Goal: Task Accomplishment & Management: Complete application form

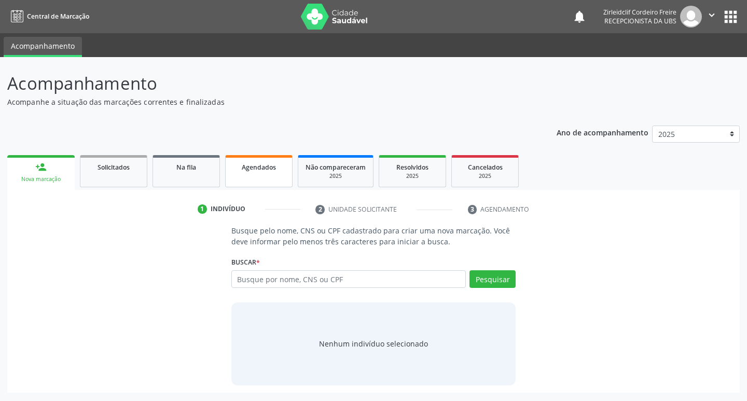
click at [246, 177] on link "Agendados" at bounding box center [258, 171] width 67 height 32
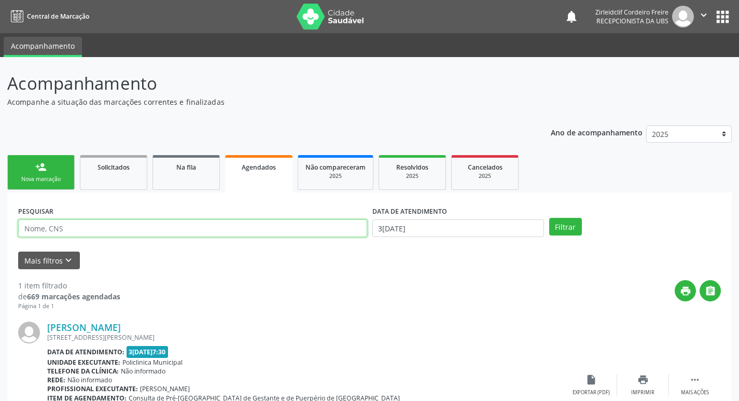
click at [87, 234] on input "text" at bounding box center [192, 228] width 349 height 18
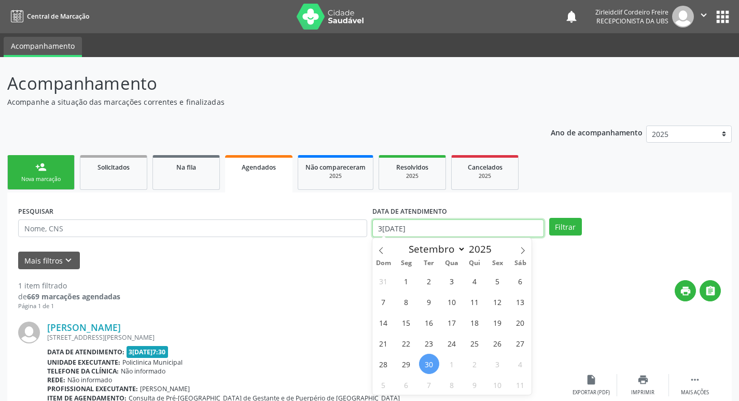
click at [393, 236] on input "30/09/2025" at bounding box center [458, 228] width 172 height 18
click at [523, 304] on span "13" at bounding box center [520, 302] width 20 height 20
type input "13/09/2025"
click at [523, 304] on span "13" at bounding box center [520, 302] width 20 height 20
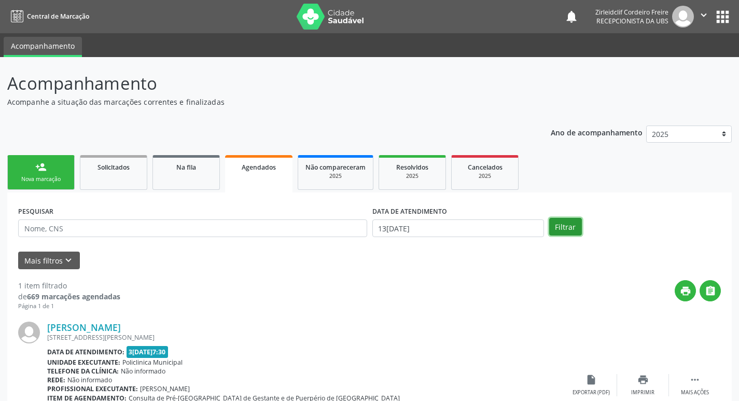
click at [569, 227] on button "Filtrar" at bounding box center [565, 227] width 33 height 18
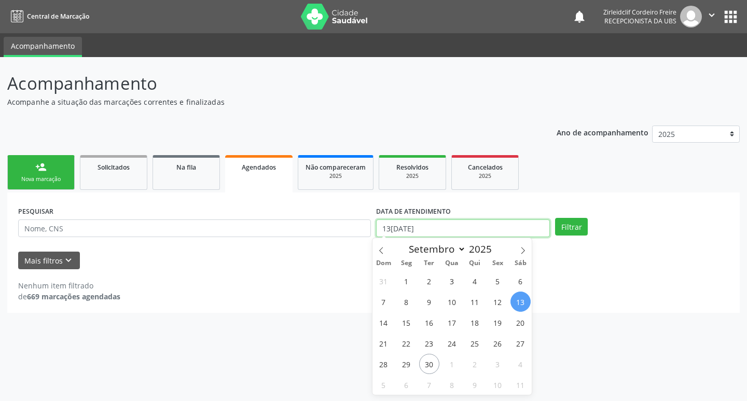
click at [503, 229] on input "13/09/2025" at bounding box center [463, 228] width 174 height 18
click at [523, 250] on icon at bounding box center [522, 250] width 7 height 7
select select "9"
click at [406, 325] on span "13" at bounding box center [406, 322] width 20 height 20
type input "13/10/2025"
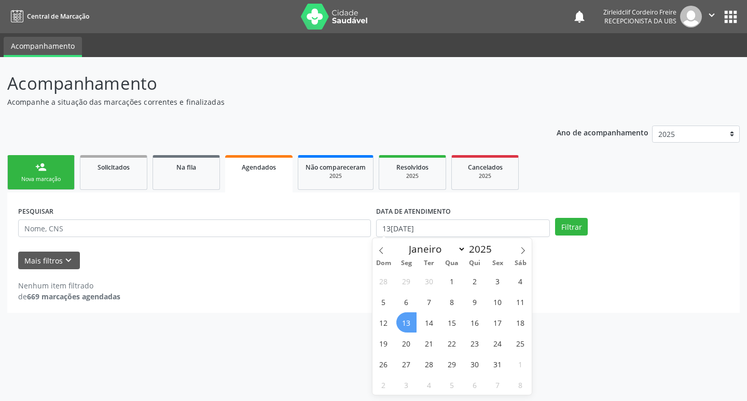
click at [406, 325] on span "13" at bounding box center [406, 322] width 20 height 20
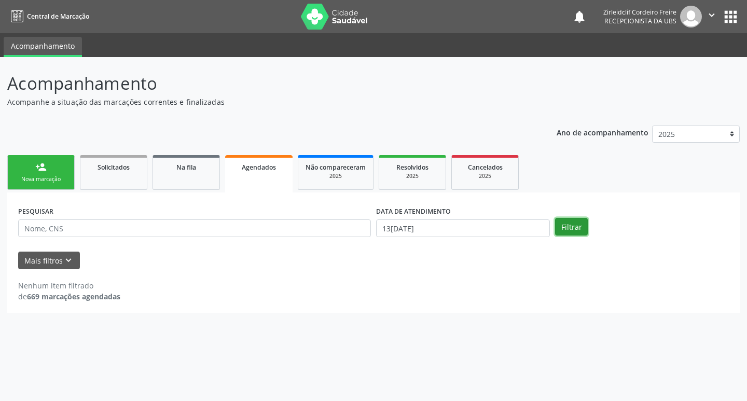
click at [564, 227] on button "Filtrar" at bounding box center [571, 227] width 33 height 18
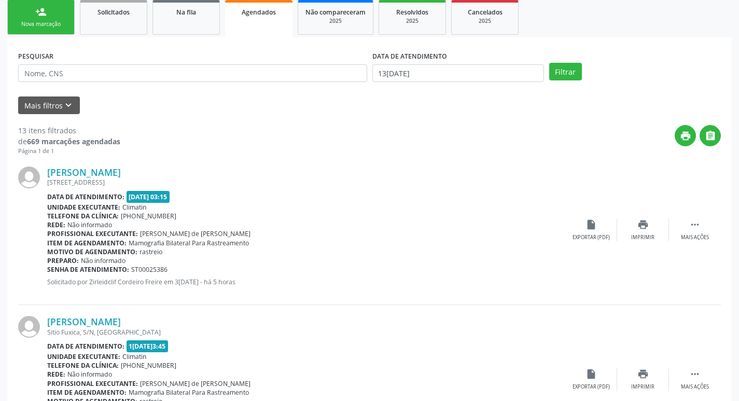
scroll to position [156, 0]
click at [644, 226] on icon "print" at bounding box center [643, 223] width 11 height 11
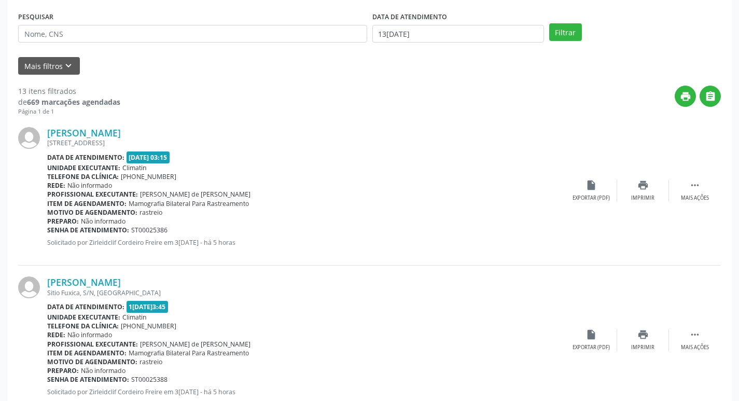
scroll to position [259, 0]
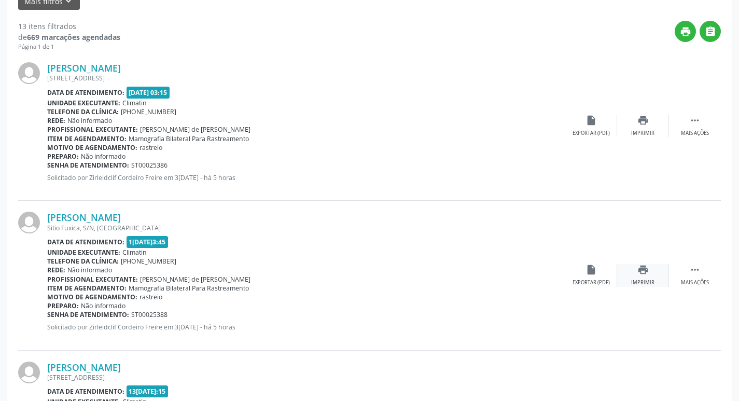
click at [648, 274] on icon "print" at bounding box center [643, 269] width 11 height 11
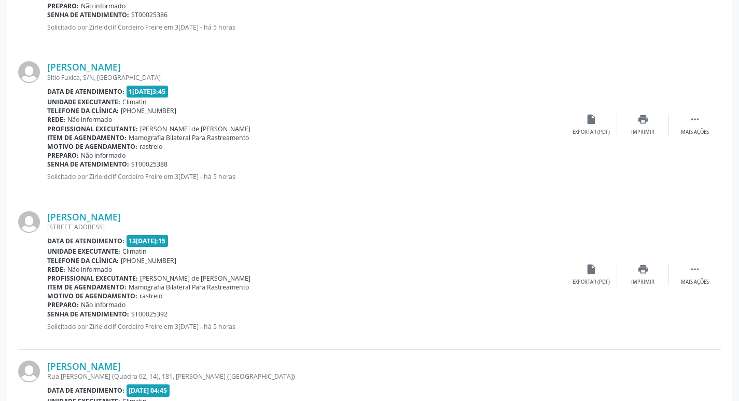
scroll to position [415, 0]
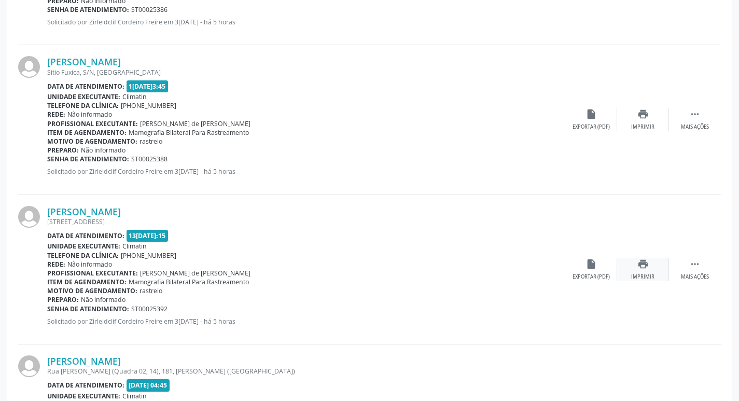
click at [636, 278] on div "Imprimir" at bounding box center [642, 276] width 23 height 7
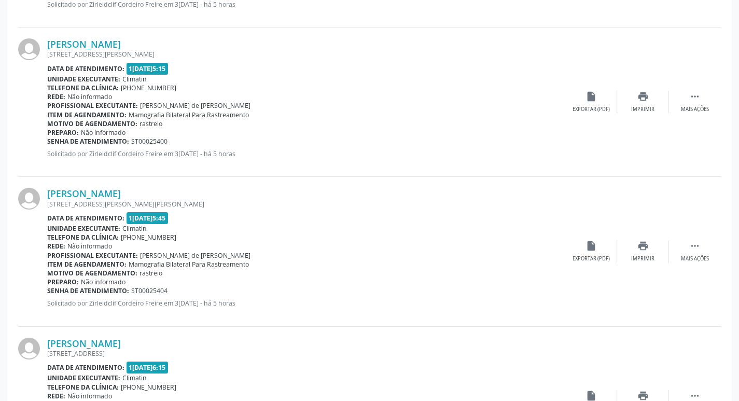
scroll to position [882, 0]
click at [635, 250] on div "print Imprimir" at bounding box center [643, 251] width 52 height 22
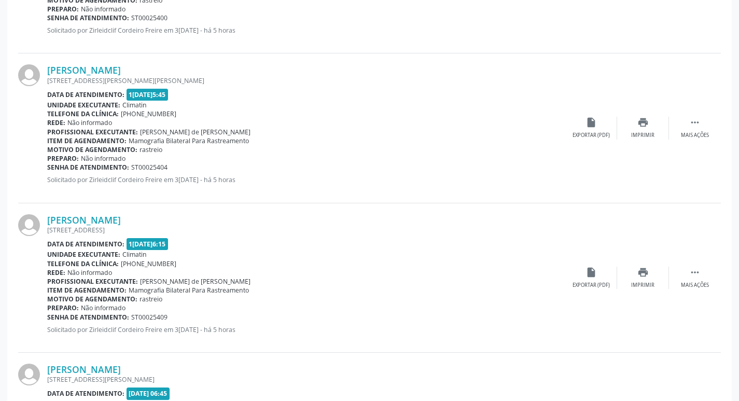
scroll to position [1038, 0]
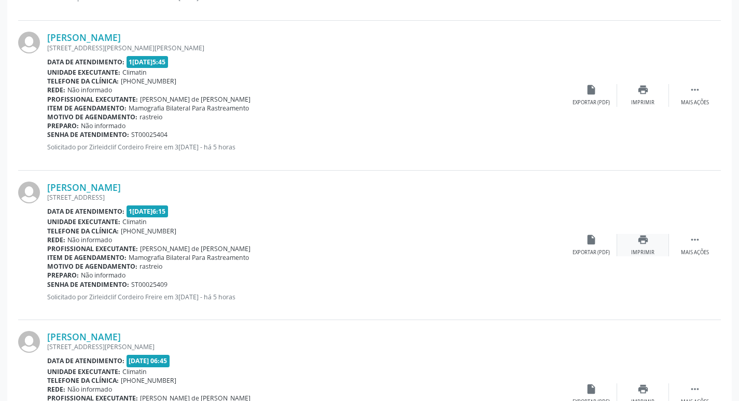
click at [644, 242] on icon "print" at bounding box center [643, 239] width 11 height 11
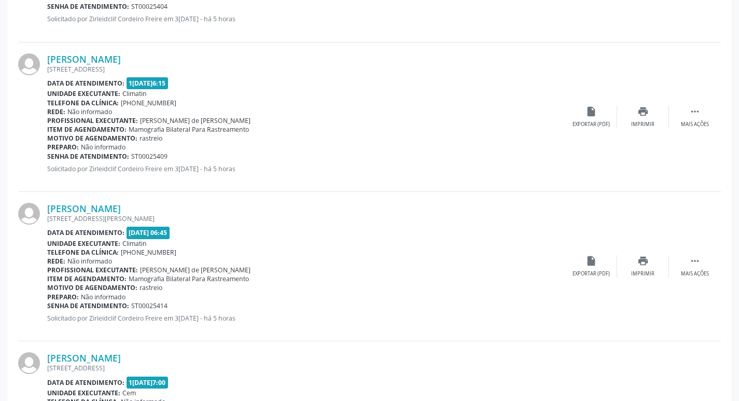
scroll to position [1245, 0]
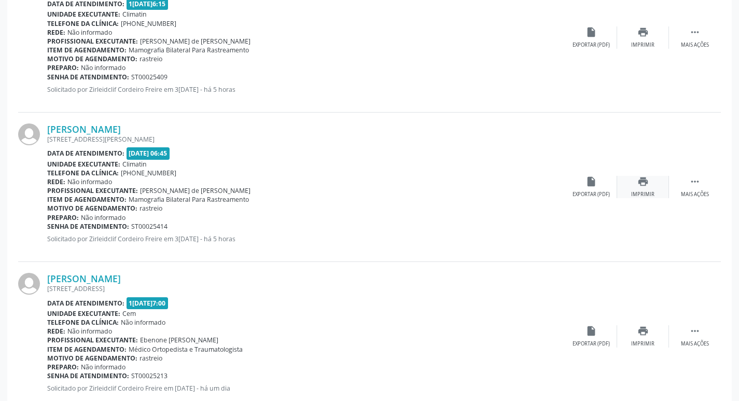
click at [632, 186] on div "print Imprimir" at bounding box center [643, 187] width 52 height 22
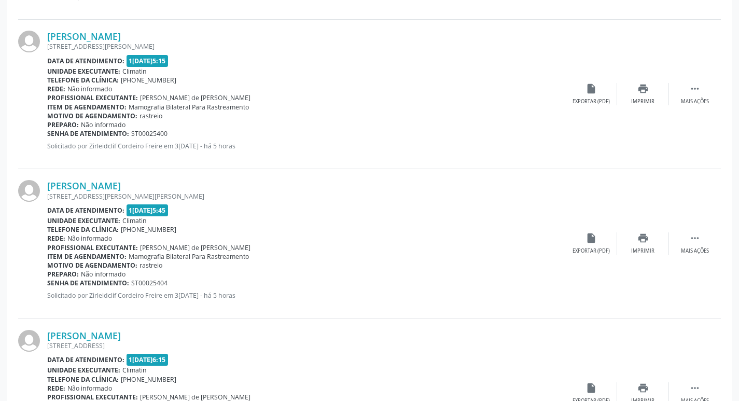
scroll to position [830, 0]
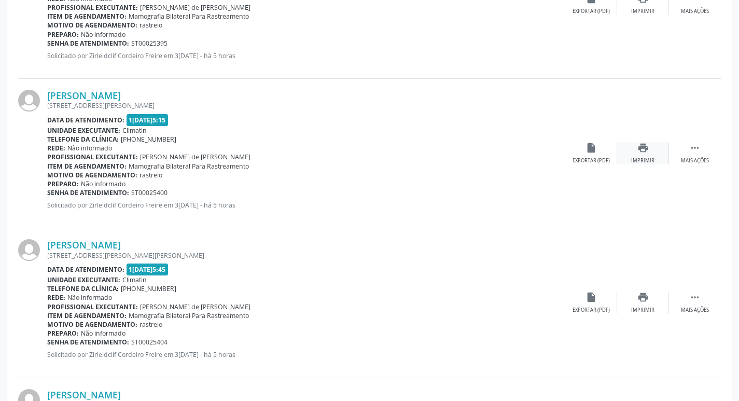
click at [641, 162] on div "Imprimir" at bounding box center [642, 160] width 23 height 7
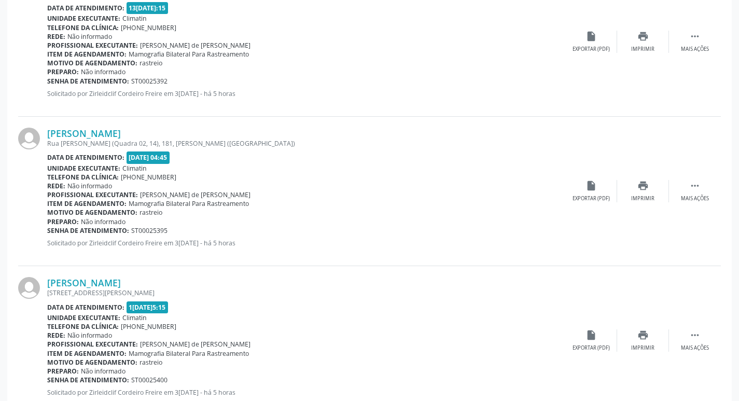
scroll to position [674, 0]
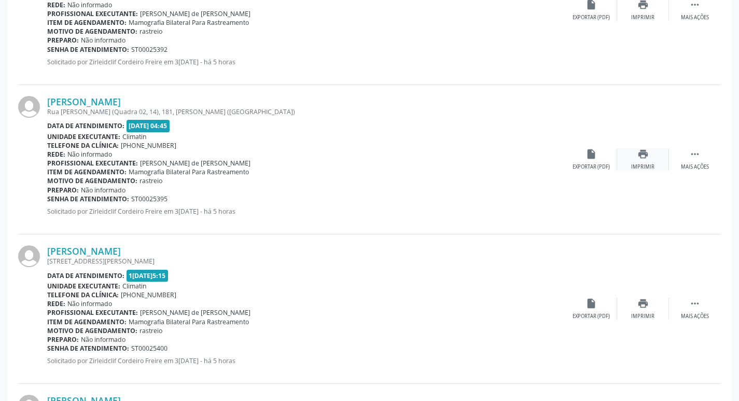
click at [644, 160] on div "print Imprimir" at bounding box center [643, 159] width 52 height 22
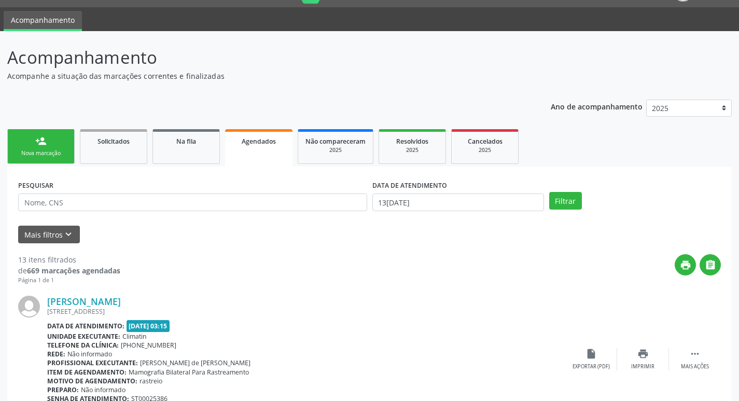
scroll to position [0, 0]
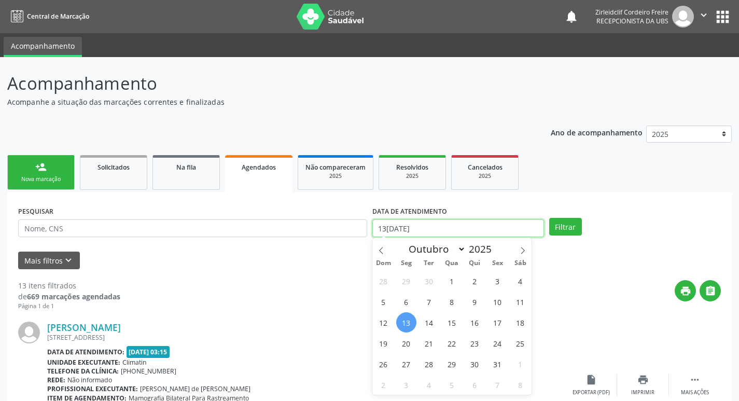
click at [446, 224] on input "13/10/2025" at bounding box center [458, 228] width 172 height 18
click at [475, 307] on span "9" at bounding box center [475, 302] width 20 height 20
type input "09/10/2025"
click at [475, 307] on span "9" at bounding box center [475, 302] width 20 height 20
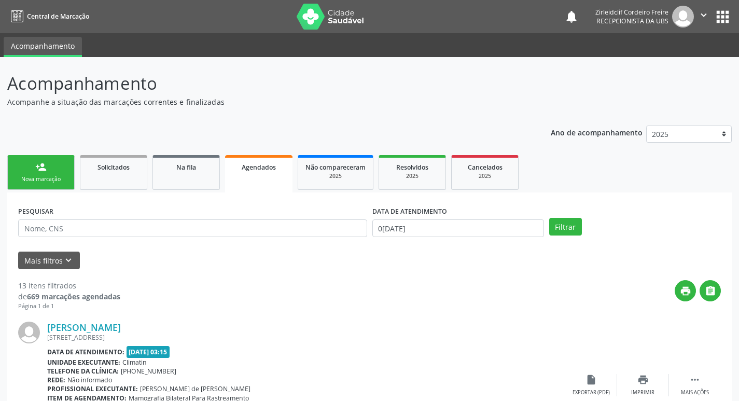
click at [564, 236] on div "PESQUISAR DATA DE ATENDIMENTO 09/10/2025 Filtrar" at bounding box center [370, 223] width 708 height 40
click at [564, 234] on button "Filtrar" at bounding box center [565, 227] width 33 height 18
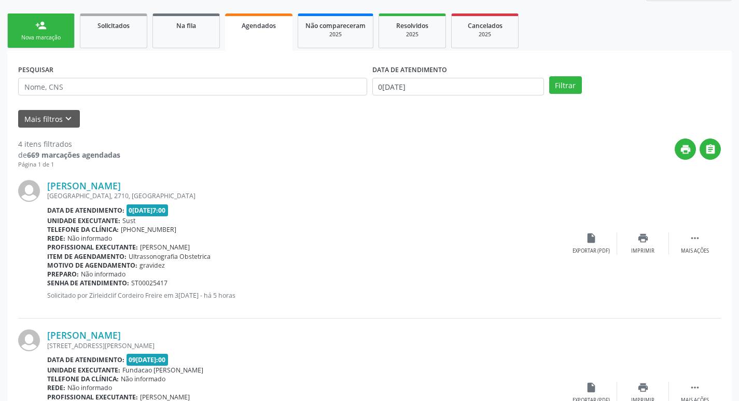
scroll to position [156, 0]
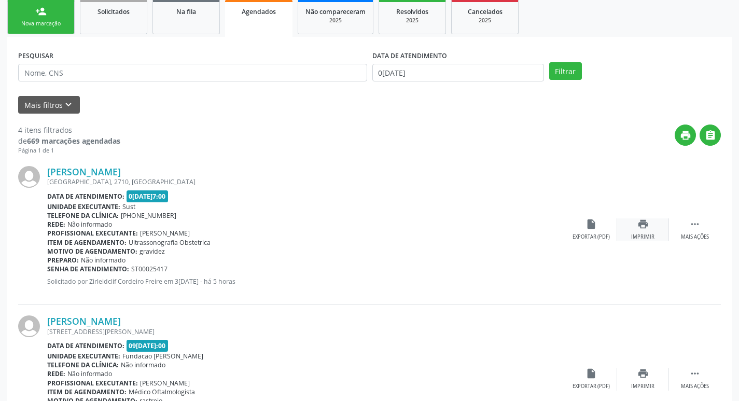
click at [647, 231] on div "print Imprimir" at bounding box center [643, 229] width 52 height 22
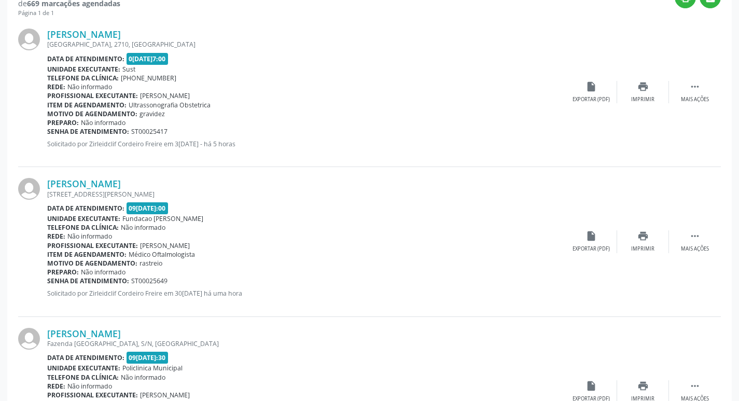
scroll to position [311, 0]
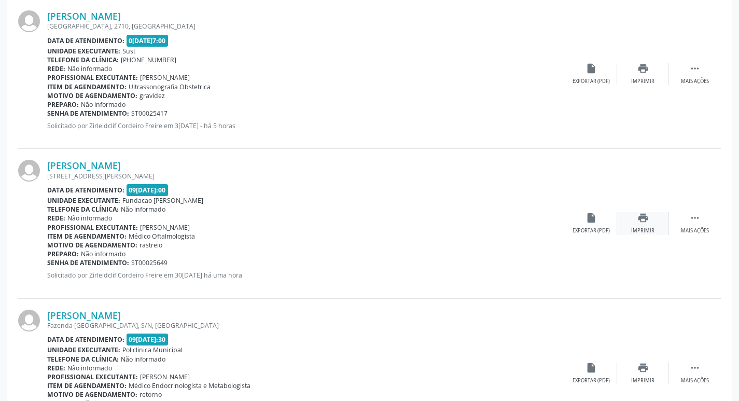
click at [645, 225] on div "print Imprimir" at bounding box center [643, 223] width 52 height 22
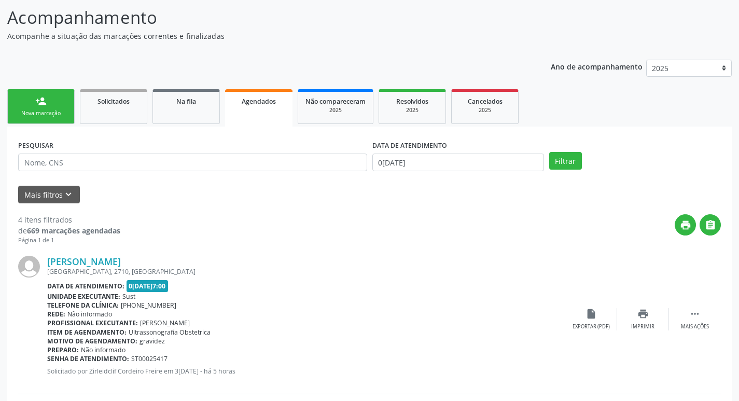
scroll to position [0, 0]
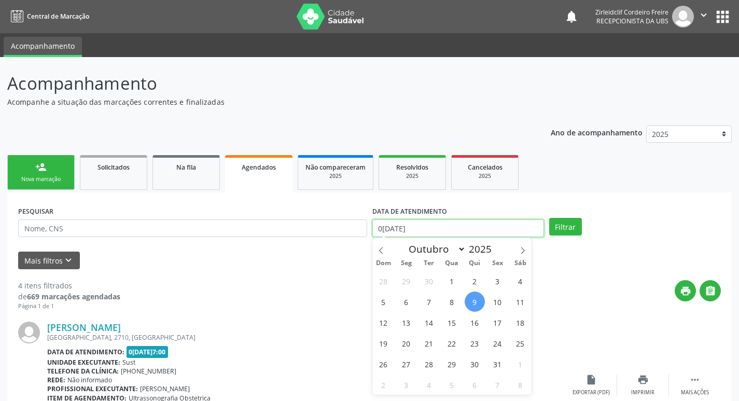
click at [420, 231] on input "09/10/2025" at bounding box center [458, 228] width 172 height 18
click at [425, 303] on span "7" at bounding box center [429, 302] width 20 height 20
type input "07/10/2025"
click at [427, 303] on span "7" at bounding box center [429, 302] width 20 height 20
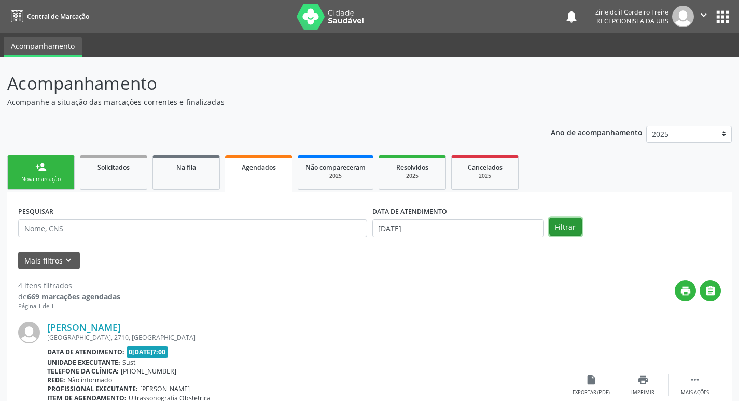
click at [563, 227] on button "Filtrar" at bounding box center [565, 227] width 33 height 18
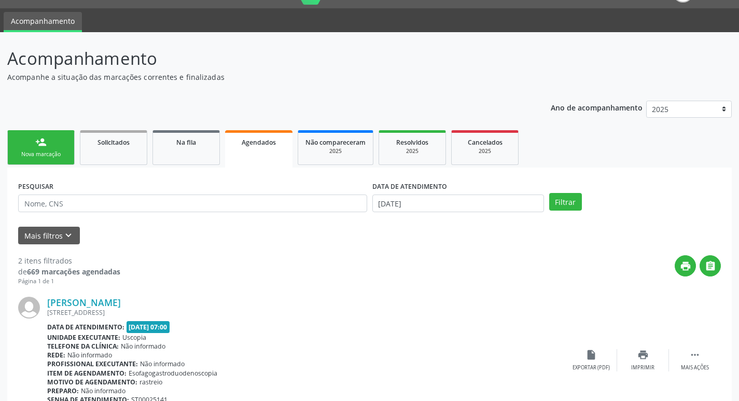
scroll to position [19, 0]
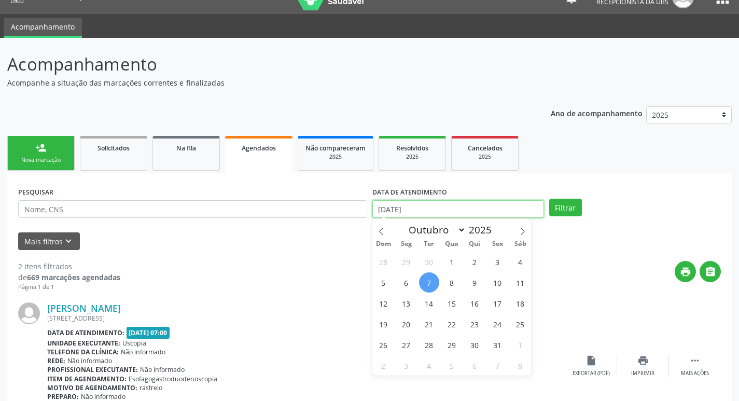
click at [457, 214] on input "07/10/2025" at bounding box center [458, 209] width 172 height 18
click at [445, 286] on span "8" at bounding box center [452, 282] width 20 height 20
type input "08/10/2025"
click at [453, 283] on span "8" at bounding box center [452, 282] width 20 height 20
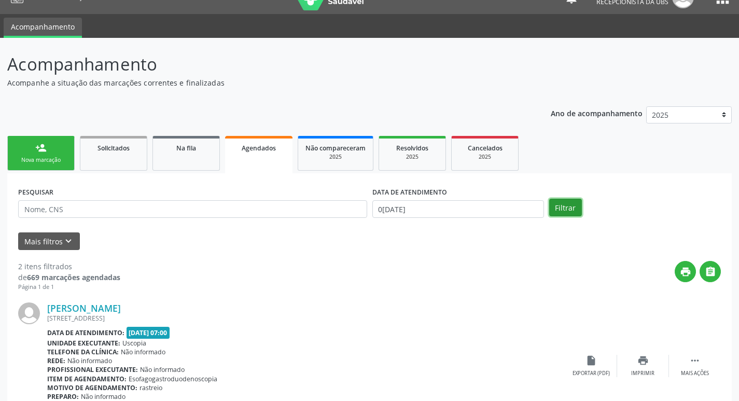
click at [556, 212] on button "Filtrar" at bounding box center [565, 208] width 33 height 18
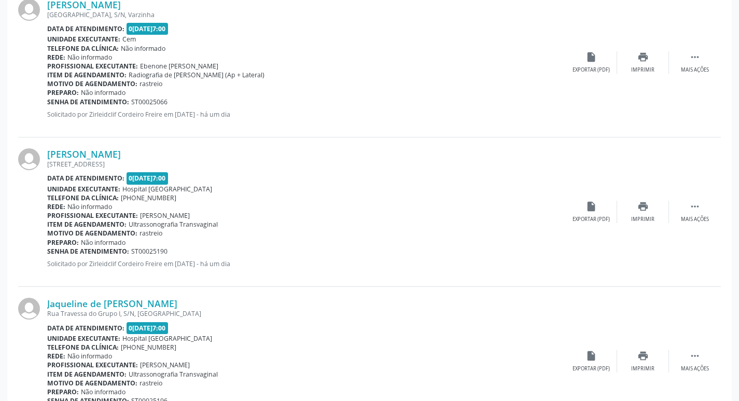
scroll to position [623, 0]
click at [646, 216] on div "Imprimir" at bounding box center [642, 218] width 23 height 7
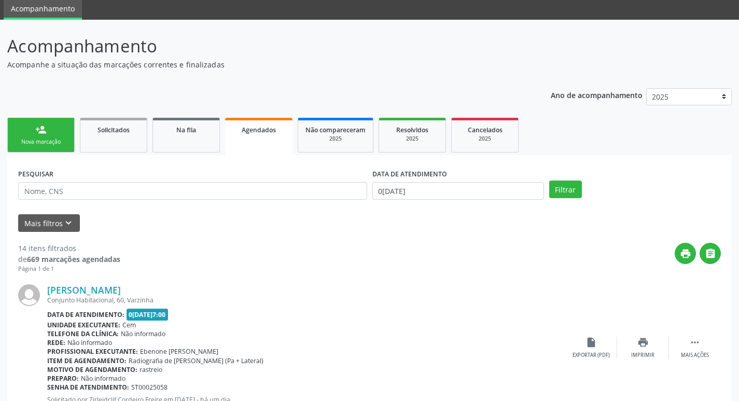
scroll to position [0, 0]
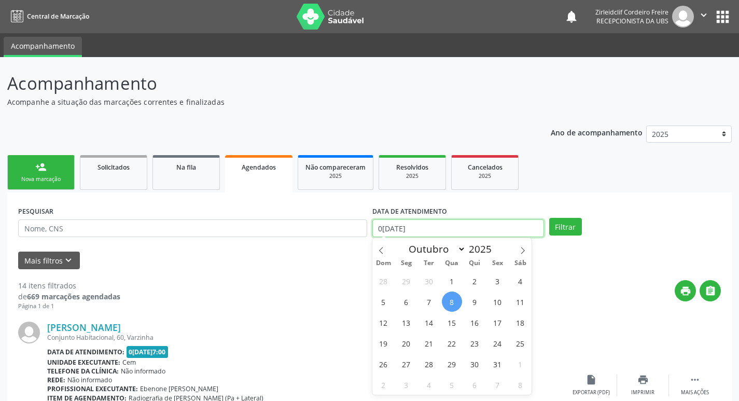
click at [440, 232] on input "08/10/2025" at bounding box center [458, 228] width 172 height 18
click at [409, 301] on span "6" at bounding box center [406, 302] width 20 height 20
type input "06/10/2025"
click at [409, 301] on span "6" at bounding box center [406, 302] width 20 height 20
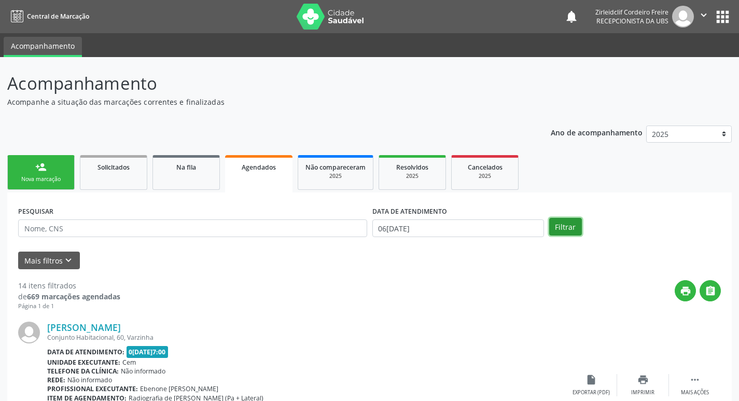
click at [560, 227] on button "Filtrar" at bounding box center [565, 227] width 33 height 18
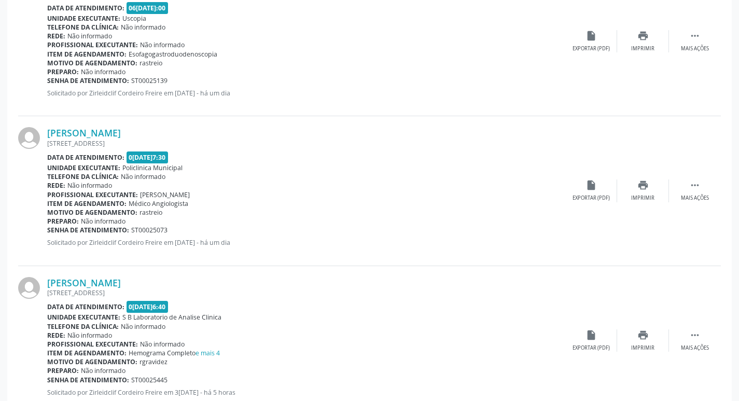
scroll to position [376, 0]
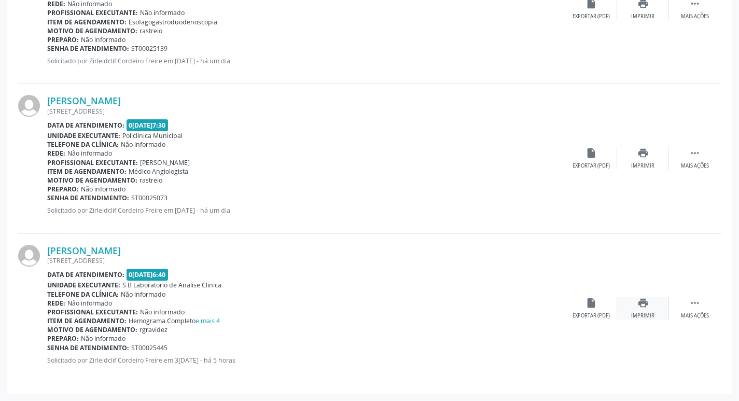
click at [641, 309] on div "print Imprimir" at bounding box center [643, 308] width 52 height 22
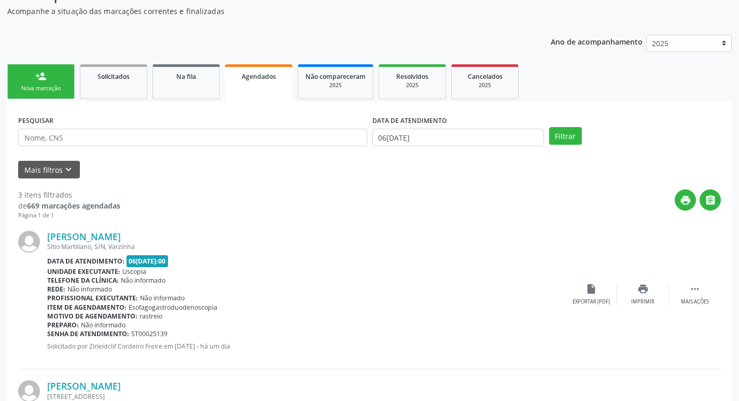
scroll to position [0, 0]
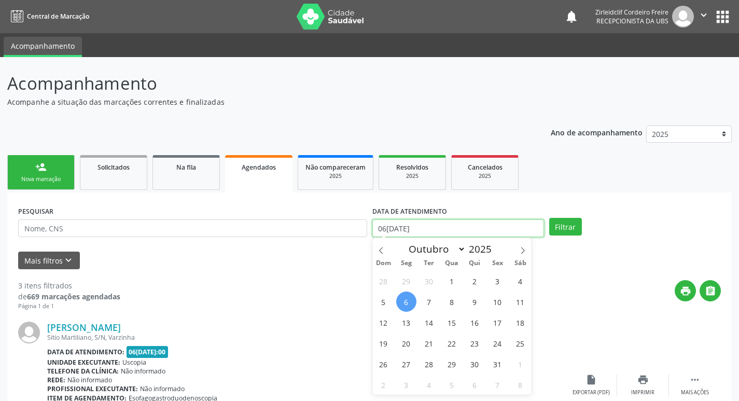
click at [402, 231] on input "06/10/2025" at bounding box center [458, 228] width 172 height 18
click at [452, 283] on span "1" at bounding box center [452, 281] width 20 height 20
type input "01/10/2025"
click at [454, 280] on span "1" at bounding box center [452, 281] width 20 height 20
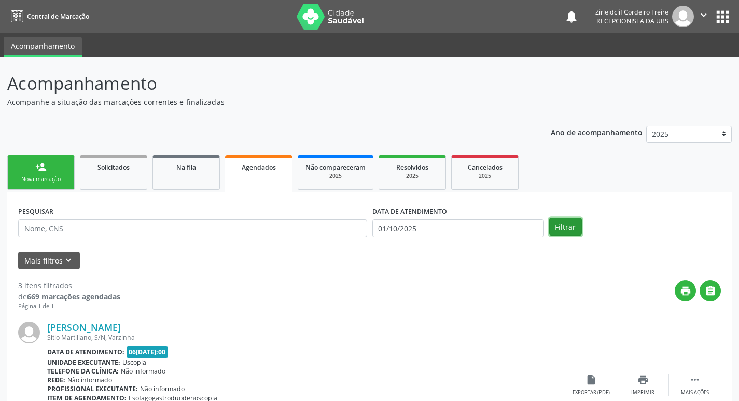
click at [570, 227] on button "Filtrar" at bounding box center [565, 227] width 33 height 18
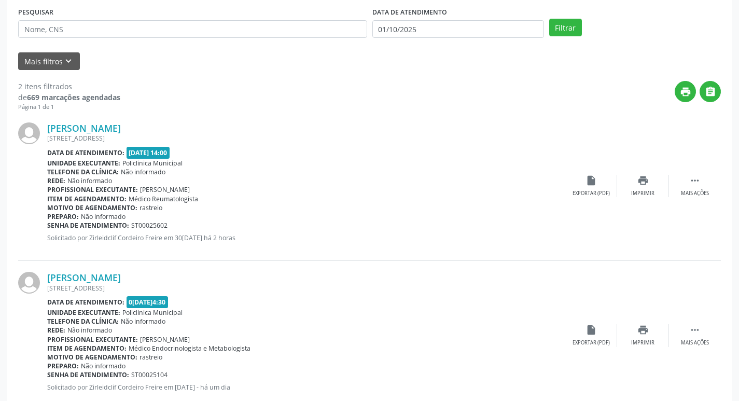
scroll to position [208, 0]
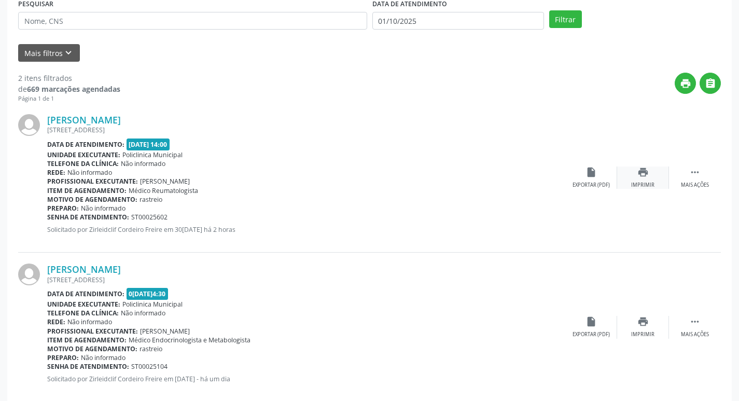
click at [656, 178] on div "print Imprimir" at bounding box center [643, 178] width 52 height 22
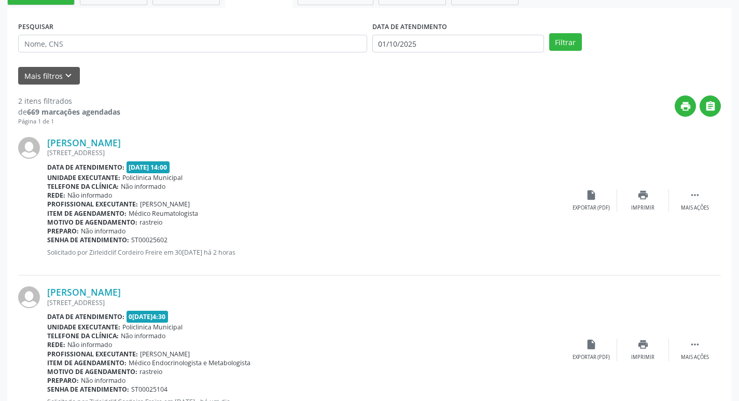
scroll to position [123, 0]
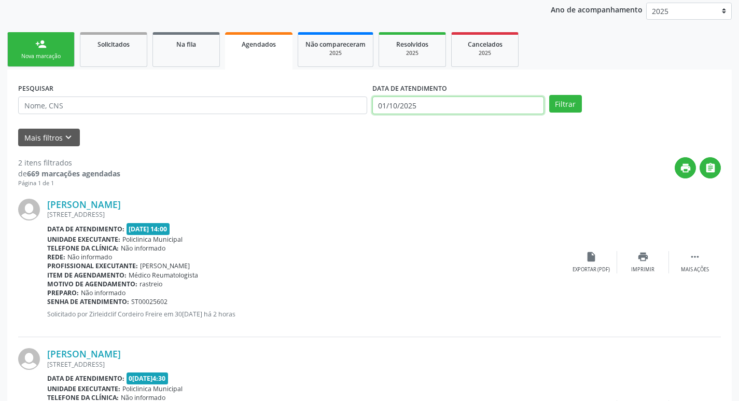
click at [445, 104] on input "01/10/2025" at bounding box center [458, 105] width 172 height 18
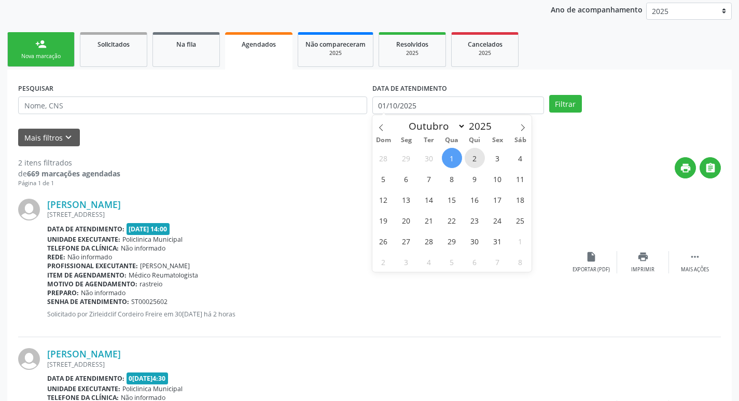
click at [477, 161] on span "2" at bounding box center [475, 158] width 20 height 20
type input "02/10/2025"
click at [477, 161] on span "2" at bounding box center [475, 158] width 20 height 20
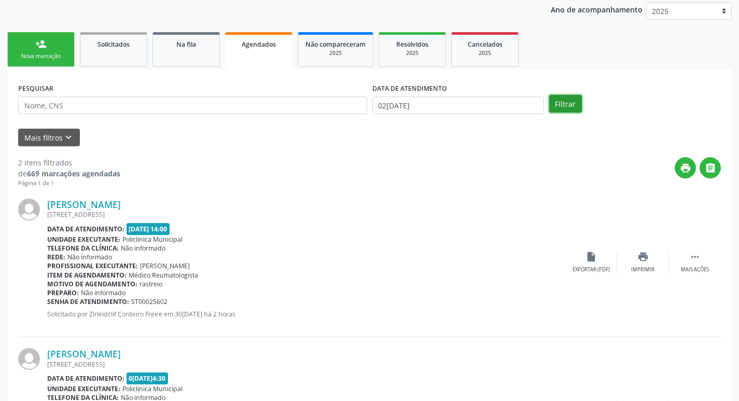
click at [563, 104] on button "Filtrar" at bounding box center [565, 104] width 33 height 18
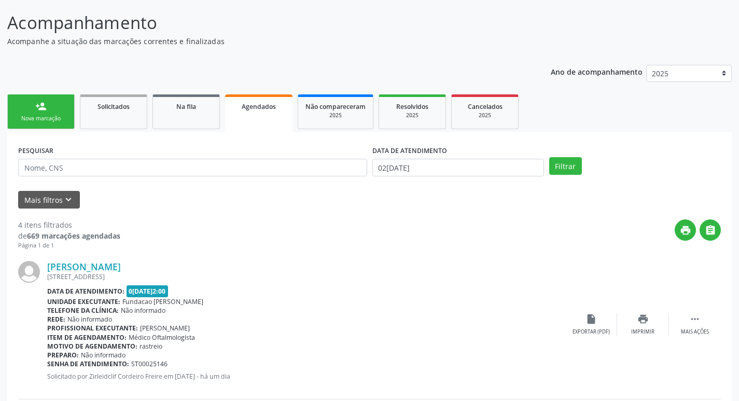
scroll to position [59, 0]
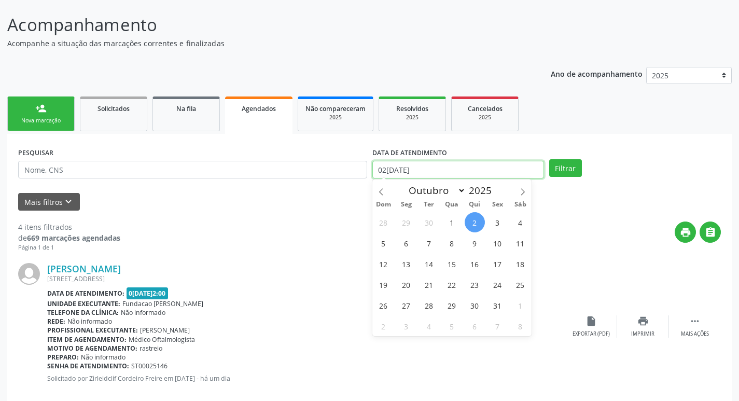
click at [460, 172] on input "02/10/2025" at bounding box center [458, 170] width 172 height 18
click at [493, 225] on span "3" at bounding box center [498, 222] width 20 height 20
type input "03/10/2025"
click at [498, 226] on span "3" at bounding box center [498, 222] width 20 height 20
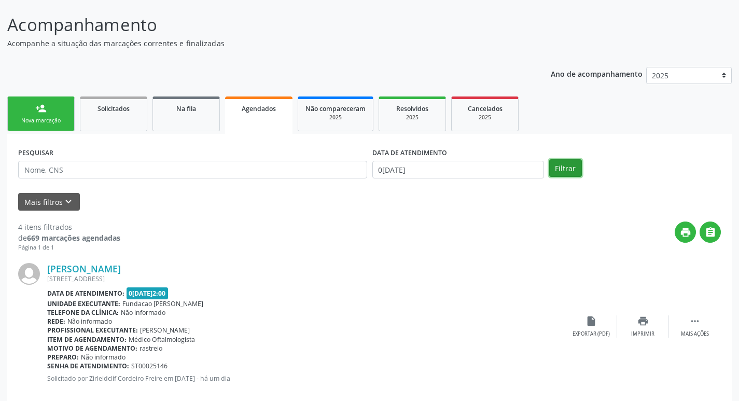
click at [565, 170] on button "Filtrar" at bounding box center [565, 168] width 33 height 18
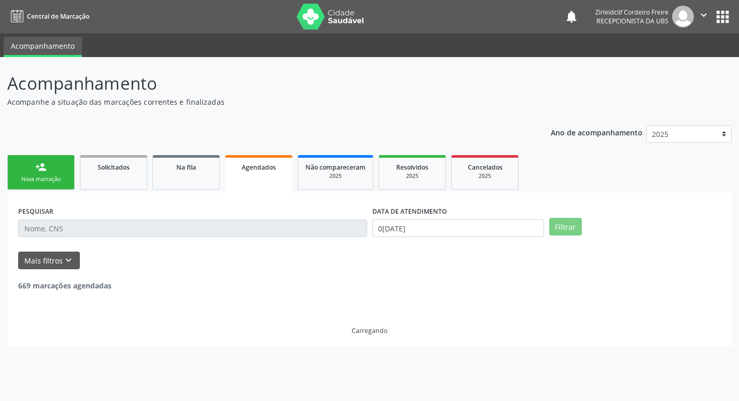
scroll to position [0, 0]
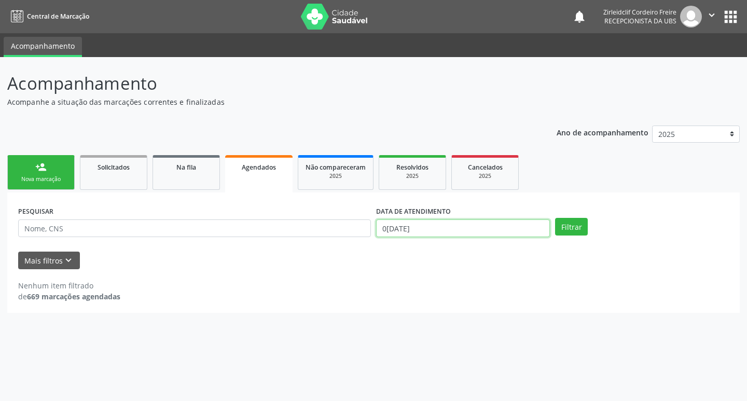
click at [418, 230] on input "03/10/2025" at bounding box center [463, 228] width 174 height 18
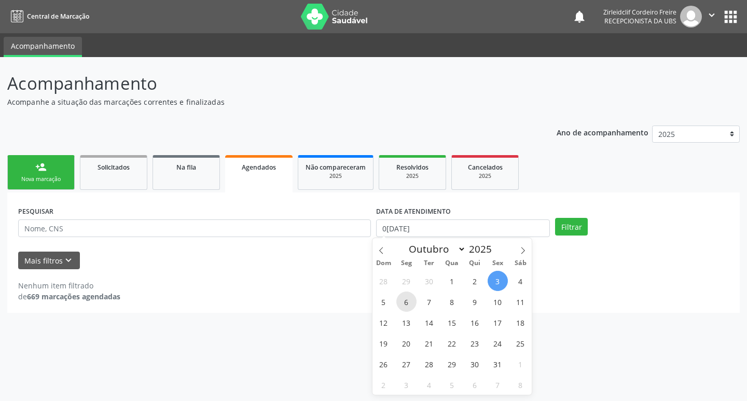
click at [407, 299] on span "6" at bounding box center [406, 302] width 20 height 20
type input "06/10/2025"
click at [408, 305] on span "6" at bounding box center [406, 302] width 20 height 20
click at [436, 228] on input "06/10/2025" at bounding box center [463, 228] width 174 height 18
click at [498, 344] on span "24" at bounding box center [498, 343] width 20 height 20
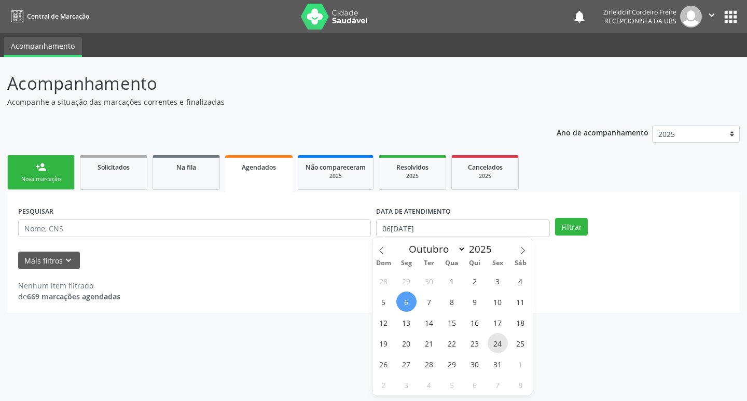
type input "24/10/2025"
click at [498, 344] on span "24" at bounding box center [498, 343] width 20 height 20
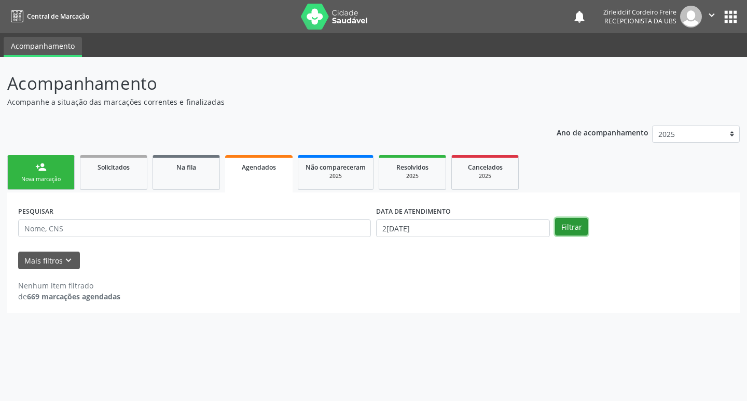
click at [559, 228] on button "Filtrar" at bounding box center [571, 227] width 33 height 18
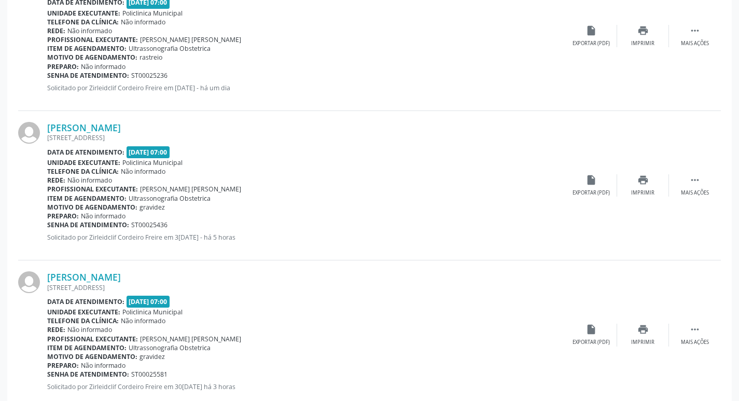
scroll to position [825, 0]
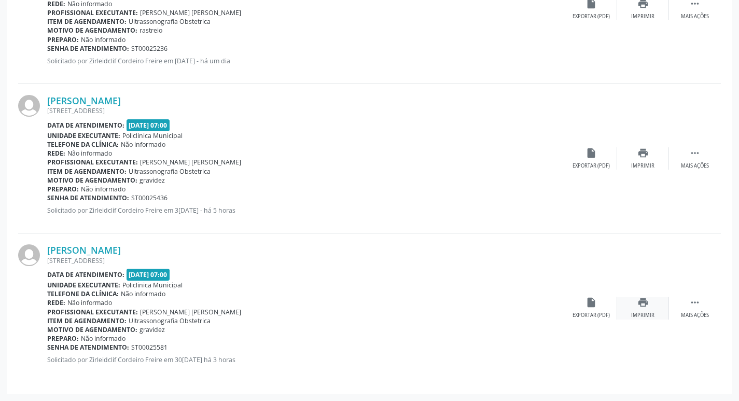
click at [654, 310] on div "print Imprimir" at bounding box center [643, 308] width 52 height 22
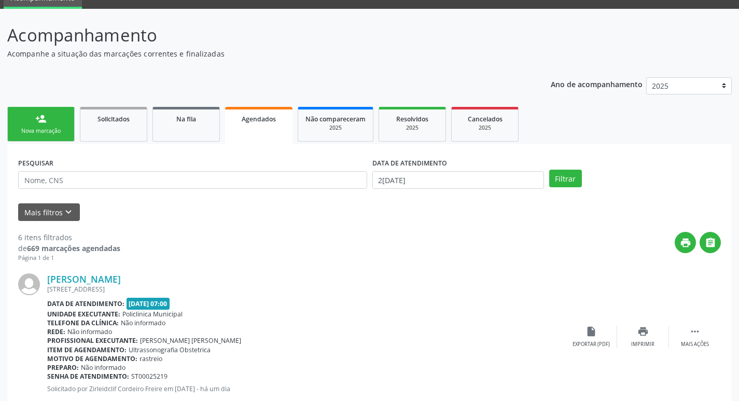
scroll to position [0, 0]
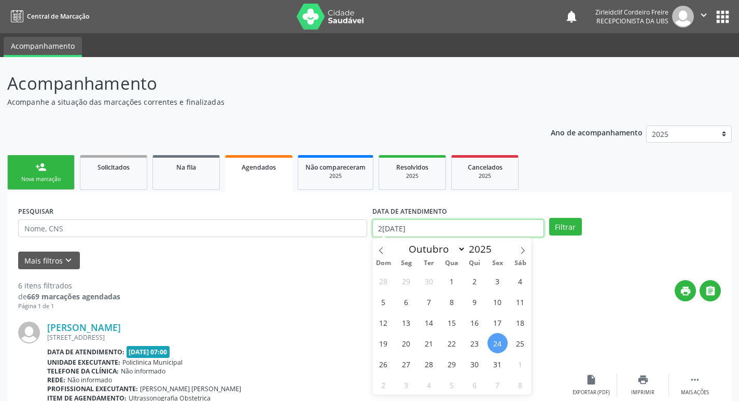
click at [433, 230] on input "24/10/2025" at bounding box center [458, 228] width 172 height 18
click at [473, 345] on span "23" at bounding box center [475, 343] width 20 height 20
type input "23/10/2025"
click at [474, 339] on span "23" at bounding box center [475, 343] width 20 height 20
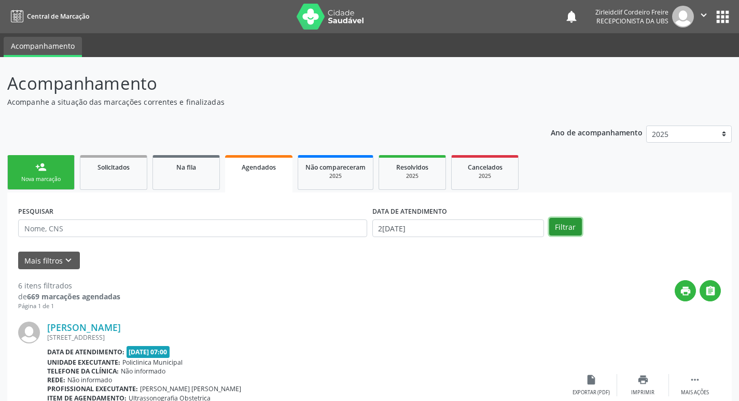
click at [556, 228] on button "Filtrar" at bounding box center [565, 227] width 33 height 18
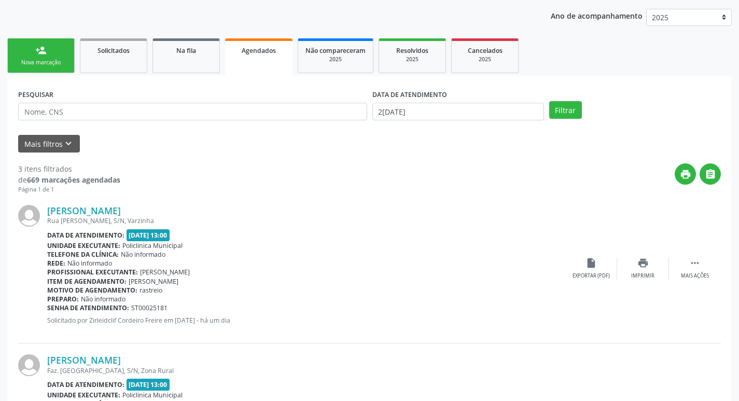
scroll to position [13, 0]
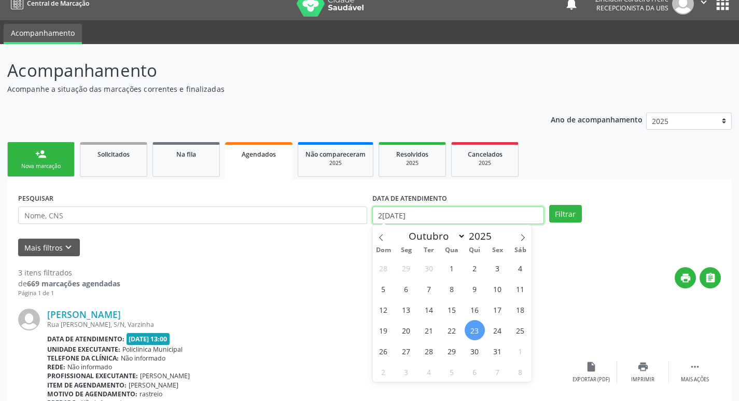
click at [445, 220] on input "23/10/2025" at bounding box center [458, 215] width 172 height 18
click at [444, 217] on input "23/10/2025" at bounding box center [458, 215] width 172 height 18
click at [449, 313] on span "15" at bounding box center [452, 309] width 20 height 20
type input "15/10/2025"
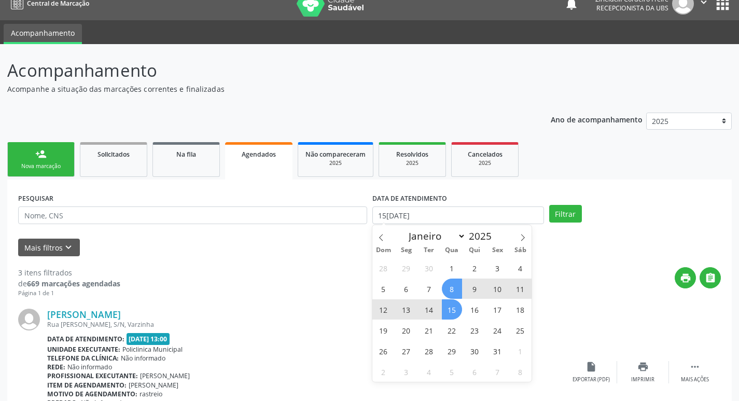
click at [454, 290] on span "8" at bounding box center [452, 289] width 20 height 20
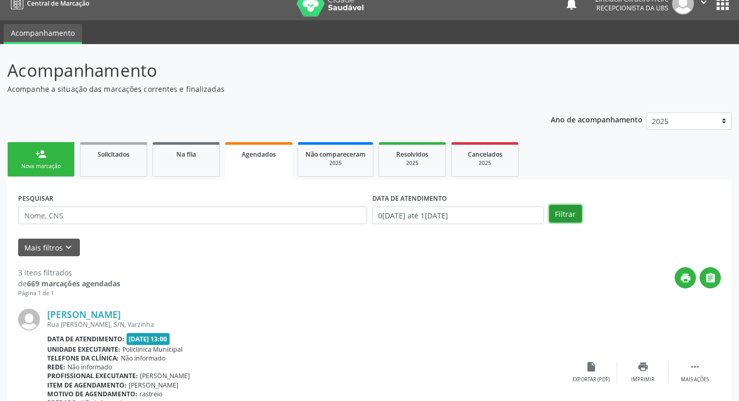
click at [570, 212] on button "Filtrar" at bounding box center [565, 214] width 33 height 18
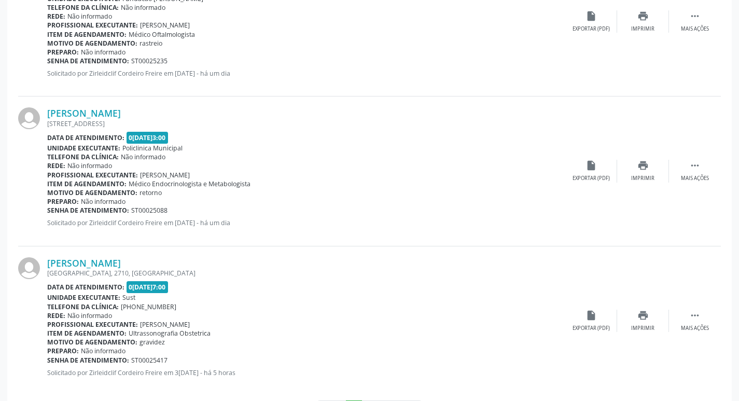
scroll to position [2200, 0]
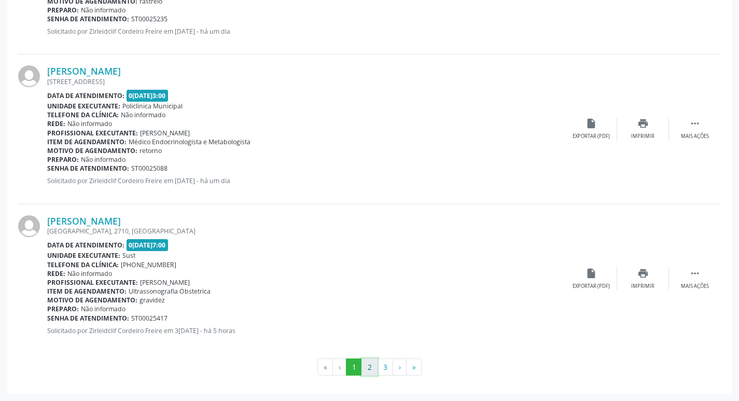
click at [365, 365] on button "2" at bounding box center [370, 367] width 16 height 18
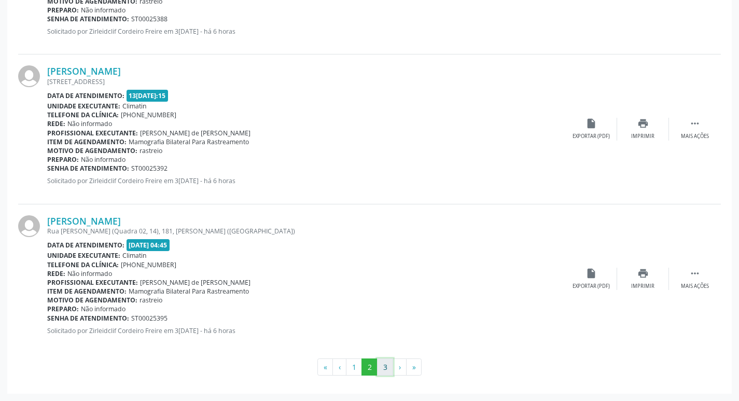
click at [380, 364] on button "3" at bounding box center [385, 367] width 16 height 18
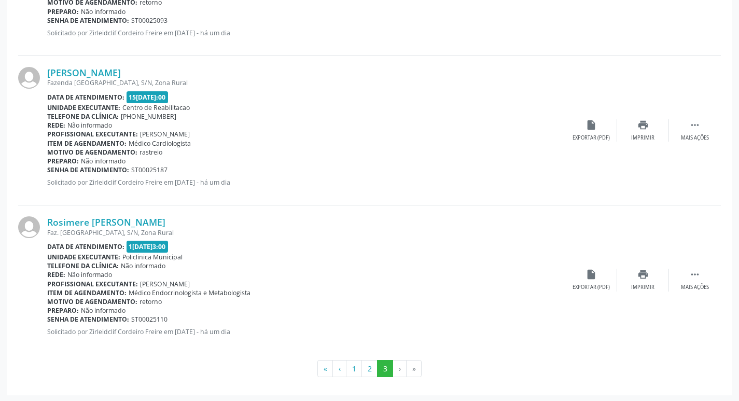
scroll to position [2051, 0]
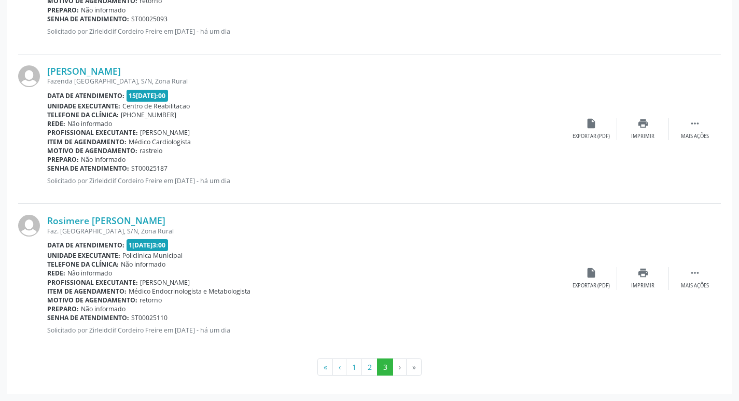
click at [397, 367] on li "›" at bounding box center [399, 367] width 13 height 18
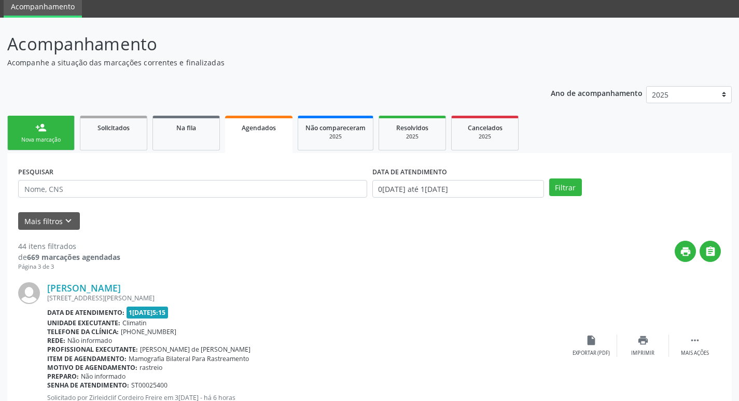
scroll to position [0, 0]
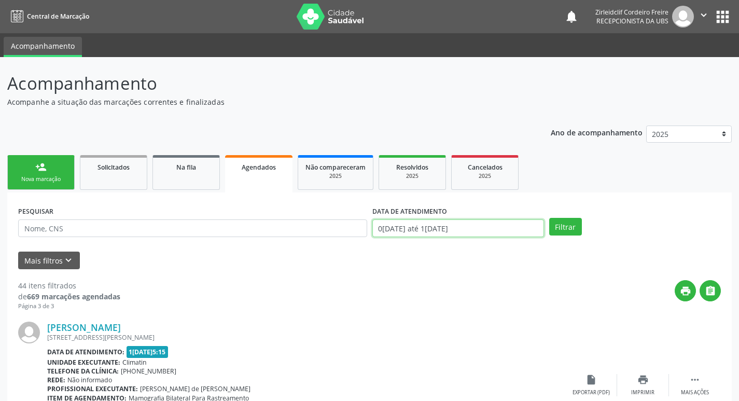
click at [436, 230] on input "08/10/2025 até 15/10/2025" at bounding box center [458, 228] width 172 height 18
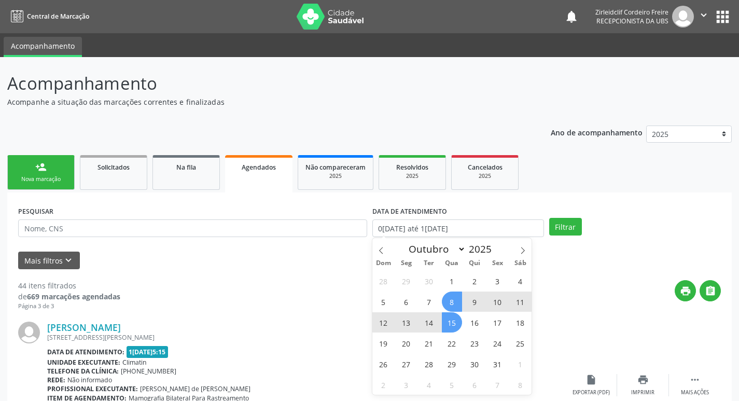
click at [450, 319] on span "15" at bounding box center [452, 322] width 20 height 20
type input "15/10/2025"
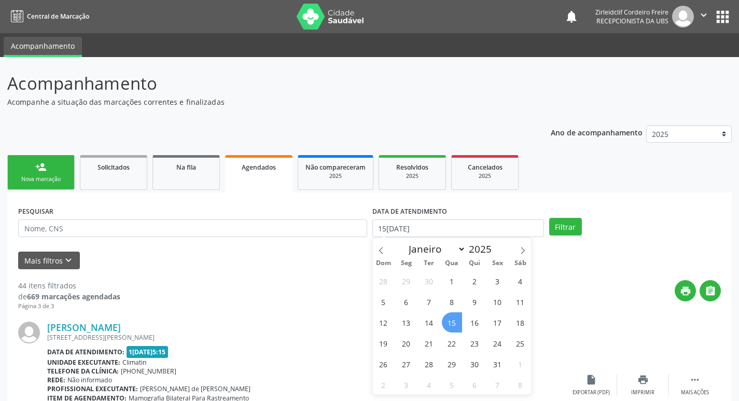
drag, startPoint x: 451, startPoint y: 323, endPoint x: 478, endPoint y: 283, distance: 47.8
click at [451, 322] on span "15" at bounding box center [452, 322] width 20 height 20
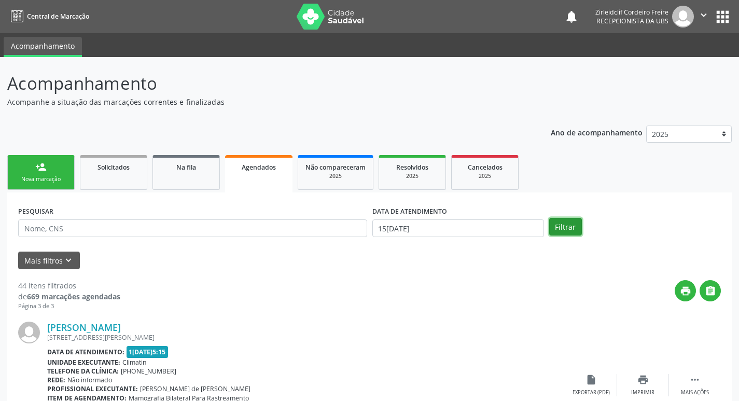
click at [559, 226] on button "Filtrar" at bounding box center [565, 227] width 33 height 18
click at [59, 176] on div "Nova marcação" at bounding box center [41, 179] width 52 height 8
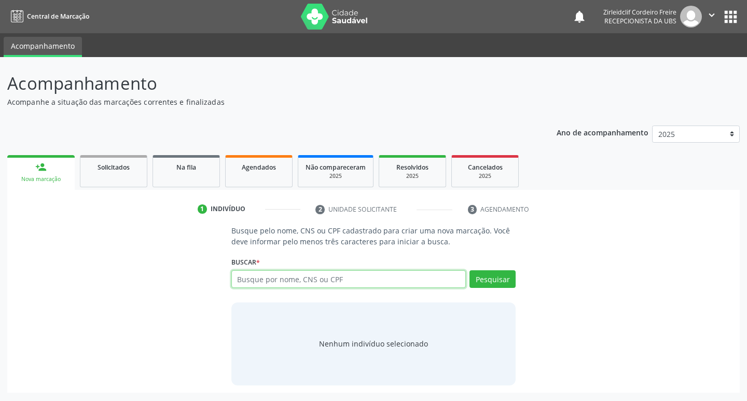
click at [267, 280] on input "text" at bounding box center [348, 279] width 235 height 18
type input "edileuza maria de lima moura"
click at [487, 280] on button "Pesquisar" at bounding box center [492, 279] width 46 height 18
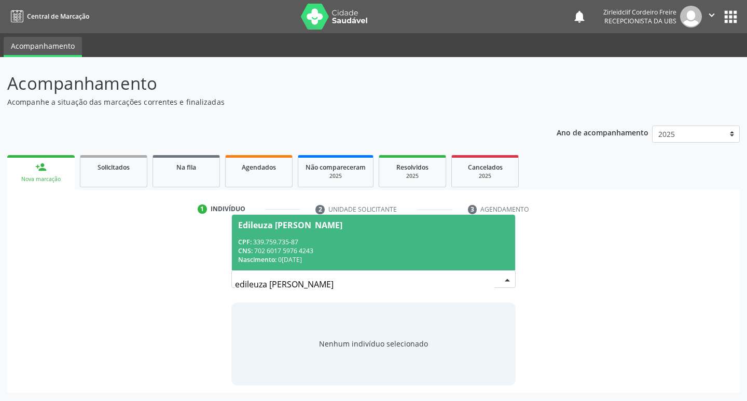
click at [391, 244] on div "CPF: 339.759.735-87" at bounding box center [373, 242] width 271 height 9
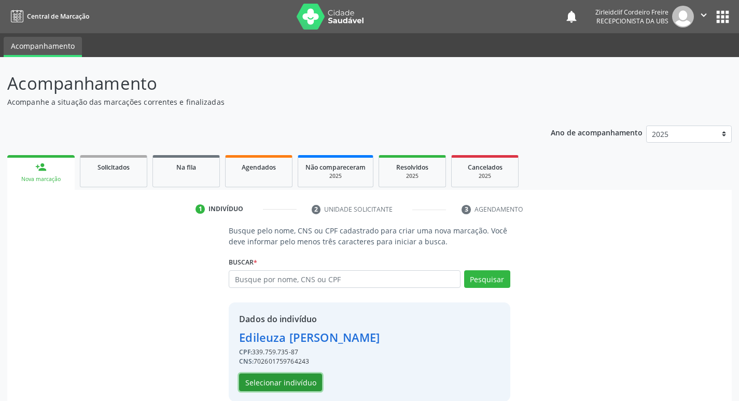
click at [259, 388] on button "Selecionar indivíduo" at bounding box center [280, 383] width 83 height 18
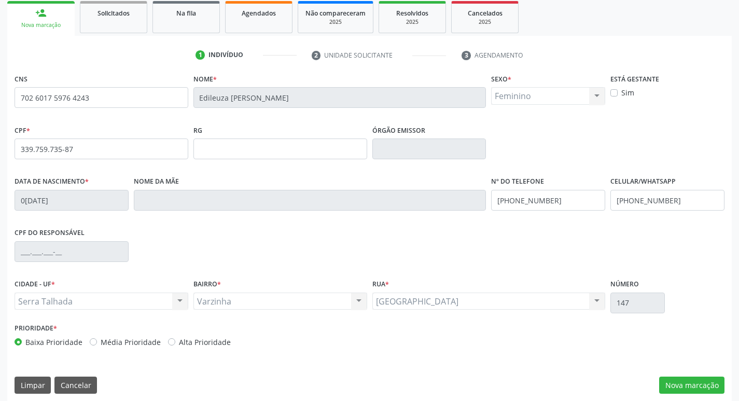
scroll to position [161, 0]
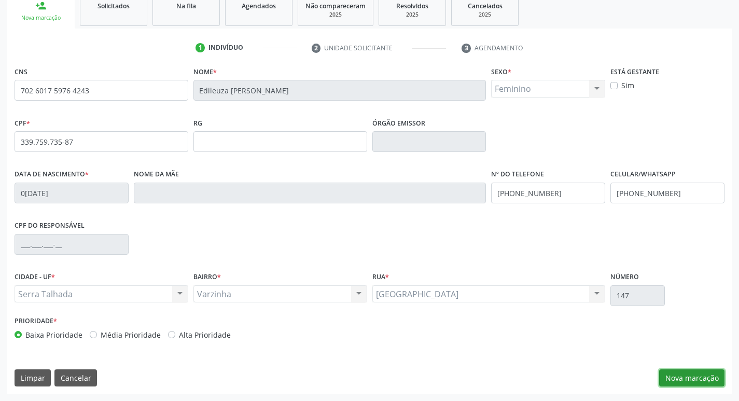
click at [707, 379] on button "Nova marcação" at bounding box center [691, 378] width 65 height 18
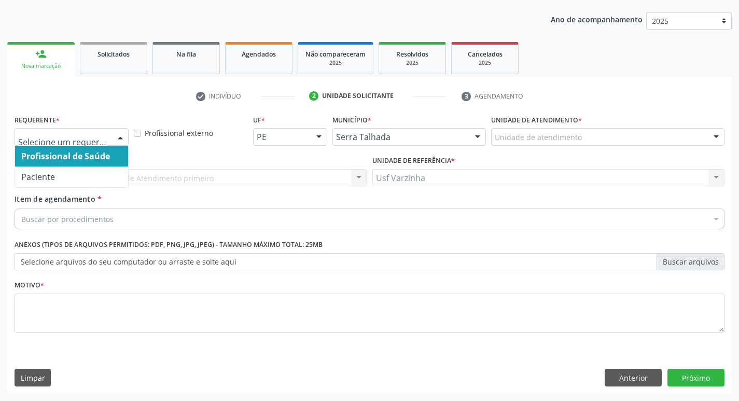
click at [122, 139] on div at bounding box center [121, 138] width 16 height 18
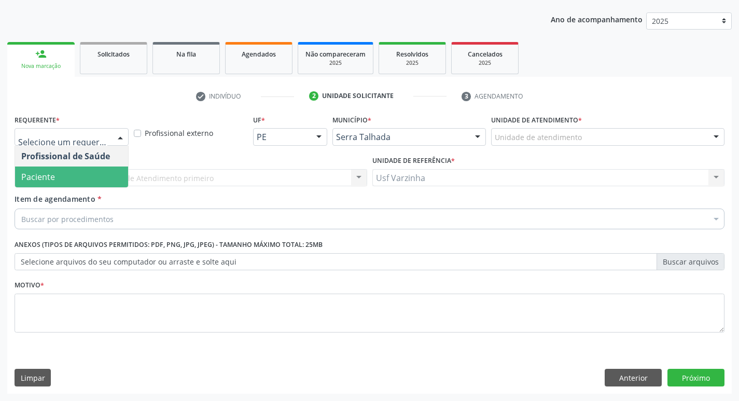
click at [80, 167] on span "Paciente" at bounding box center [71, 177] width 113 height 21
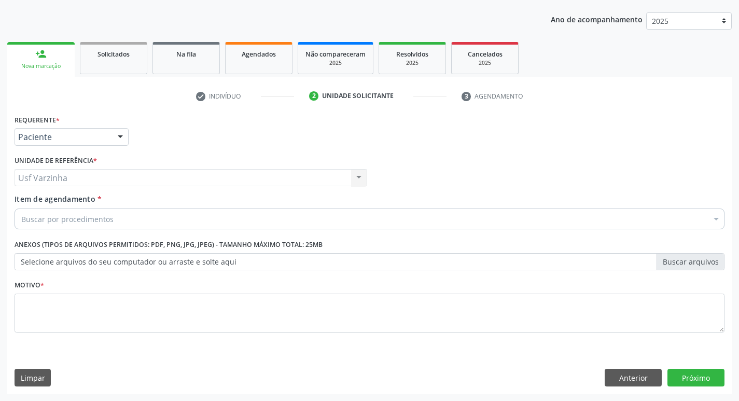
drag, startPoint x: 54, startPoint y: 227, endPoint x: 54, endPoint y: 222, distance: 5.7
click at [54, 227] on div "Buscar por procedimentos" at bounding box center [370, 219] width 710 height 21
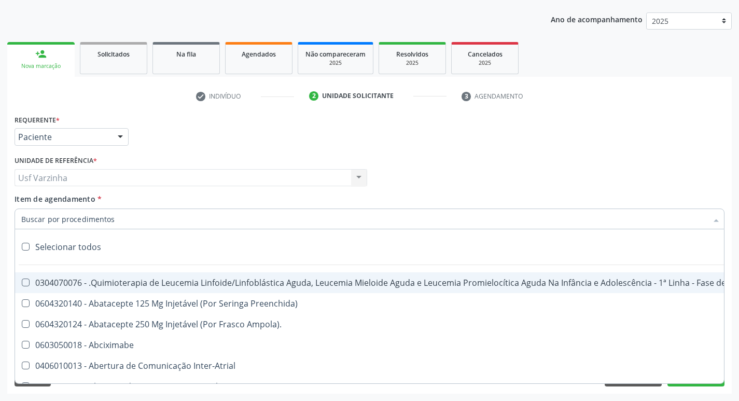
click at [54, 220] on input "Item de agendamento *" at bounding box center [364, 219] width 686 height 21
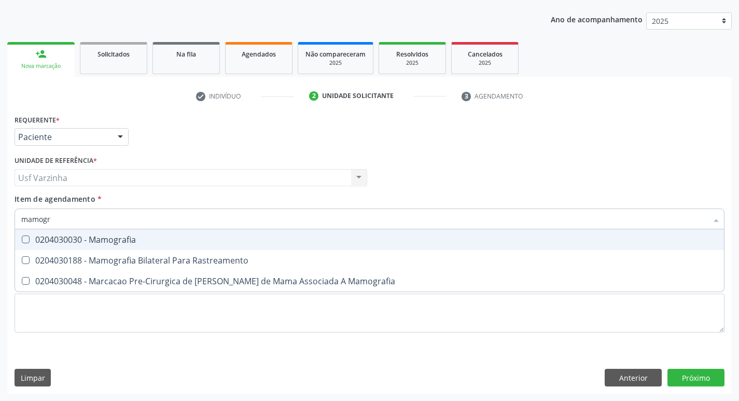
type input "mamogra"
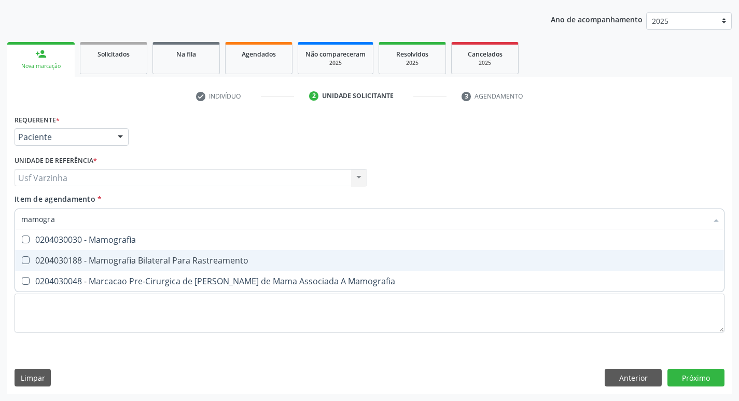
click at [87, 264] on div "0204030188 - Mamografia Bilateral Para Rastreamento" at bounding box center [369, 260] width 697 height 8
checkbox Rastreamento "true"
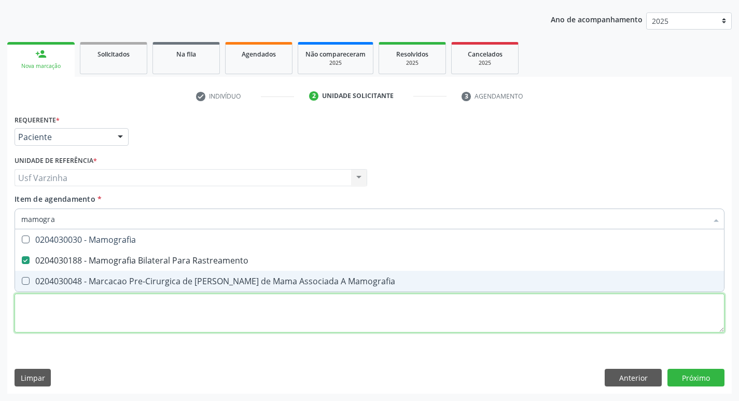
click at [40, 305] on div "Requerente * Paciente Profissional de Saúde Paciente Nenhum resultado encontrad…" at bounding box center [370, 229] width 710 height 235
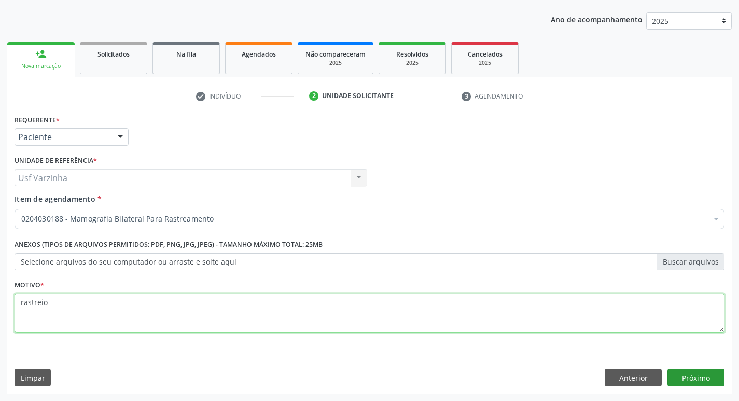
type textarea "rastreio"
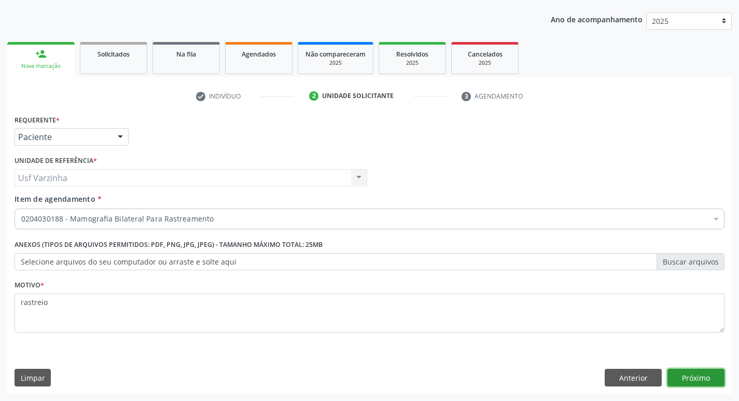
click at [706, 381] on button "Próximo" at bounding box center [696, 378] width 57 height 18
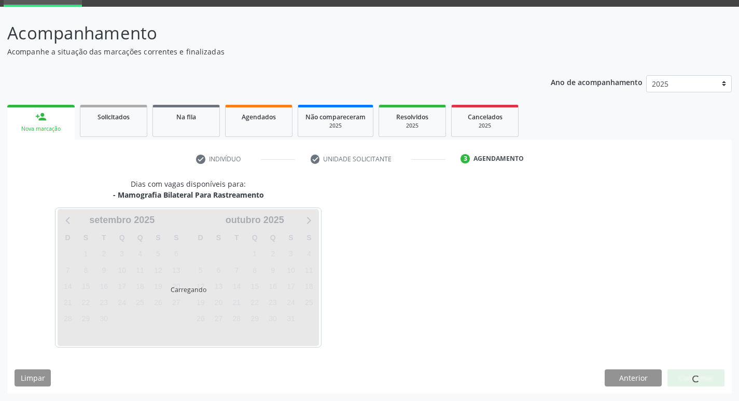
scroll to position [50, 0]
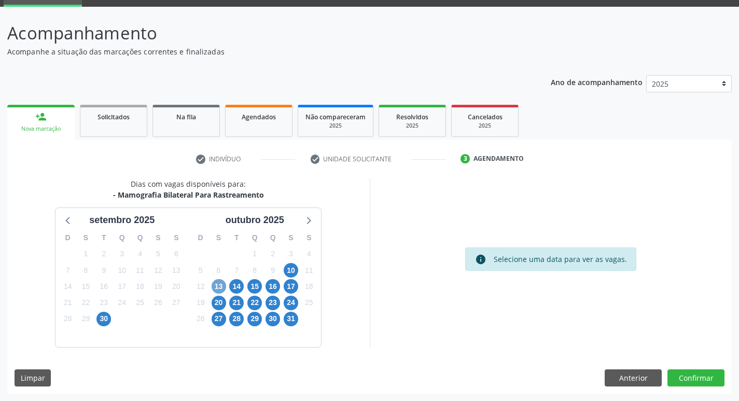
click at [217, 288] on span "13" at bounding box center [219, 286] width 15 height 15
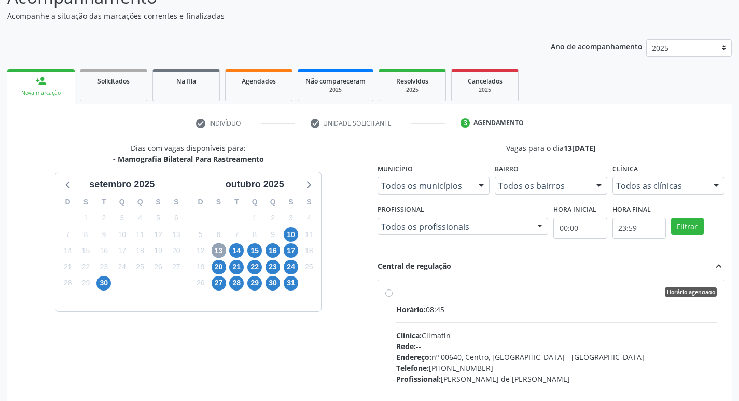
scroll to position [154, 0]
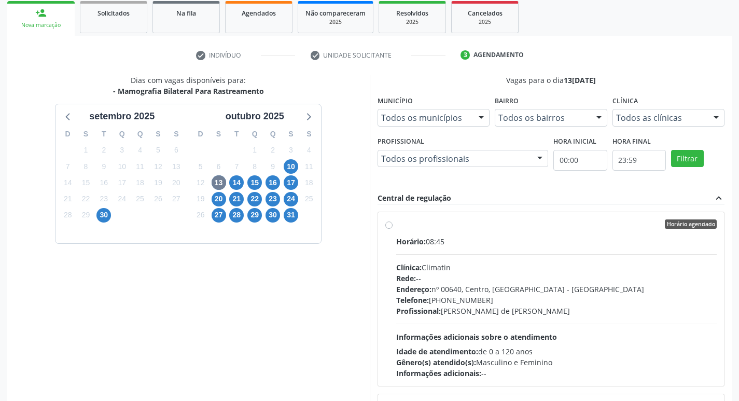
drag, startPoint x: 389, startPoint y: 223, endPoint x: 418, endPoint y: 207, distance: 33.4
click at [396, 222] on label "Horário agendado Horário: 08:45 Clínica: Climatin Rede: -- Endereço: nº 00640, …" at bounding box center [556, 298] width 321 height 159
click at [389, 222] on input "Horário agendado Horário: 08:45 Clínica: Climatin Rede: -- Endereço: nº 00640, …" at bounding box center [388, 223] width 7 height 9
radio input "true"
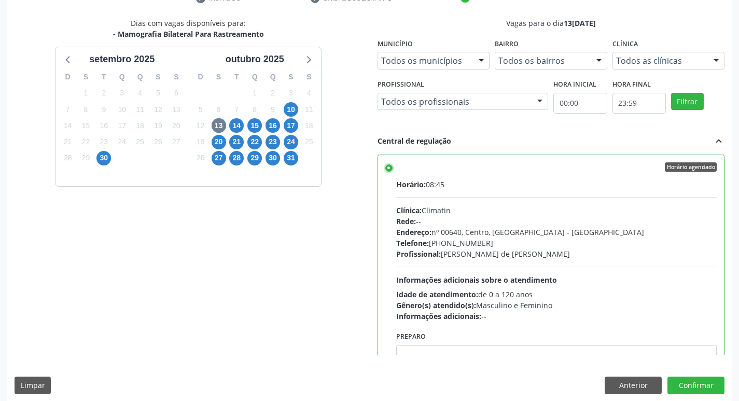
scroll to position [219, 0]
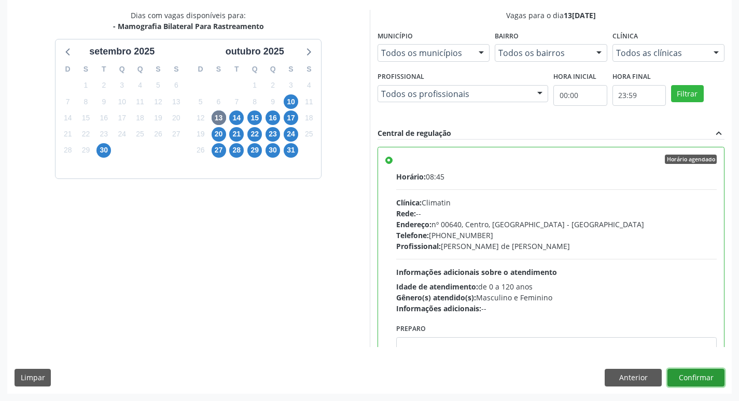
click at [696, 383] on button "Confirmar" at bounding box center [696, 378] width 57 height 18
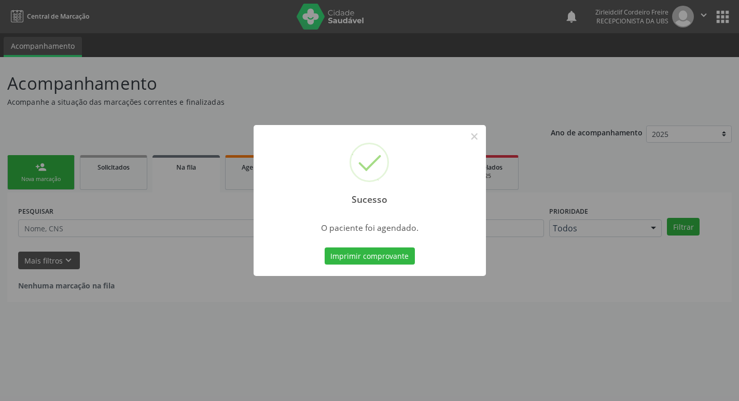
scroll to position [0, 0]
click at [406, 253] on button "Imprimir comprovante" at bounding box center [373, 256] width 90 height 18
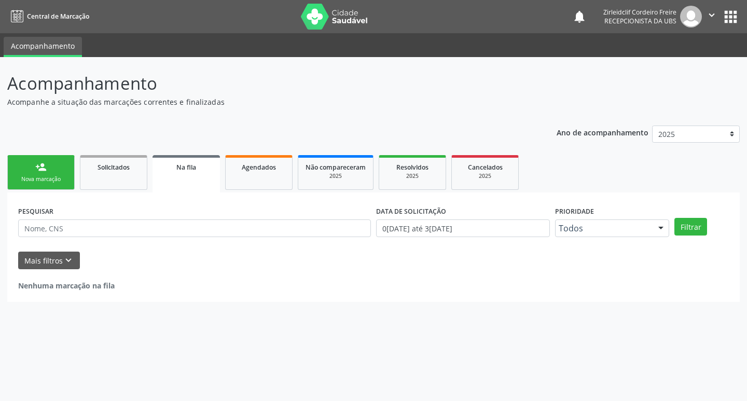
click at [42, 171] on div "person_add" at bounding box center [40, 166] width 11 height 11
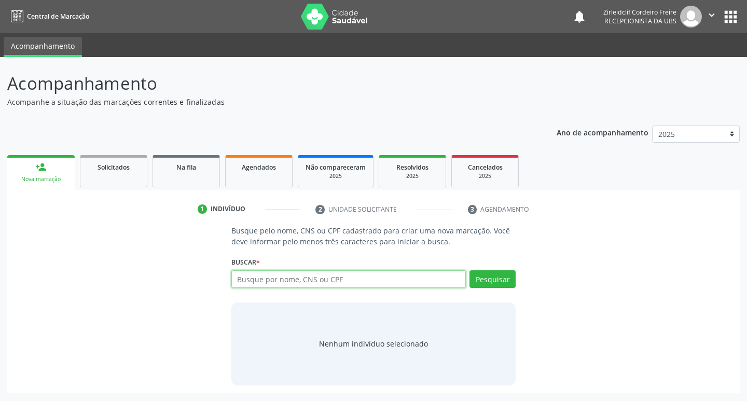
click at [269, 279] on input "text" at bounding box center [348, 279] width 235 height 18
click at [233, 177] on link "Agendados" at bounding box center [258, 171] width 67 height 32
select select "8"
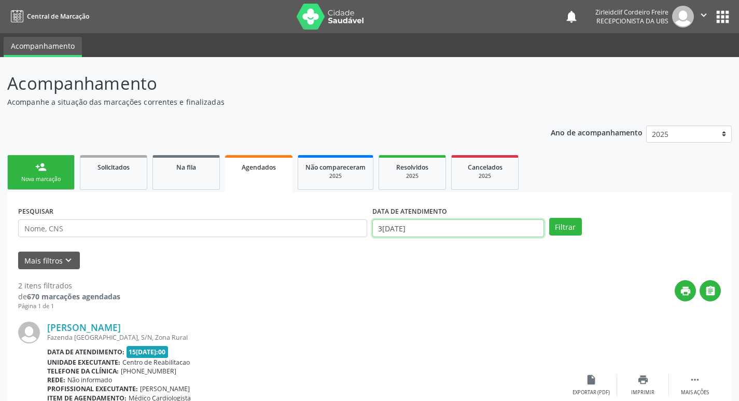
click at [434, 229] on input "30/09/2025" at bounding box center [458, 228] width 172 height 18
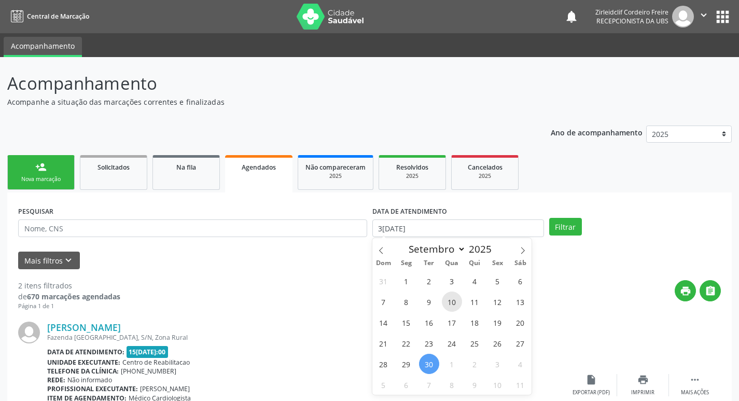
click at [454, 301] on span "10" at bounding box center [452, 302] width 20 height 20
type input "10/09/2025"
click at [522, 251] on icon at bounding box center [522, 250] width 7 height 7
select select "9"
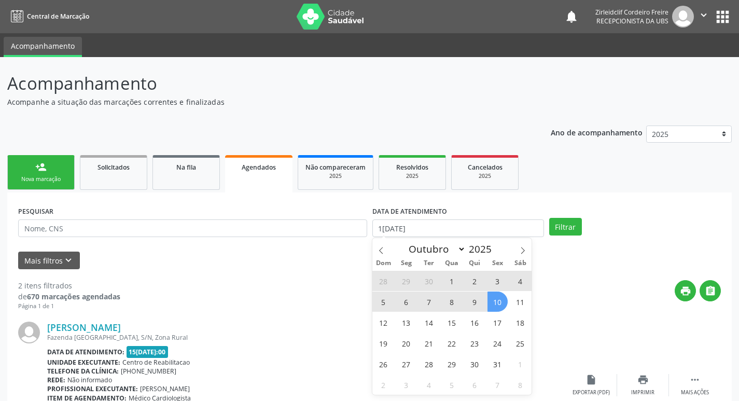
click at [503, 307] on span "10" at bounding box center [498, 302] width 20 height 20
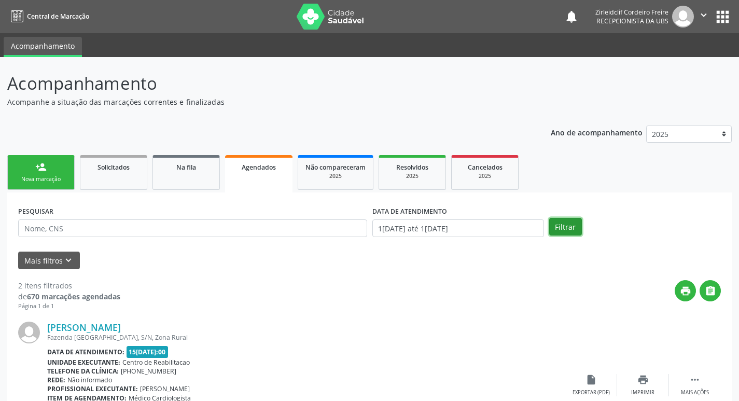
click at [558, 226] on button "Filtrar" at bounding box center [565, 227] width 33 height 18
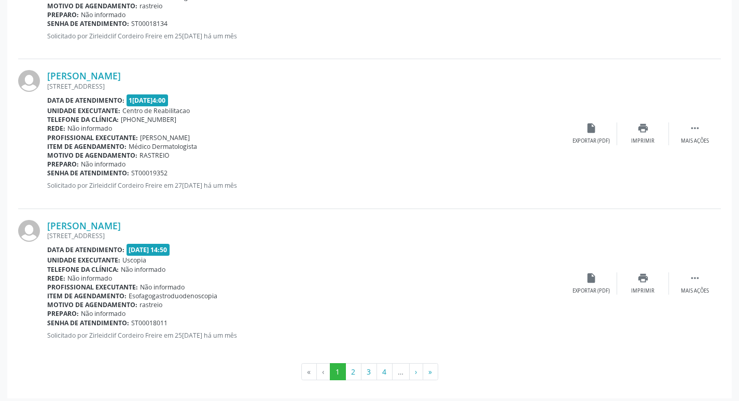
scroll to position [2200, 0]
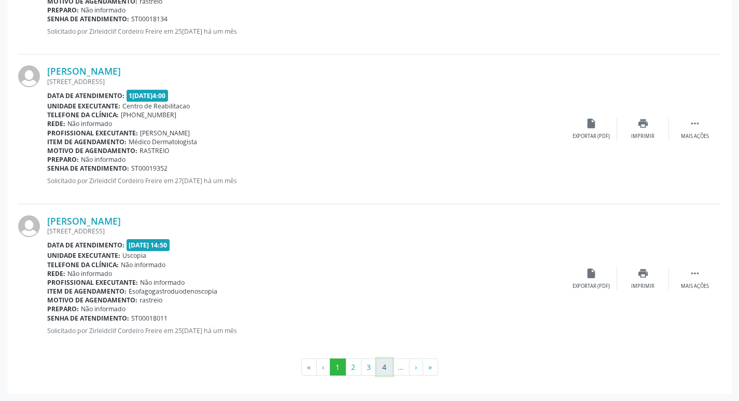
click at [385, 365] on button "4" at bounding box center [385, 367] width 16 height 18
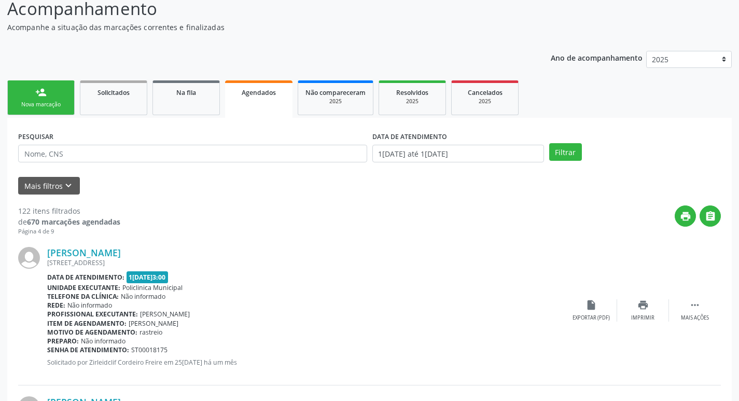
scroll to position [0, 0]
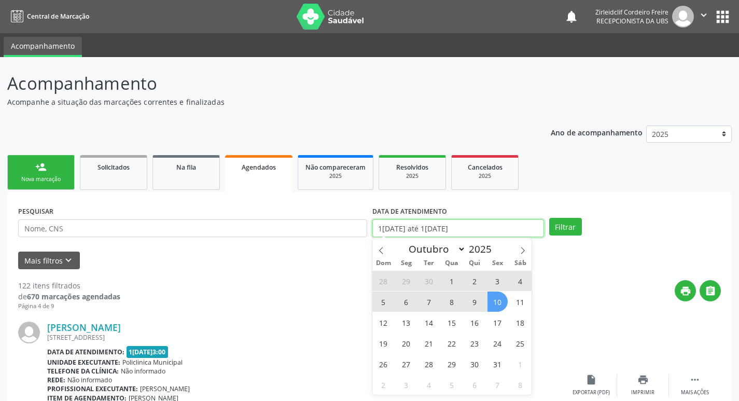
click at [478, 229] on input "10/09/2025 até 10/10/2025" at bounding box center [458, 228] width 172 height 18
click at [499, 306] on span "10" at bounding box center [498, 302] width 20 height 20
type input "[DATE]"
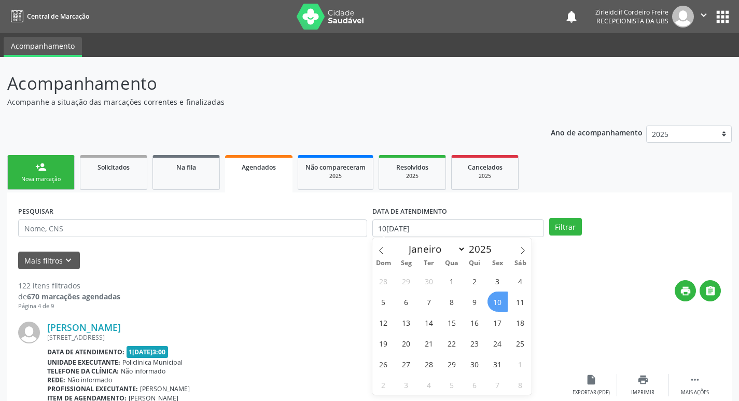
drag, startPoint x: 499, startPoint y: 305, endPoint x: 524, endPoint y: 268, distance: 45.5
click at [499, 305] on span "10" at bounding box center [498, 302] width 20 height 20
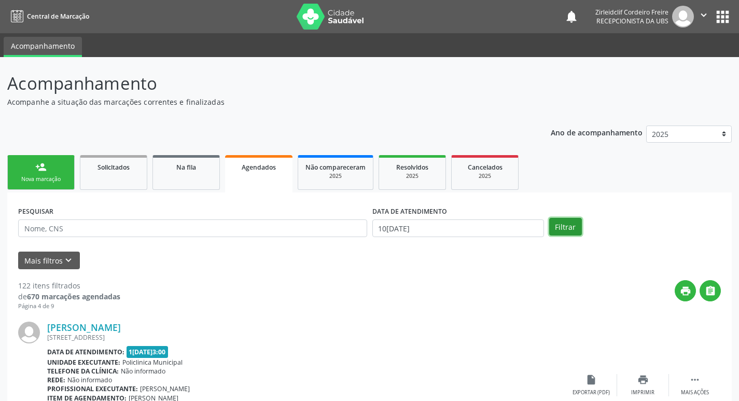
click at [567, 232] on button "Filtrar" at bounding box center [565, 227] width 33 height 18
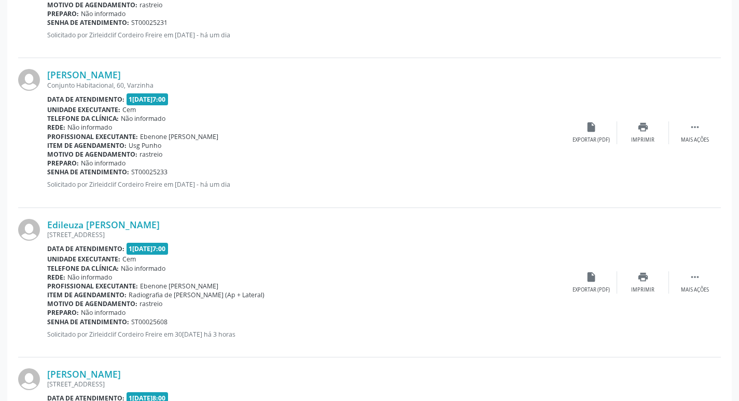
scroll to position [415, 0]
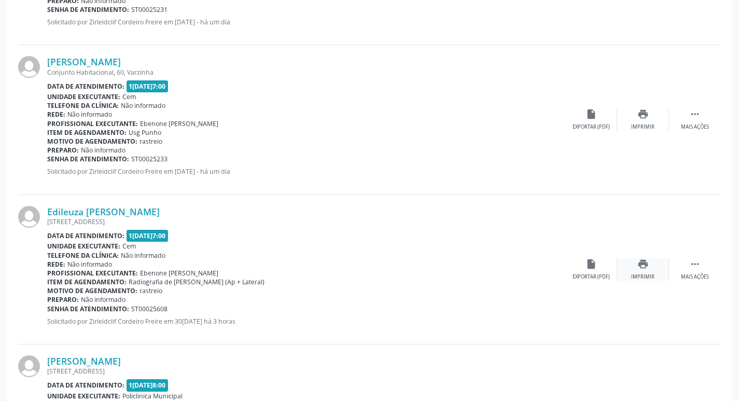
click at [642, 271] on div "print Imprimir" at bounding box center [643, 269] width 52 height 22
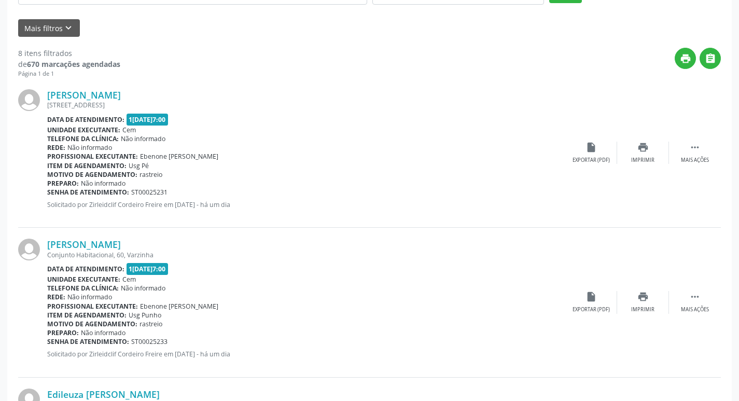
scroll to position [156, 0]
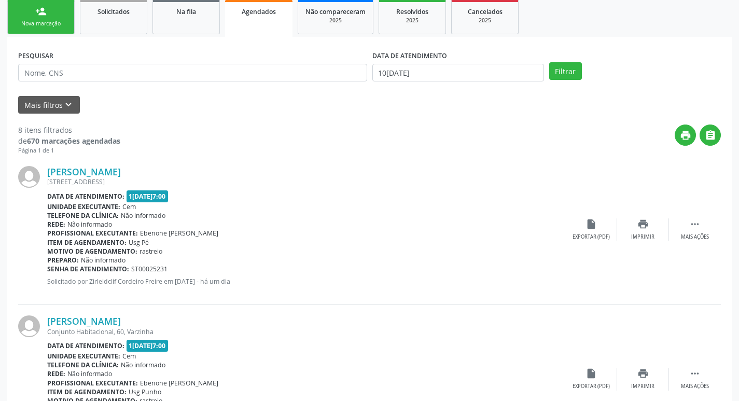
click at [67, 18] on link "person_add Nova marcação" at bounding box center [40, 16] width 67 height 35
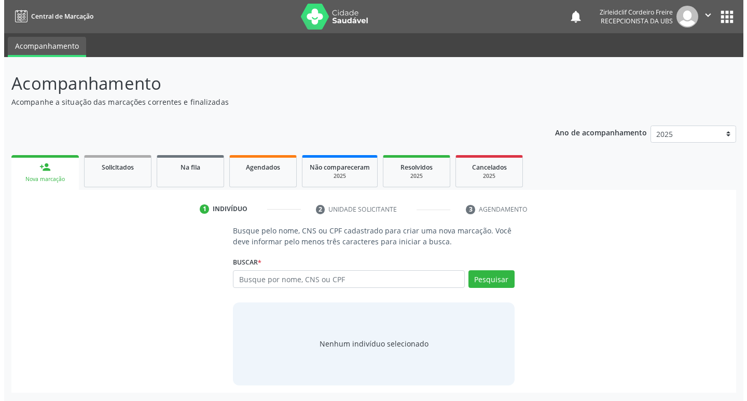
scroll to position [0, 0]
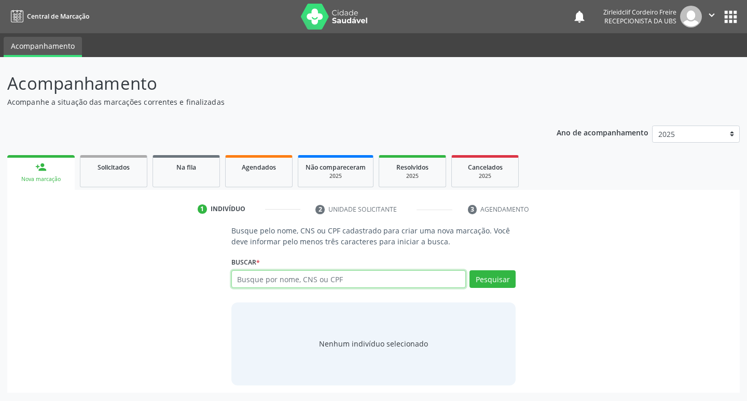
click at [239, 281] on input "text" at bounding box center [348, 279] width 235 height 18
type input "maria do carmo de lima"
click at [499, 277] on button "Pesquisar" at bounding box center [492, 279] width 46 height 18
type input "maria do carmo de lima"
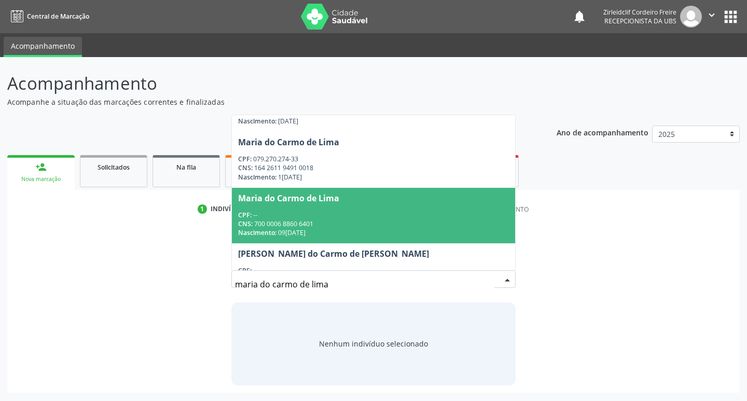
scroll to position [43, 0]
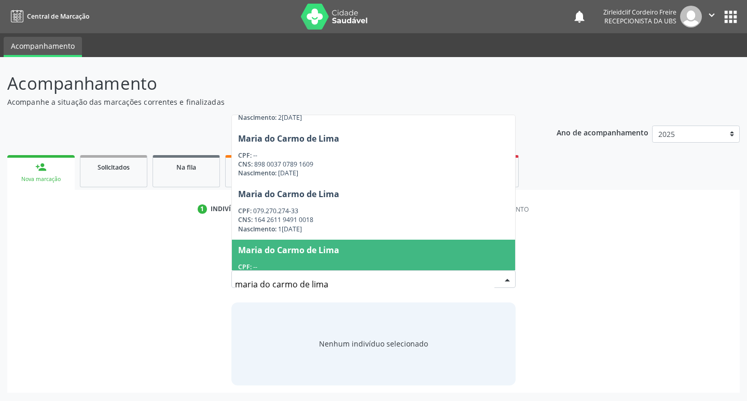
click at [308, 285] on input "maria do carmo de lima" at bounding box center [365, 284] width 260 height 21
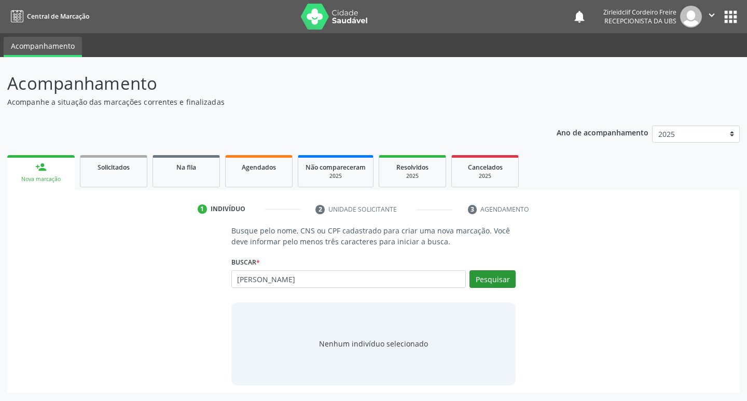
type input "maria do carmo lima"
click at [485, 277] on button "Pesquisar" at bounding box center [492, 279] width 46 height 18
type input "maria do carmo lima"
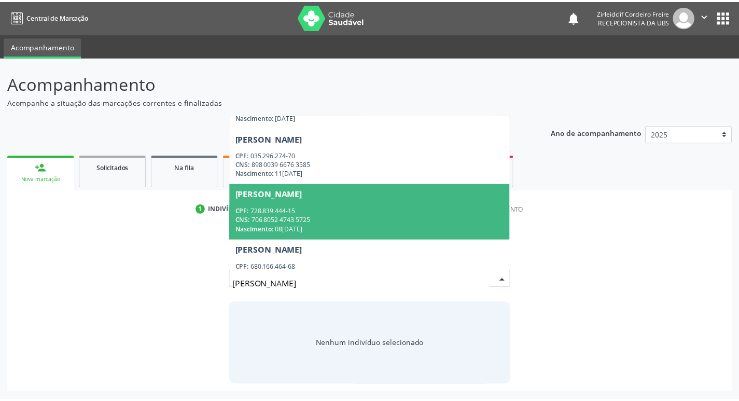
scroll to position [0, 0]
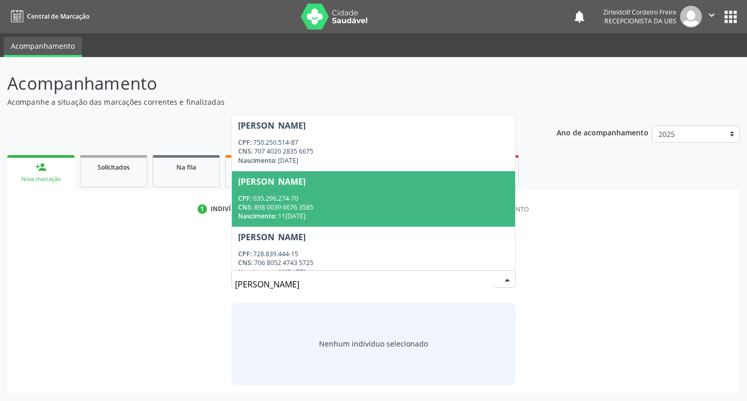
click at [369, 204] on div "CNS: 898 0039 6676 3585" at bounding box center [373, 207] width 271 height 9
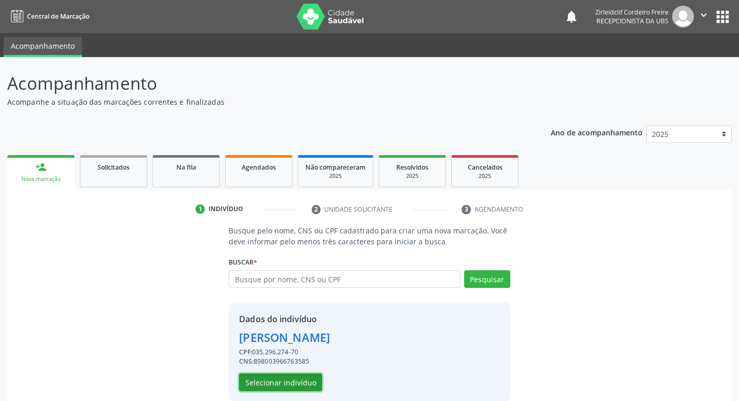
click at [283, 384] on button "Selecionar indivíduo" at bounding box center [280, 383] width 83 height 18
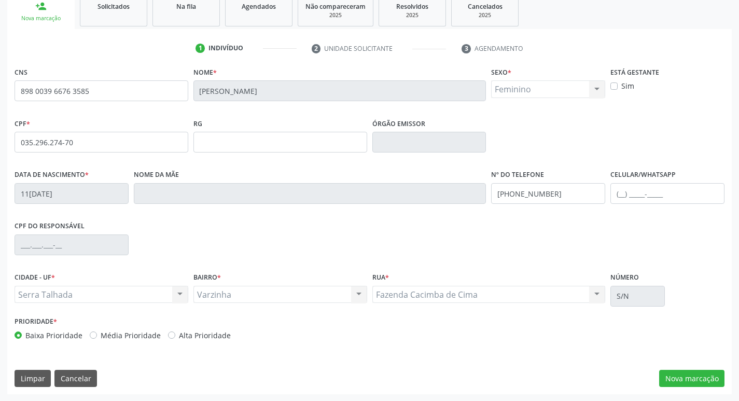
scroll to position [161, 0]
click at [681, 382] on button "Nova marcação" at bounding box center [691, 378] width 65 height 18
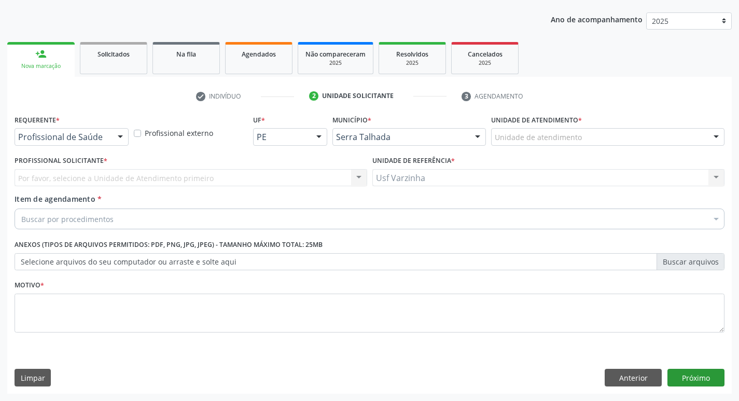
scroll to position [113, 0]
click at [117, 135] on div at bounding box center [121, 138] width 16 height 18
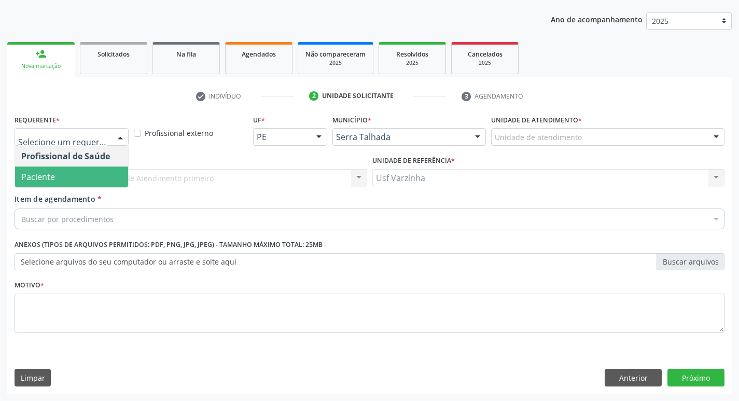
click at [71, 177] on span "Paciente" at bounding box center [71, 177] width 113 height 21
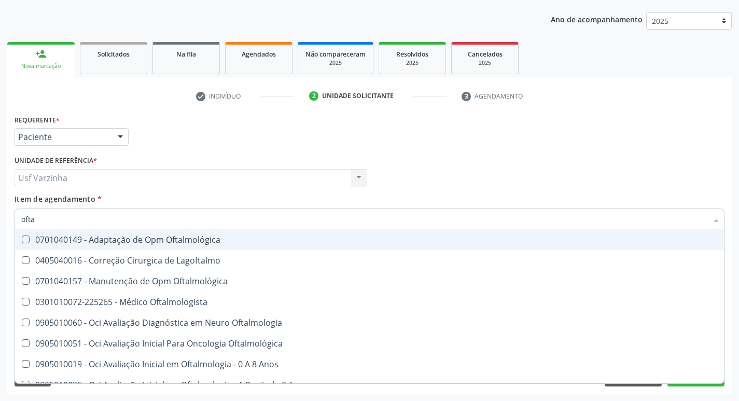
type input "oftal"
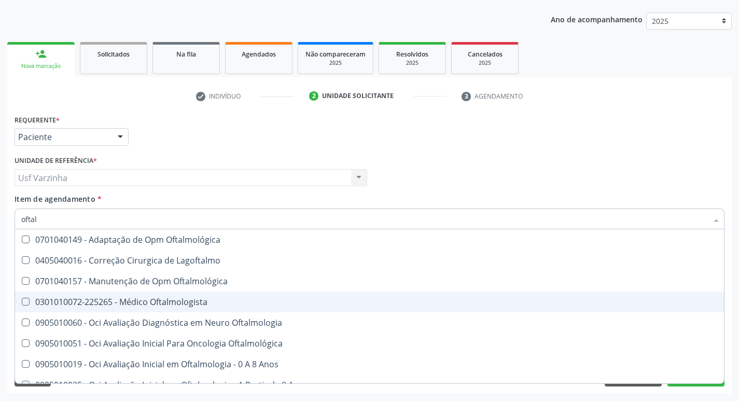
click at [123, 302] on div "0301010072-225265 - Médico Oftalmologista" at bounding box center [369, 302] width 697 height 8
checkbox Oftalmologista "true"
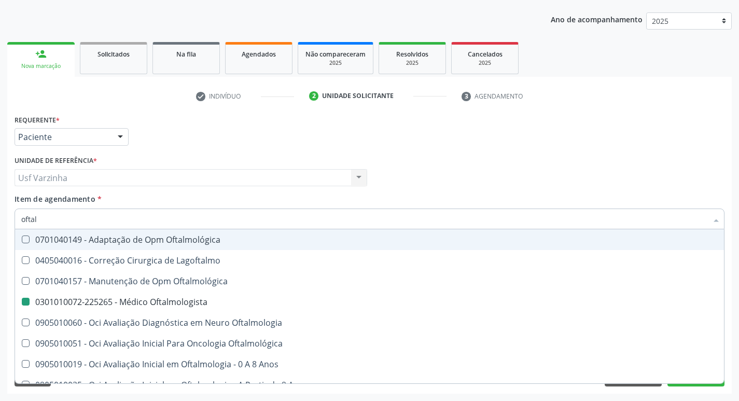
click at [119, 133] on div at bounding box center [121, 138] width 16 height 18
checkbox Lagoftalmo "true"
checkbox Oftalmologista "false"
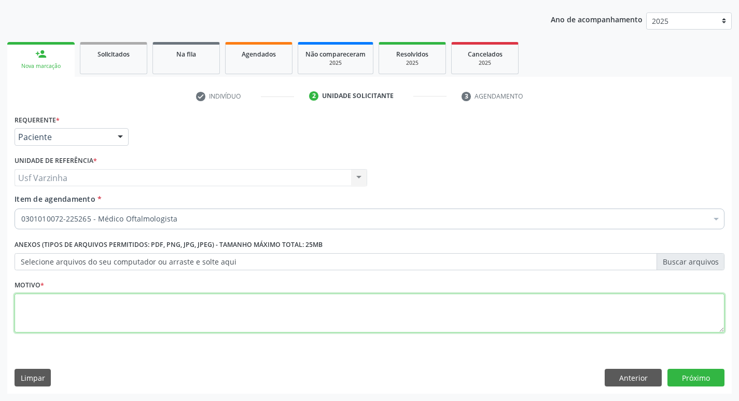
click at [33, 299] on textarea at bounding box center [370, 313] width 710 height 39
type textarea "rastreio"
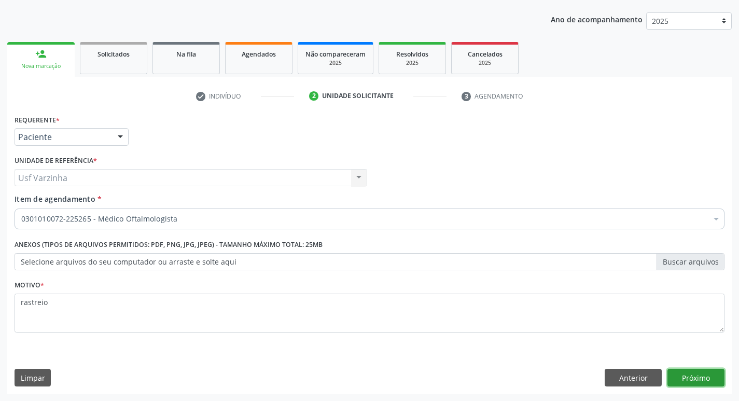
click at [679, 374] on button "Próximo" at bounding box center [696, 378] width 57 height 18
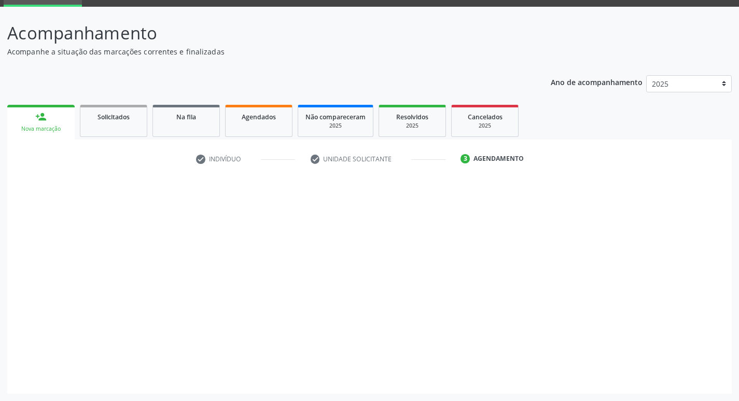
scroll to position [50, 0]
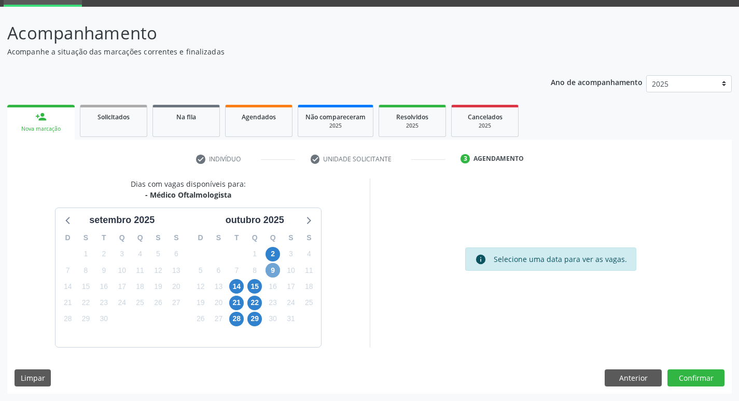
click at [278, 272] on span "9" at bounding box center [273, 270] width 15 height 15
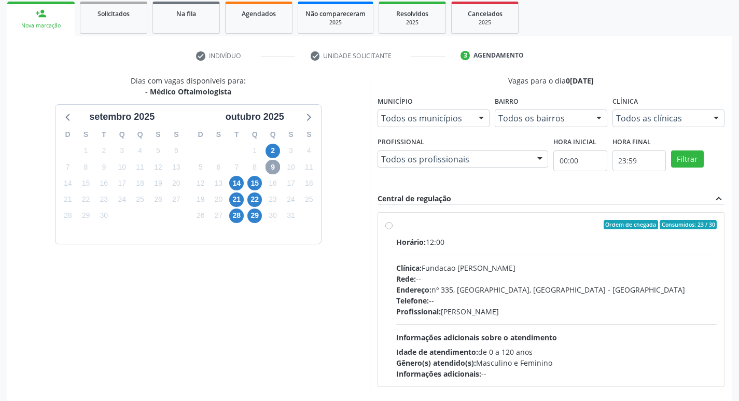
scroll to position [154, 0]
drag, startPoint x: 388, startPoint y: 225, endPoint x: 408, endPoint y: 214, distance: 23.0
click at [396, 223] on label "Ordem de chegada Consumidos: 23 / 30 Horário: 12:00 Clínica: Fundacao Altino Ve…" at bounding box center [556, 298] width 321 height 159
click at [390, 223] on input "Ordem de chegada Consumidos: 23 / 30 Horário: 12:00 Clínica: Fundacao Altino Ve…" at bounding box center [388, 223] width 7 height 9
radio input "true"
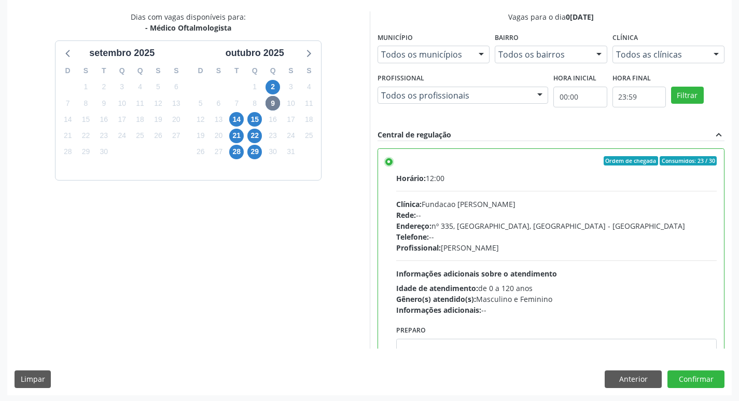
scroll to position [219, 0]
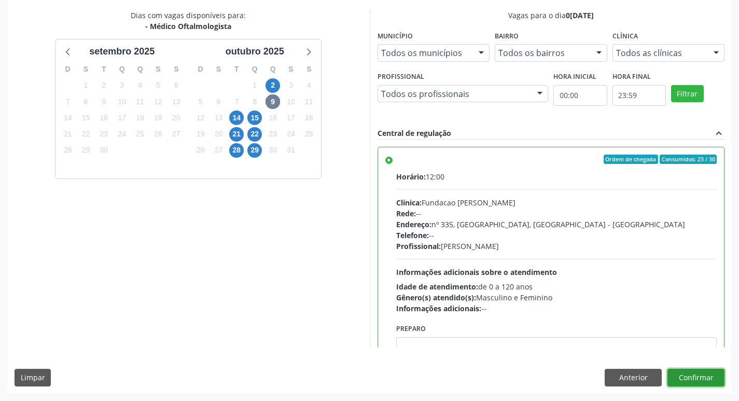
click at [684, 374] on button "Confirmar" at bounding box center [696, 378] width 57 height 18
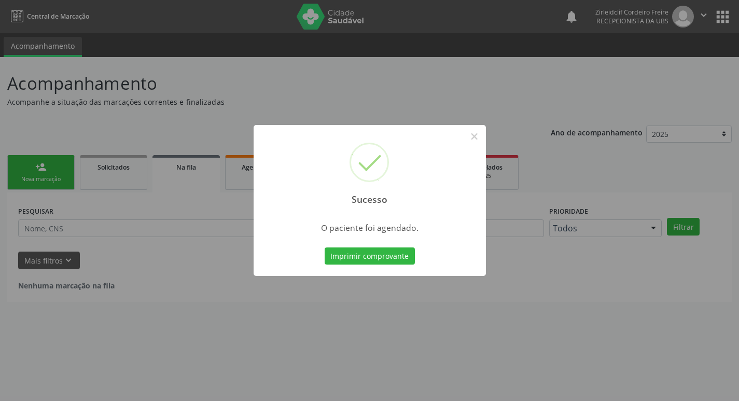
scroll to position [0, 0]
click at [363, 253] on button "Imprimir comprovante" at bounding box center [373, 256] width 90 height 18
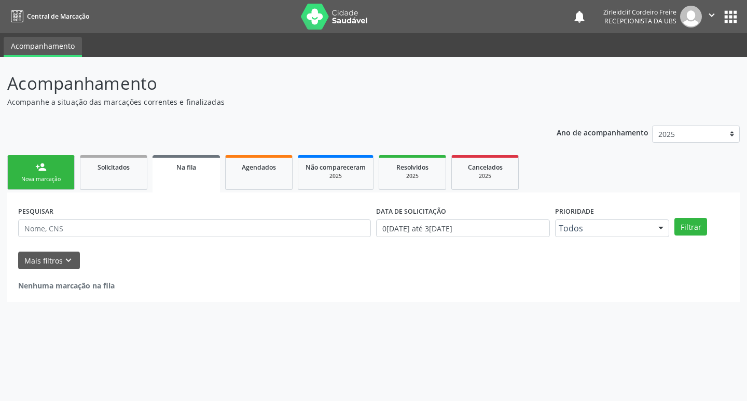
click at [51, 177] on div "Nova marcação" at bounding box center [41, 179] width 52 height 8
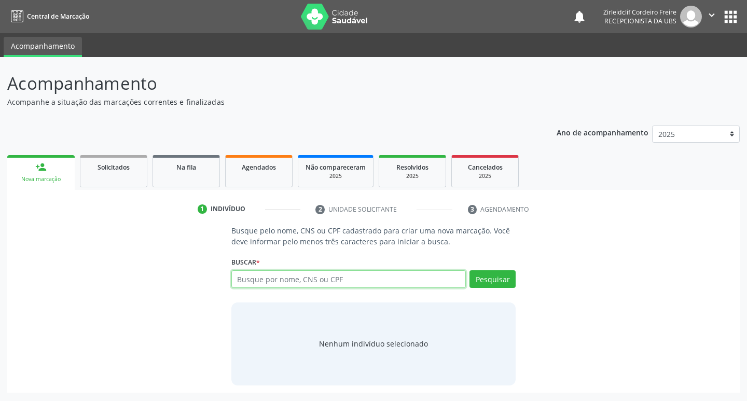
click at [248, 273] on input "text" at bounding box center [348, 279] width 235 height 18
type input "lucivania gomes de melo"
click at [490, 271] on button "Pesquisar" at bounding box center [492, 279] width 46 height 18
type input "lucivania gomes de melo"
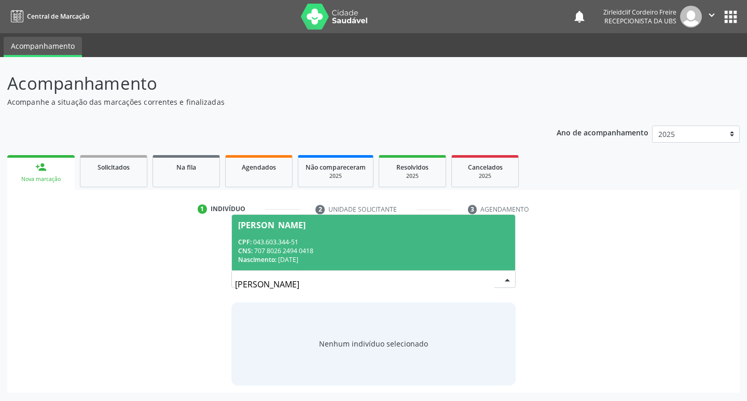
click at [372, 247] on div "CNS: 707 8026 2494 0418" at bounding box center [373, 250] width 271 height 9
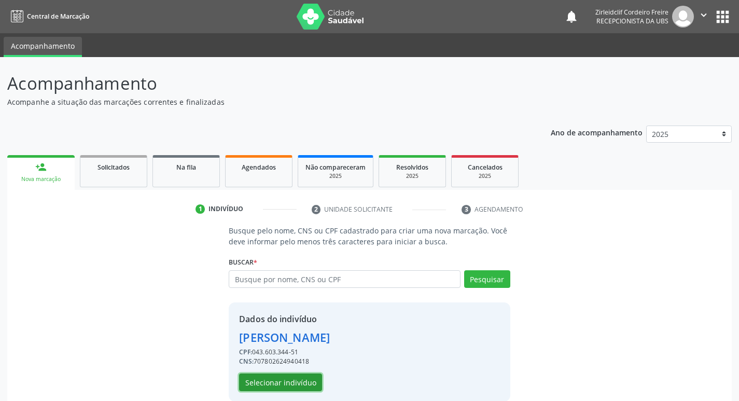
click at [292, 380] on button "Selecionar indivíduo" at bounding box center [280, 383] width 83 height 18
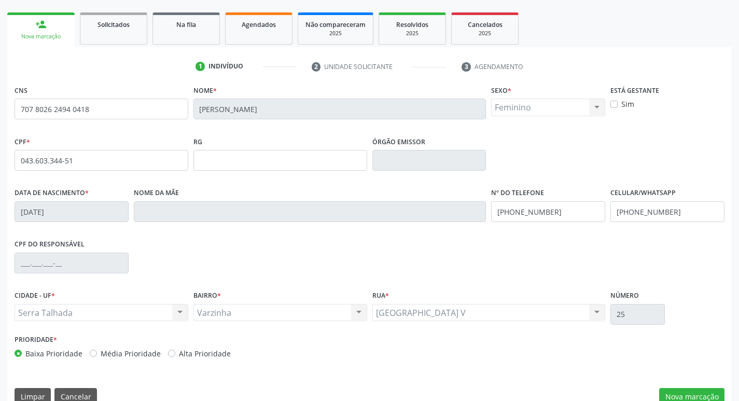
scroll to position [161, 0]
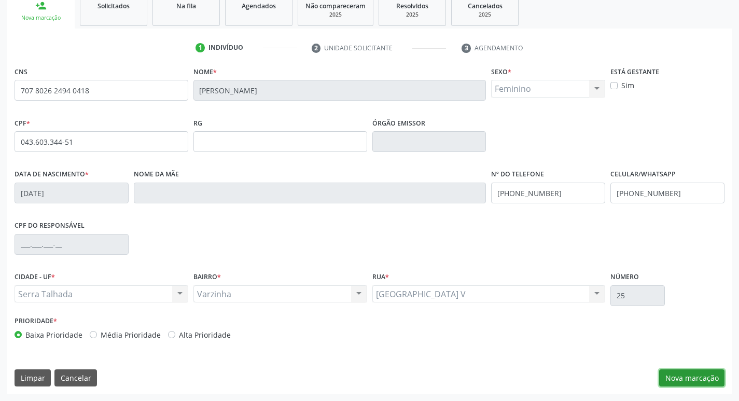
click at [677, 375] on button "Nova marcação" at bounding box center [691, 378] width 65 height 18
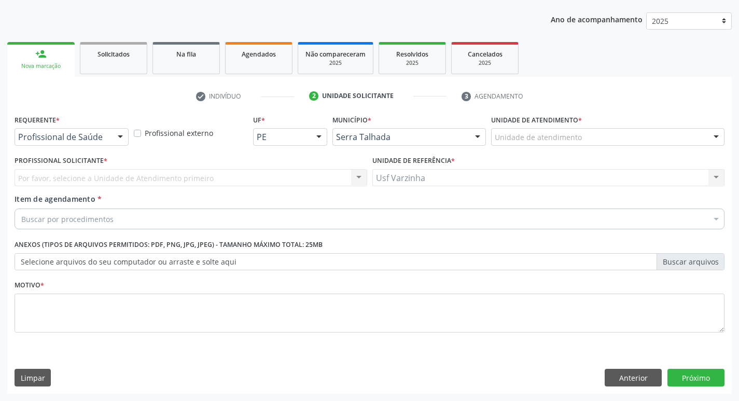
click at [116, 136] on div at bounding box center [121, 138] width 16 height 18
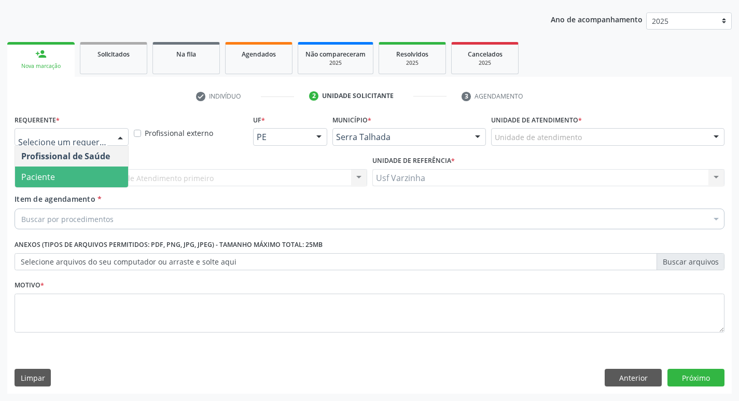
drag, startPoint x: 91, startPoint y: 172, endPoint x: 89, endPoint y: 177, distance: 5.3
click at [91, 173] on span "Paciente" at bounding box center [71, 177] width 113 height 21
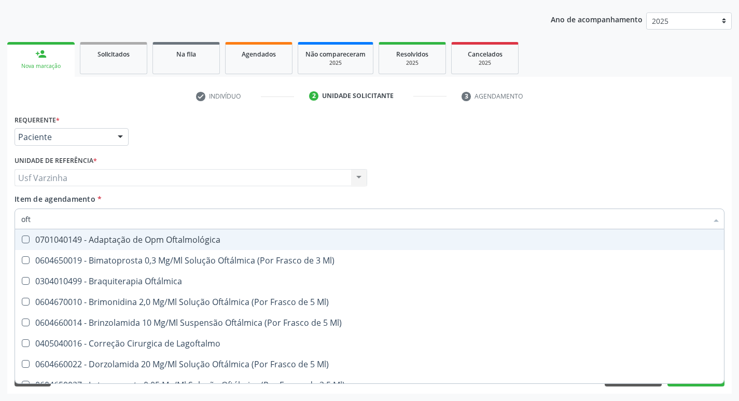
type input "ofta"
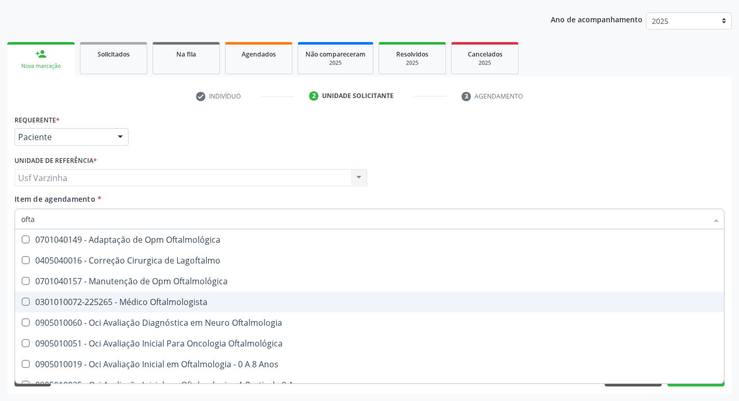
click at [144, 305] on div "0301010072-225265 - Médico Oftalmologista" at bounding box center [369, 302] width 697 height 8
checkbox Oftalmologista "true"
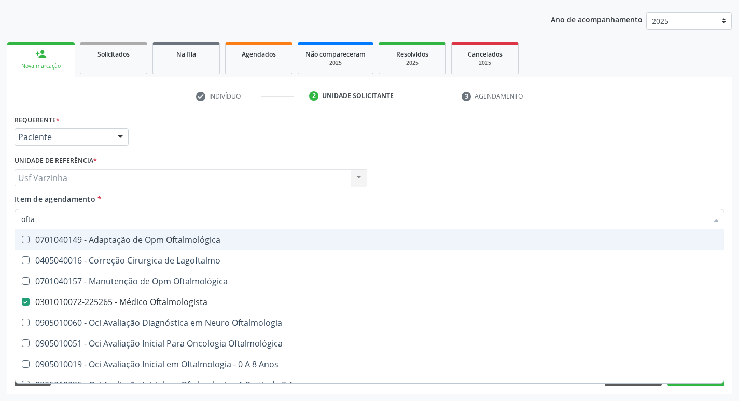
click at [49, 218] on input "ofta" at bounding box center [364, 219] width 686 height 21
type input "oft"
checkbox Oftalmologista "false"
checkbox Oftalmológicas "true"
type input "of"
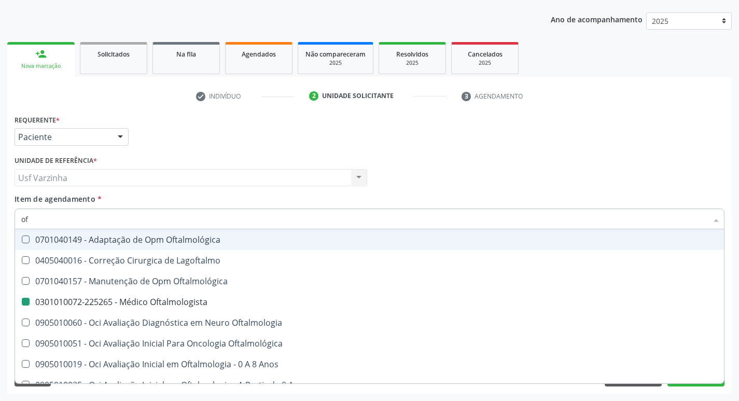
checkbox Oftalmológicas "false"
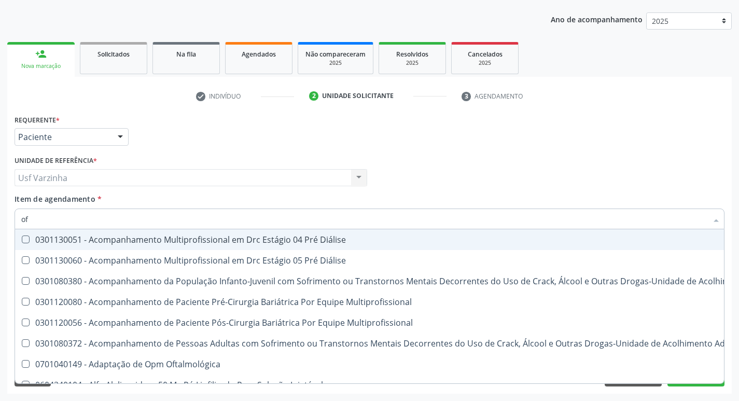
type input "o"
checkbox Oftalmologista "false"
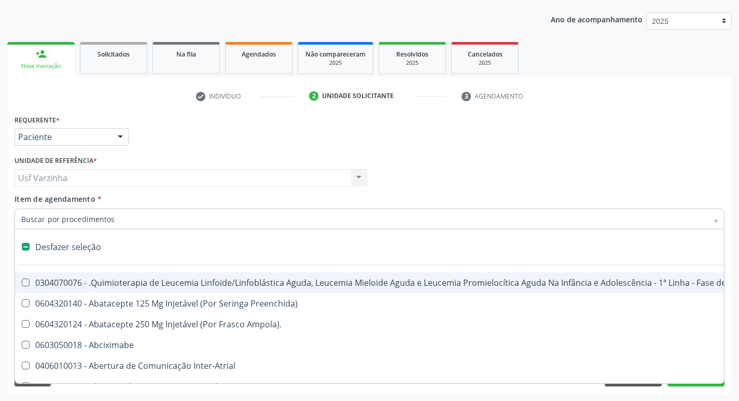
click at [118, 139] on div at bounding box center [121, 138] width 16 height 18
checkbox Preenchida\) "true"
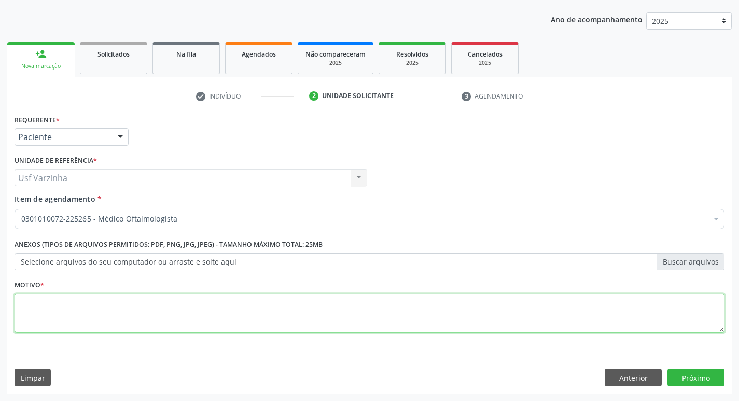
click at [28, 307] on textarea at bounding box center [370, 313] width 710 height 39
type textarea "rastreio"
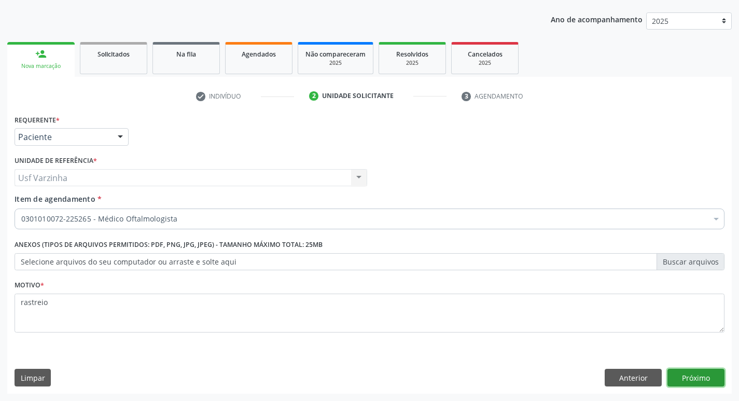
click at [681, 374] on button "Próximo" at bounding box center [696, 378] width 57 height 18
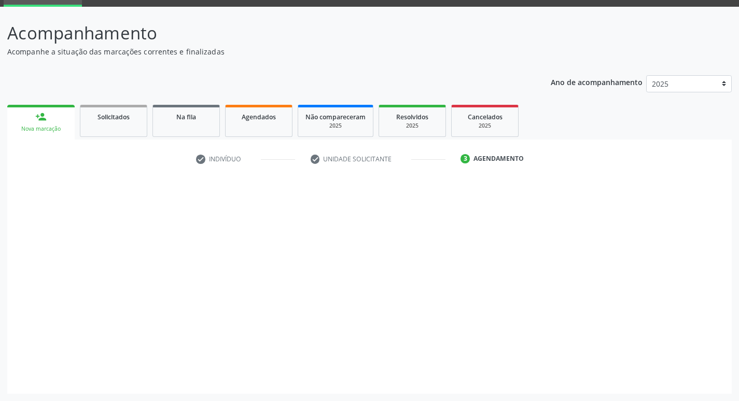
scroll to position [50, 0]
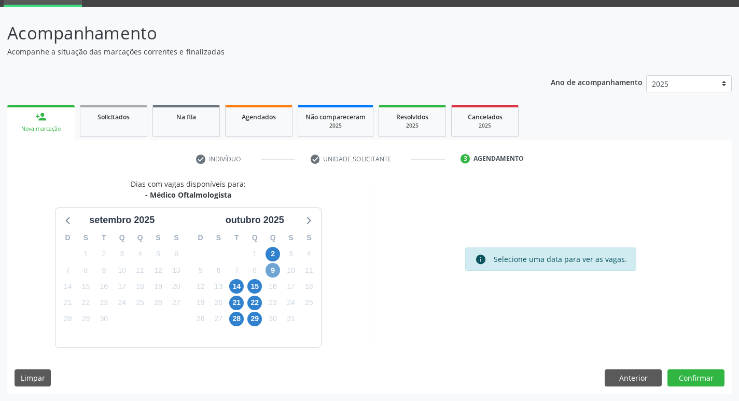
click at [275, 267] on span "9" at bounding box center [273, 270] width 15 height 15
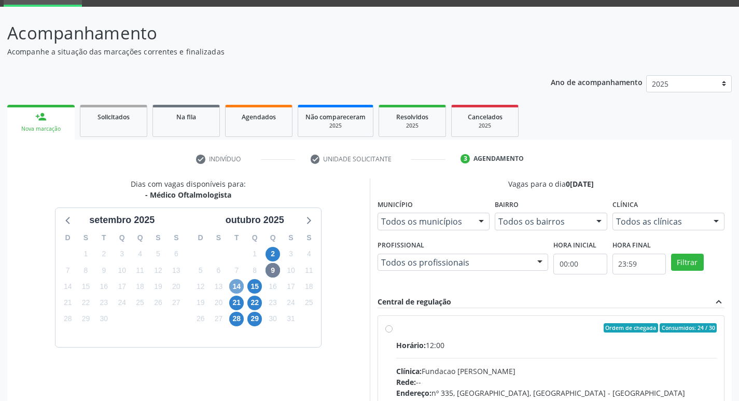
click at [232, 287] on span "14" at bounding box center [236, 286] width 15 height 15
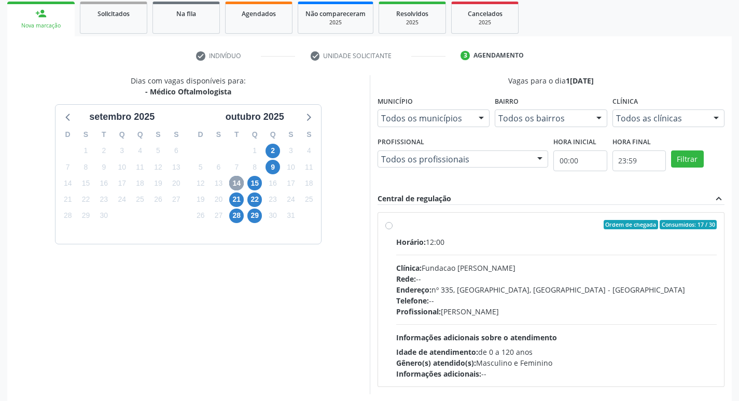
scroll to position [154, 0]
click at [278, 151] on span "2" at bounding box center [273, 150] width 15 height 15
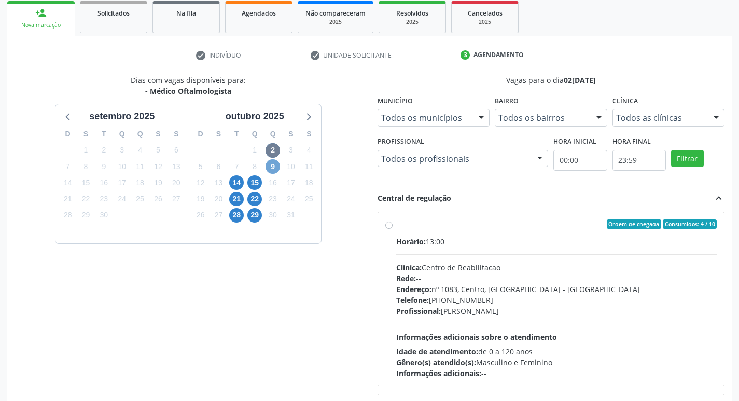
click at [275, 169] on span "9" at bounding box center [273, 166] width 15 height 15
click at [396, 227] on label "Ordem de chegada Consumidos: 24 / 30 Horário: 12:00 Clínica: Fundacao Altino Ve…" at bounding box center [556, 298] width 321 height 159
click at [389, 227] on input "Ordem de chegada Consumidos: 24 / 30 Horário: 12:00 Clínica: Fundacao Altino Ve…" at bounding box center [388, 223] width 7 height 9
radio input "true"
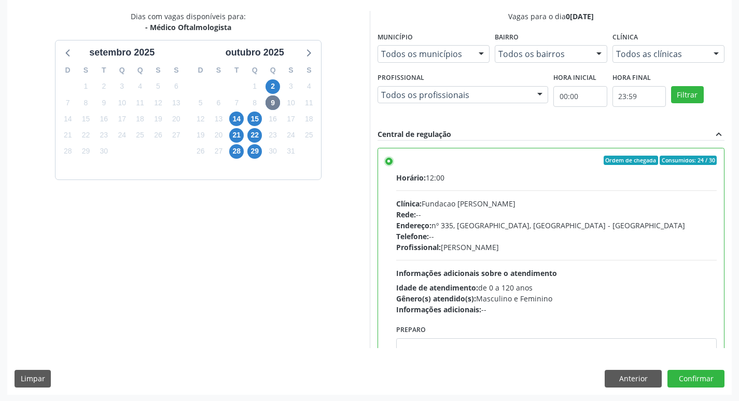
scroll to position [219, 0]
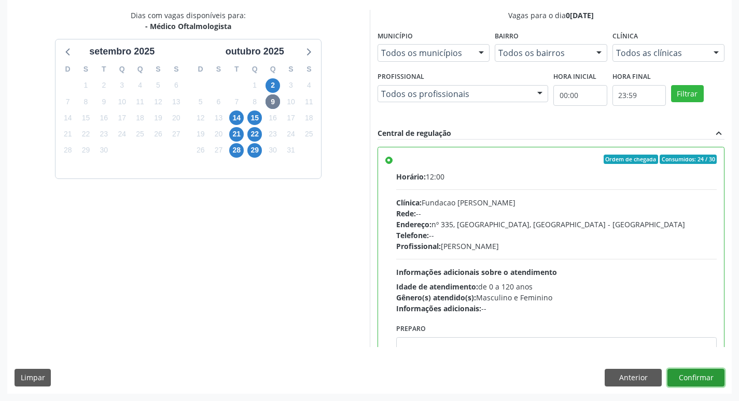
click at [683, 381] on button "Confirmar" at bounding box center [696, 378] width 57 height 18
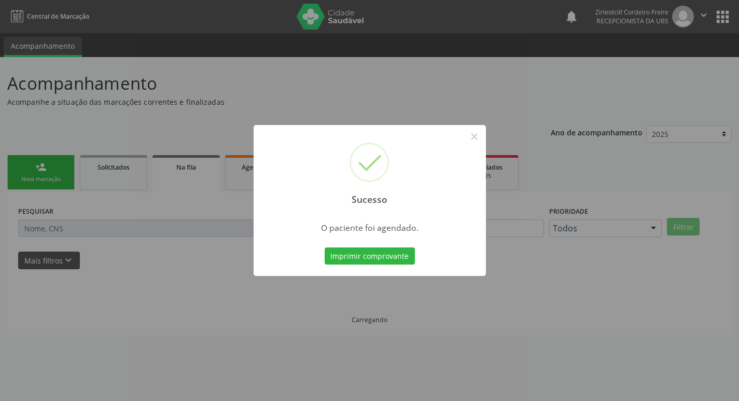
scroll to position [0, 0]
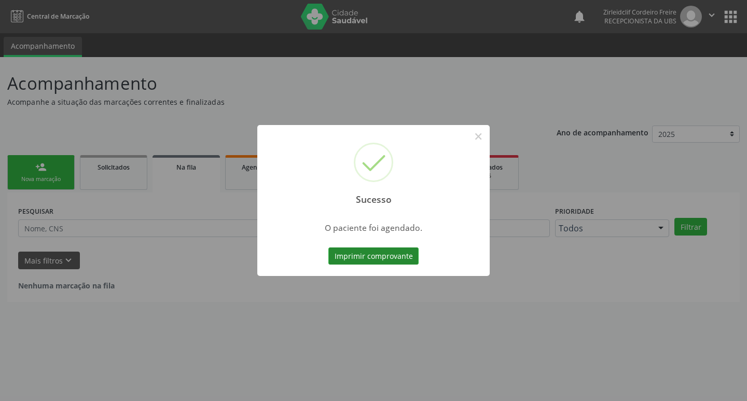
click at [384, 258] on button "Imprimir comprovante" at bounding box center [373, 256] width 90 height 18
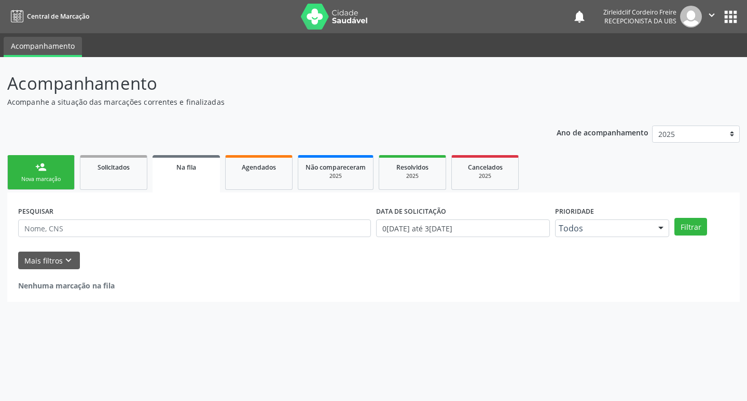
click at [51, 177] on div "Nova marcação" at bounding box center [41, 179] width 52 height 8
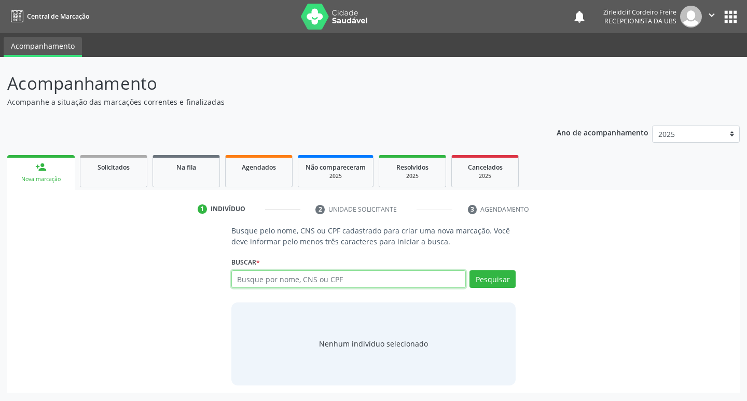
click at [254, 278] on input "text" at bounding box center [348, 279] width 235 height 18
type input "706703564288217"
click at [501, 275] on button "Pesquisar" at bounding box center [492, 279] width 46 height 18
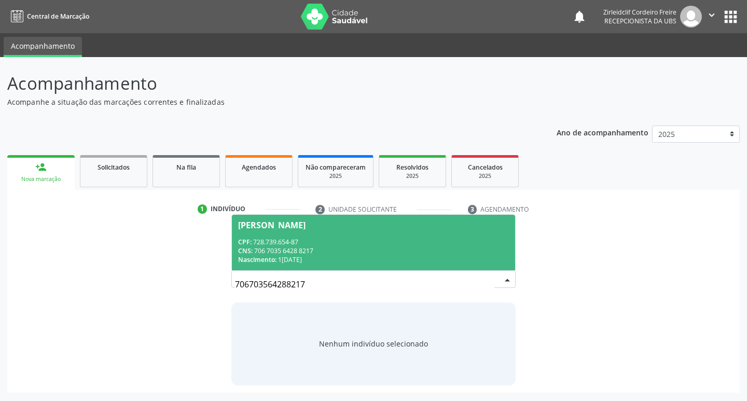
click at [436, 246] on div "CNS: 706 7035 6428 8217" at bounding box center [373, 250] width 271 height 9
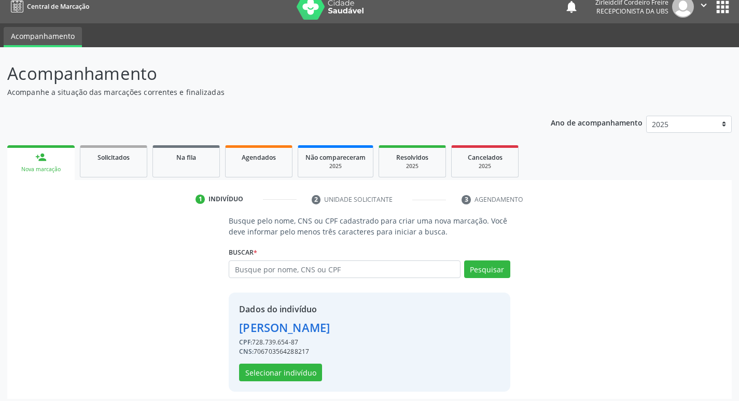
scroll to position [15, 0]
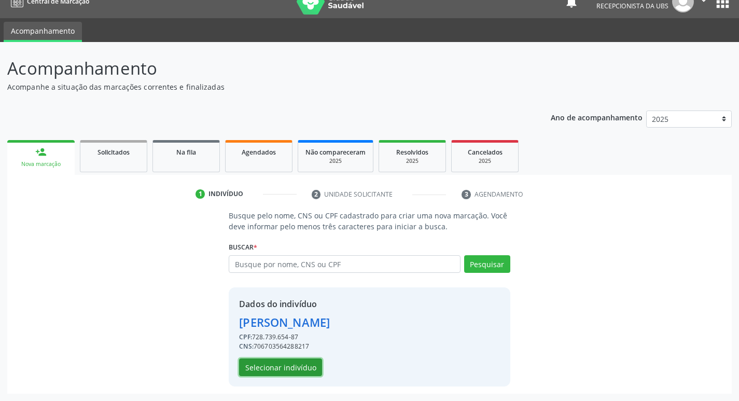
click at [298, 366] on button "Selecionar indivíduo" at bounding box center [280, 367] width 83 height 18
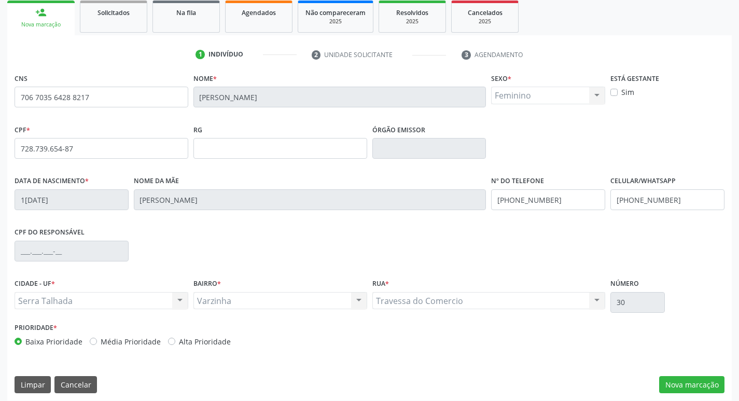
scroll to position [161, 0]
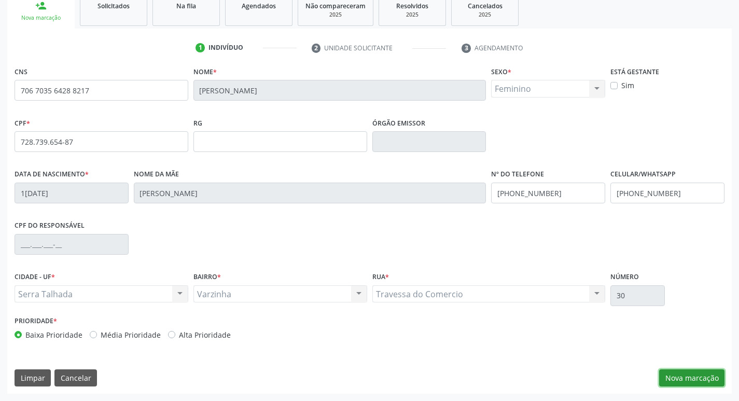
click at [698, 372] on button "Nova marcação" at bounding box center [691, 378] width 65 height 18
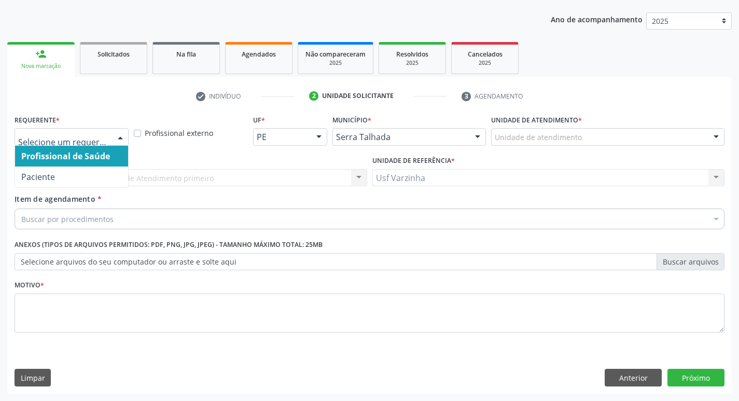
drag, startPoint x: 121, startPoint y: 136, endPoint x: 107, endPoint y: 151, distance: 20.6
click at [120, 136] on div at bounding box center [121, 138] width 16 height 18
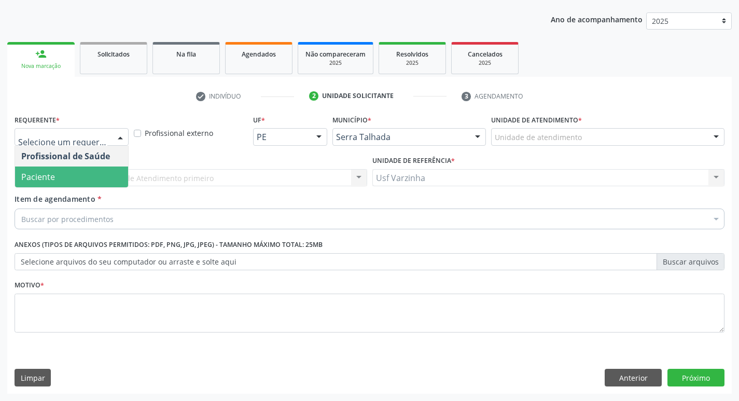
click at [78, 181] on span "Paciente" at bounding box center [71, 177] width 113 height 21
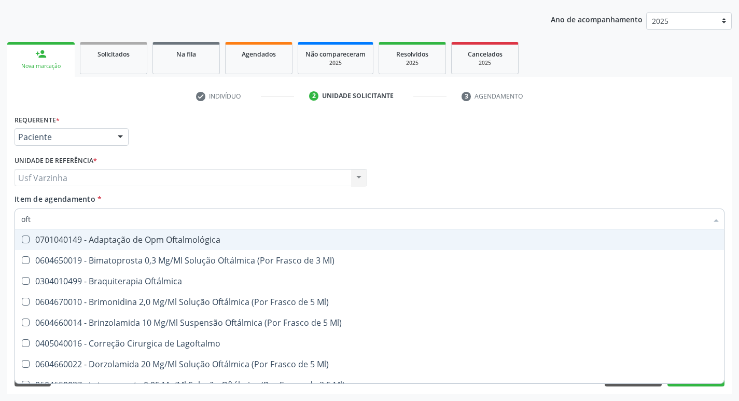
type input "ofta"
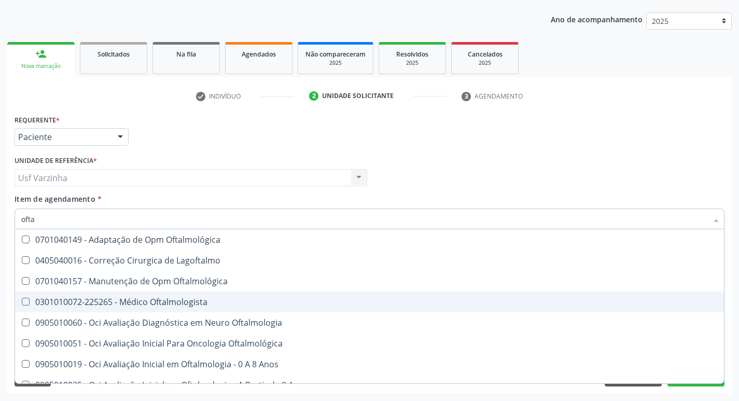
click at [185, 306] on div "0301010072-225265 - Médico Oftalmologista" at bounding box center [369, 302] width 697 height 8
checkbox Oftalmologista "true"
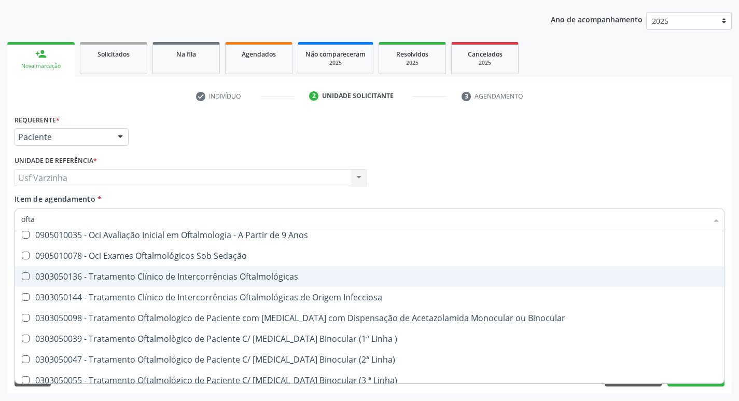
scroll to position [156, 0]
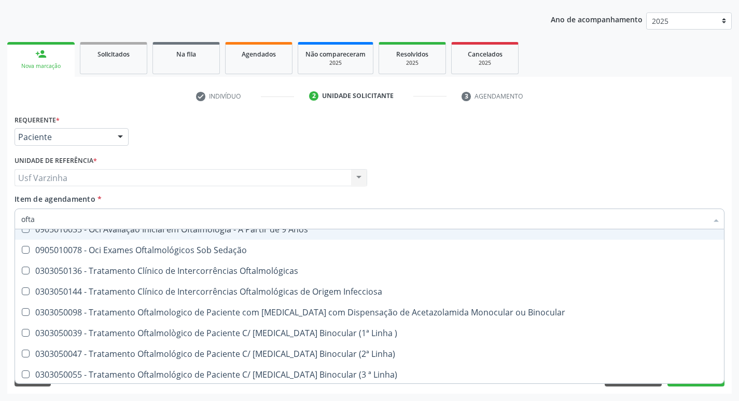
click at [119, 136] on div at bounding box center [121, 138] width 16 height 18
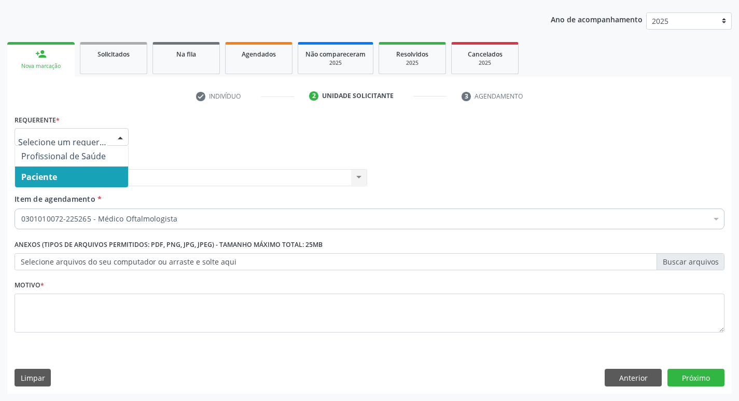
scroll to position [0, 0]
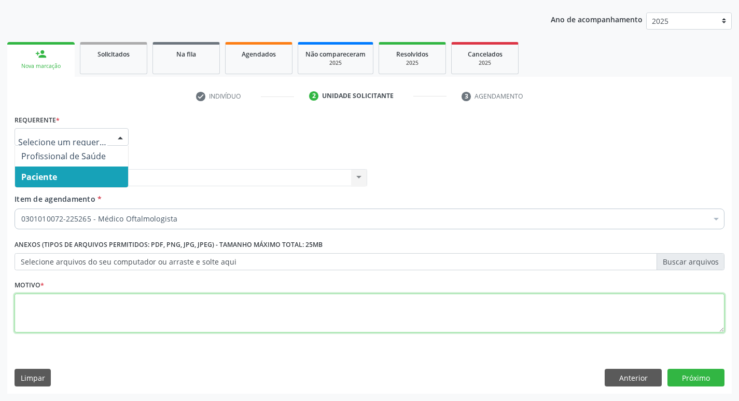
click at [31, 306] on textarea at bounding box center [370, 313] width 710 height 39
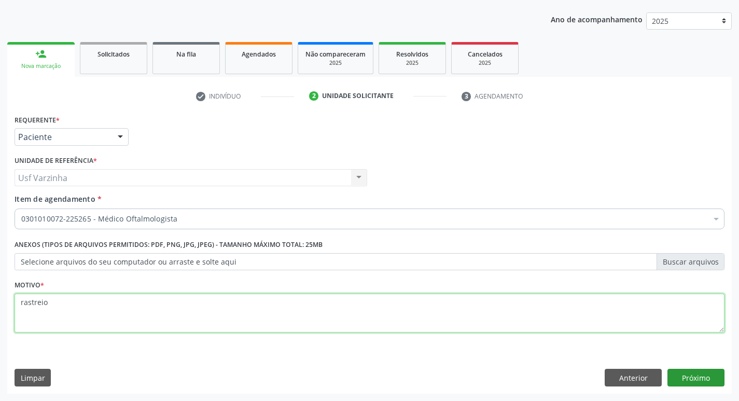
type textarea "rastreio"
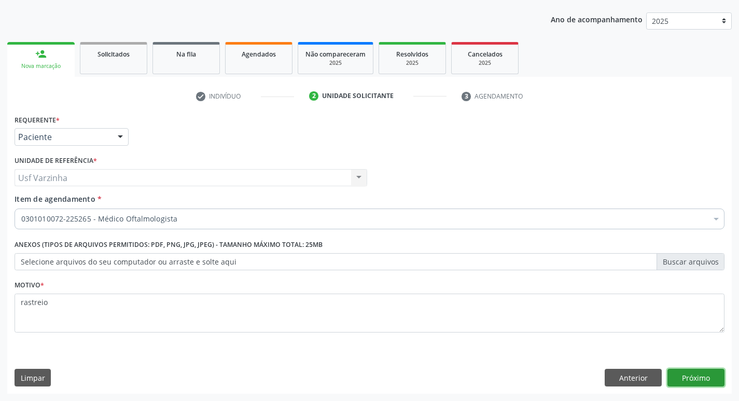
click at [679, 370] on button "Próximo" at bounding box center [696, 378] width 57 height 18
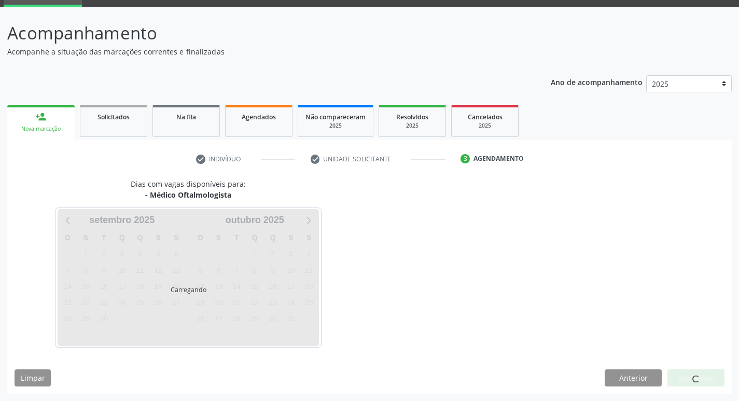
scroll to position [50, 0]
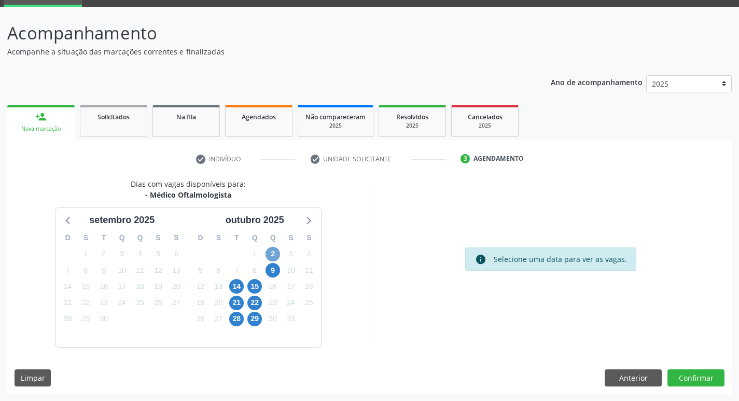
click at [274, 257] on span "2" at bounding box center [273, 254] width 15 height 15
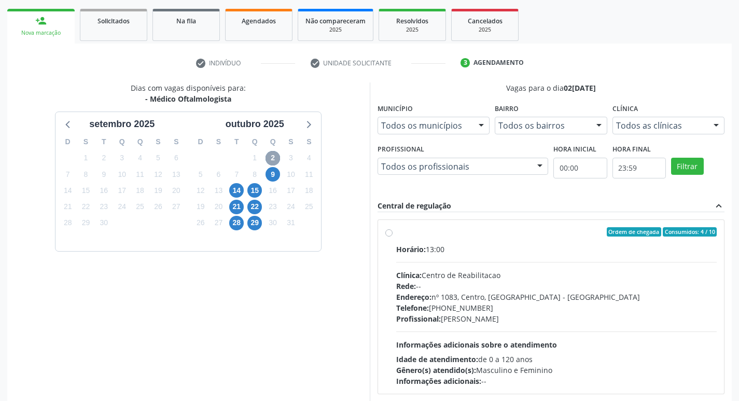
scroll to position [154, 0]
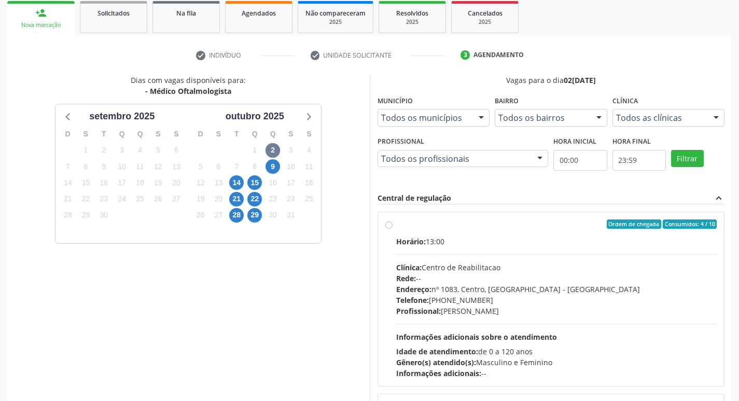
click at [396, 227] on label "Ordem de chegada Consumidos: 4 / 10 Horário: 13:00 Clínica: Centro de Reabilita…" at bounding box center [556, 298] width 321 height 159
click at [389, 227] on input "Ordem de chegada Consumidos: 4 / 10 Horário: 13:00 Clínica: Centro de Reabilita…" at bounding box center [388, 223] width 7 height 9
radio input "true"
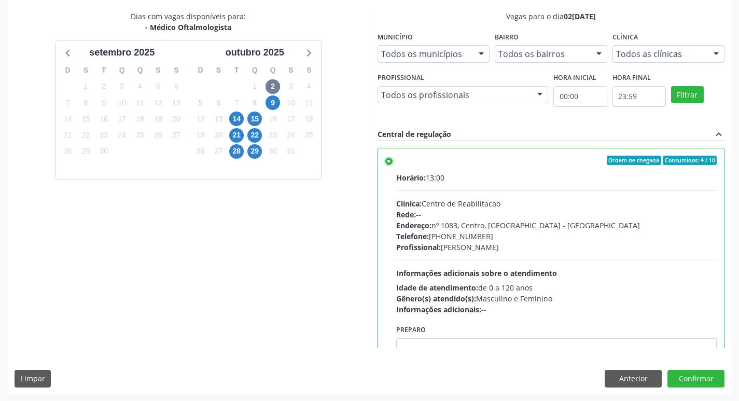
scroll to position [219, 0]
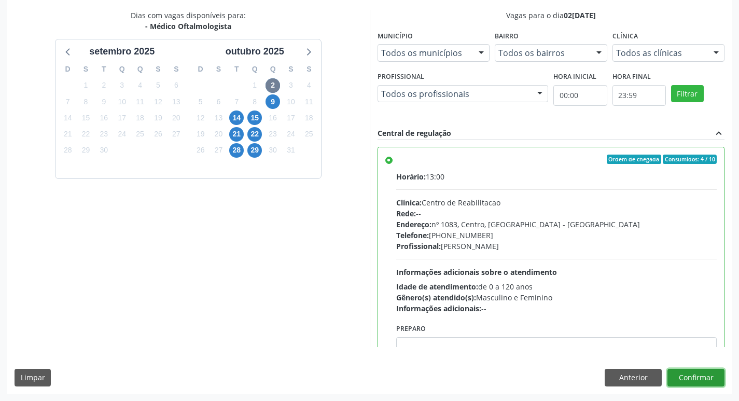
click at [684, 381] on button "Confirmar" at bounding box center [696, 378] width 57 height 18
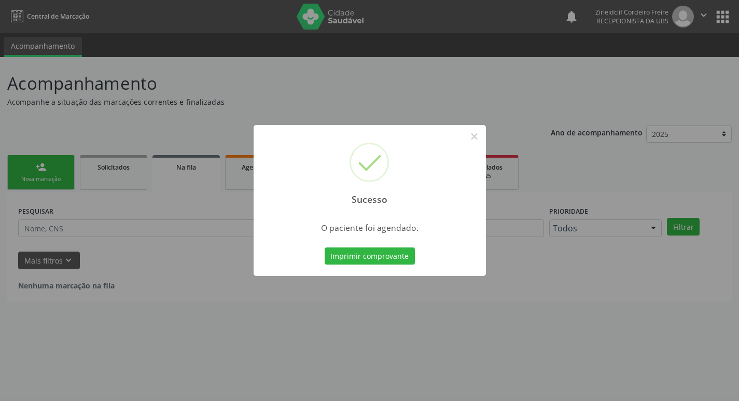
scroll to position [0, 0]
click at [398, 256] on button "Imprimir comprovante" at bounding box center [373, 256] width 90 height 18
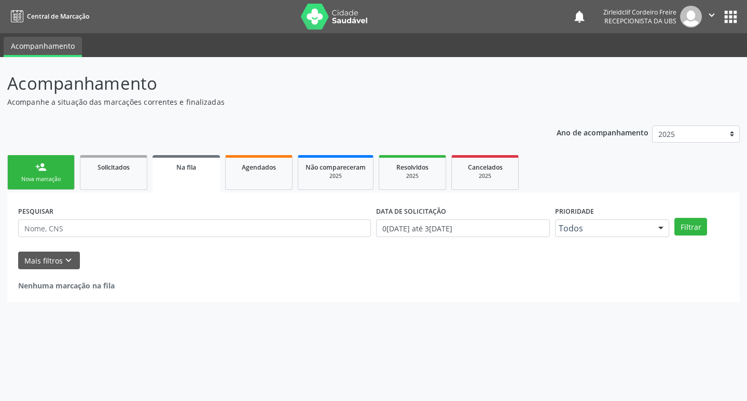
drag, startPoint x: 45, startPoint y: 174, endPoint x: 44, endPoint y: 164, distance: 9.4
click at [45, 174] on link "person_add Nova marcação" at bounding box center [40, 172] width 67 height 35
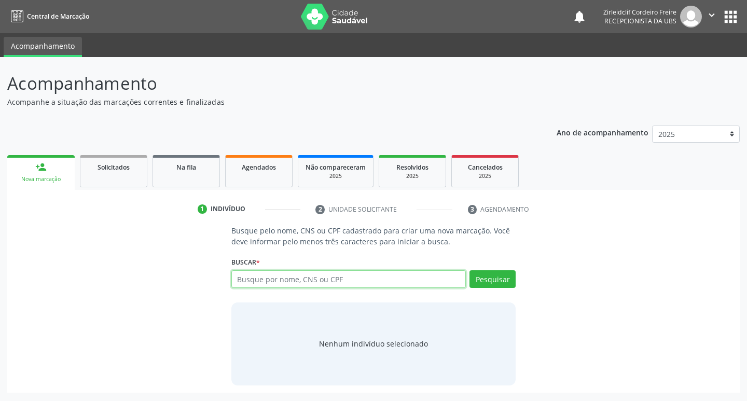
click at [261, 280] on input "text" at bounding box center [348, 279] width 235 height 18
type input "edgar edson de lima"
click at [491, 283] on button "Pesquisar" at bounding box center [492, 279] width 46 height 18
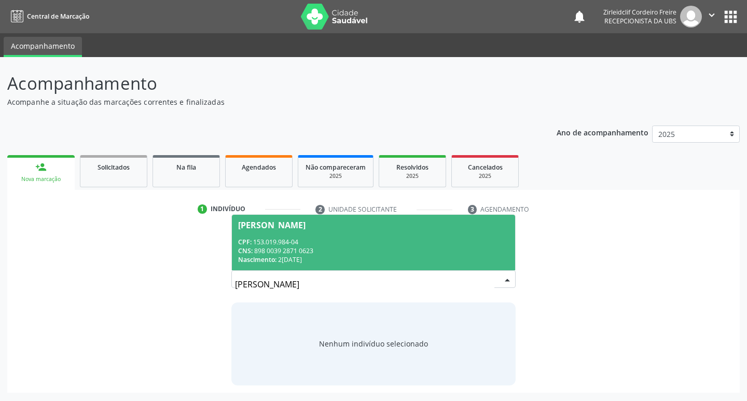
click at [365, 272] on div "edgar edson de lima Edgar Edson de Lima CPF: 153.019.984-04 CNS: 898 0039 2871 …" at bounding box center [373, 282] width 285 height 25
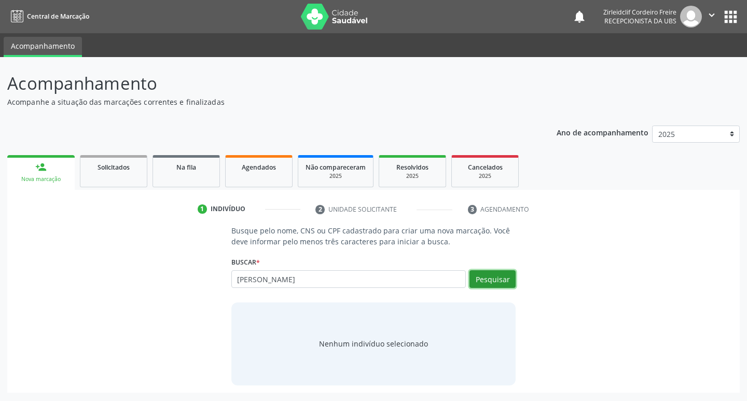
click at [496, 283] on button "Pesquisar" at bounding box center [492, 279] width 46 height 18
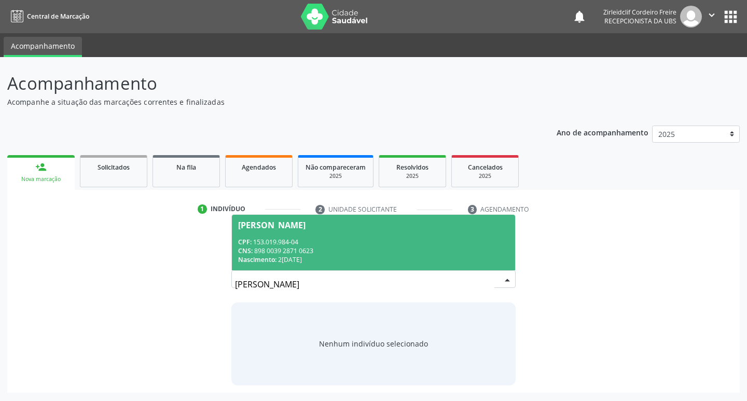
click at [351, 245] on div "CPF: 153.019.984-04" at bounding box center [373, 242] width 271 height 9
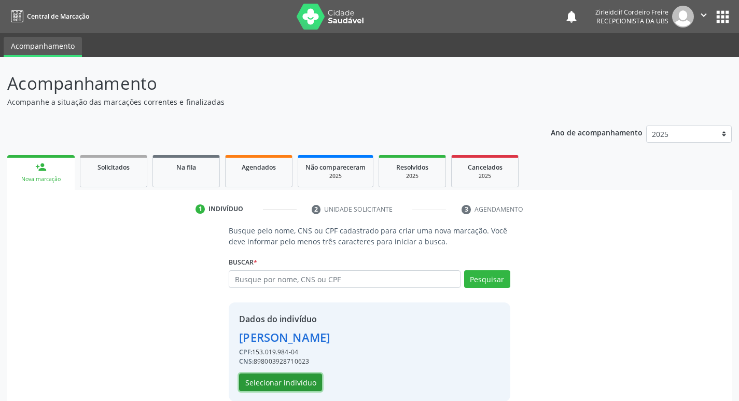
click at [311, 379] on button "Selecionar indivíduo" at bounding box center [280, 383] width 83 height 18
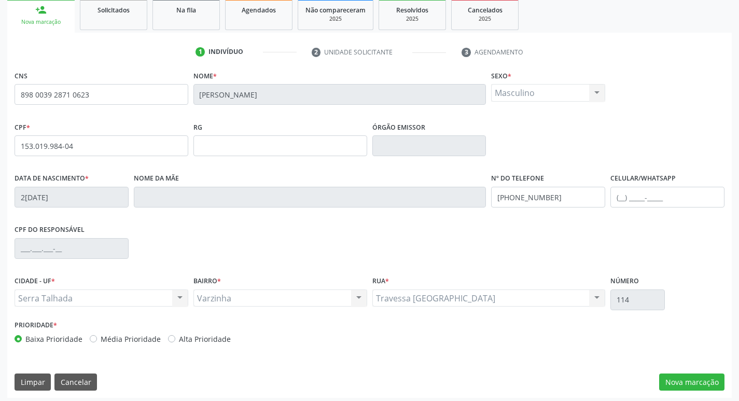
scroll to position [161, 0]
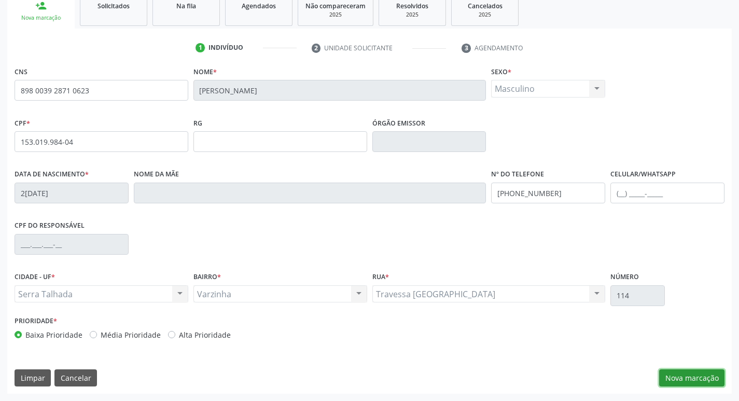
click at [665, 384] on button "Nova marcação" at bounding box center [691, 378] width 65 height 18
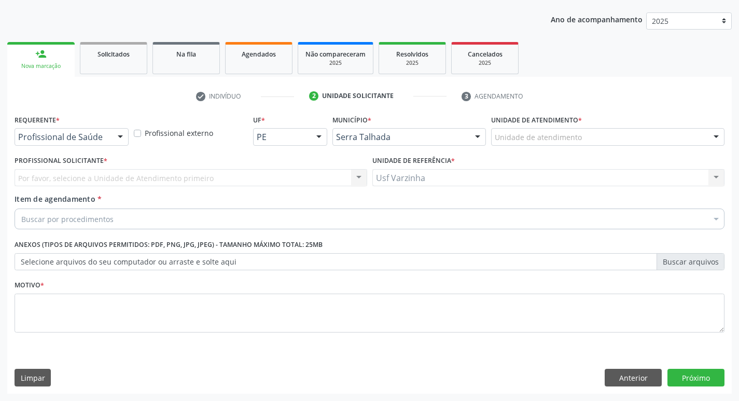
scroll to position [113, 0]
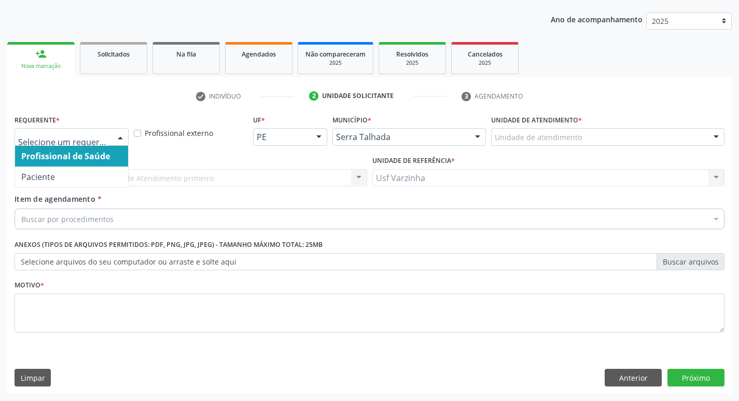
click at [123, 137] on div at bounding box center [121, 138] width 16 height 18
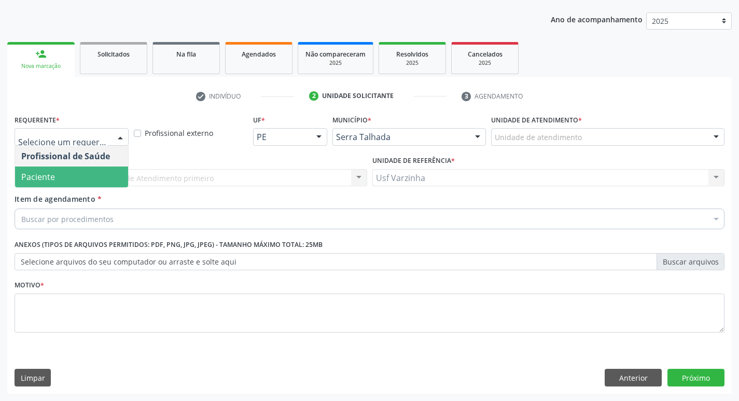
drag, startPoint x: 102, startPoint y: 175, endPoint x: 84, endPoint y: 205, distance: 35.6
click at [102, 175] on span "Paciente" at bounding box center [71, 177] width 113 height 21
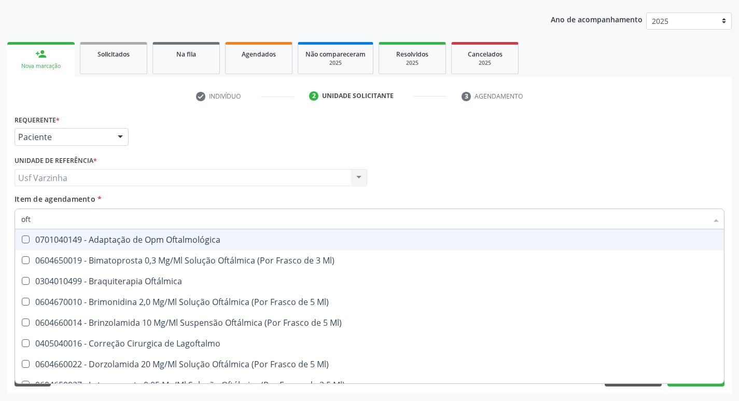
type input "ofta"
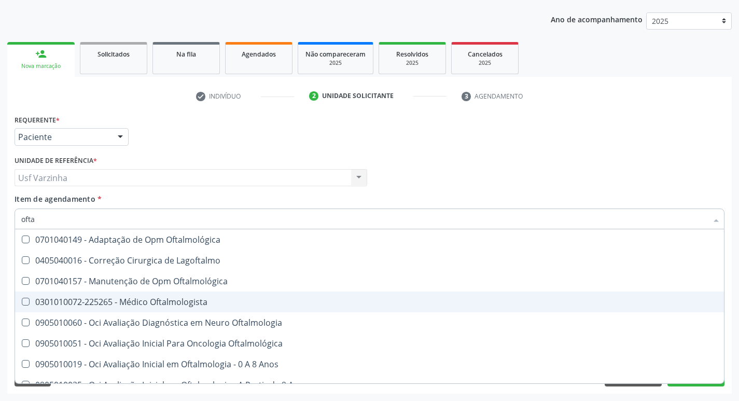
click at [125, 303] on div "0301010072-225265 - Médico Oftalmologista" at bounding box center [369, 302] width 697 height 8
checkbox Oftalmologista "true"
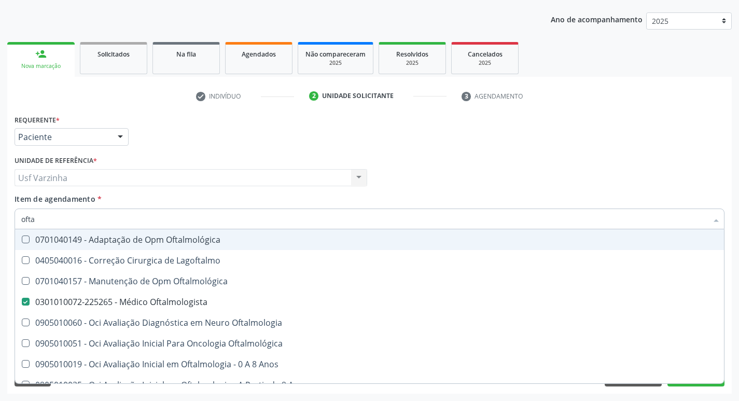
click at [65, 217] on input "ofta" at bounding box center [364, 219] width 686 height 21
click at [124, 137] on div at bounding box center [121, 138] width 16 height 18
checkbox Lagoftalmo "true"
checkbox Oftalmologista "false"
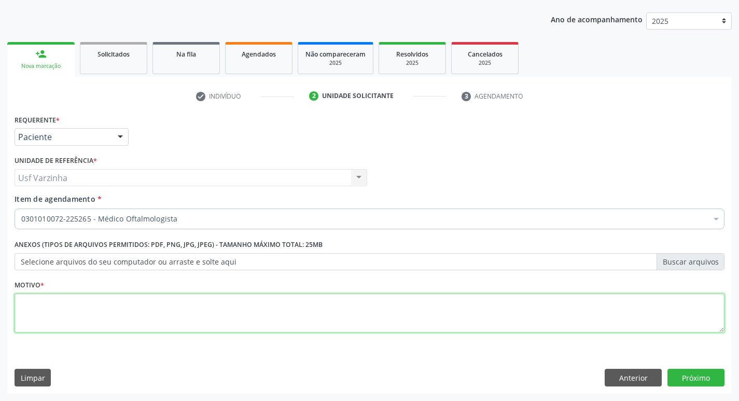
drag, startPoint x: 57, startPoint y: 319, endPoint x: 53, endPoint y: 311, distance: 8.1
click at [56, 319] on textarea at bounding box center [370, 313] width 710 height 39
type textarea "rastreio"
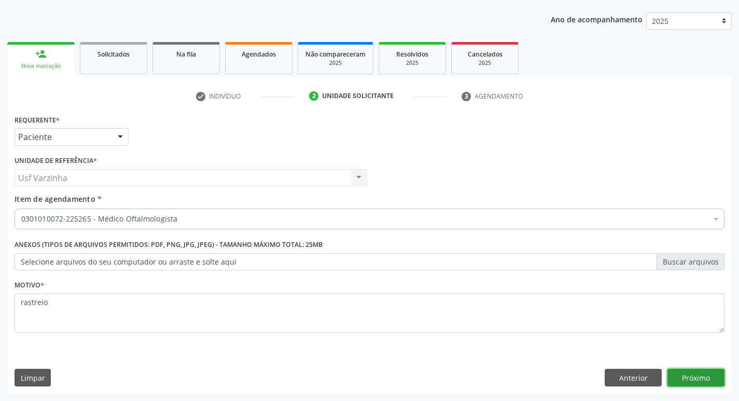
click at [681, 372] on button "Próximo" at bounding box center [696, 378] width 57 height 18
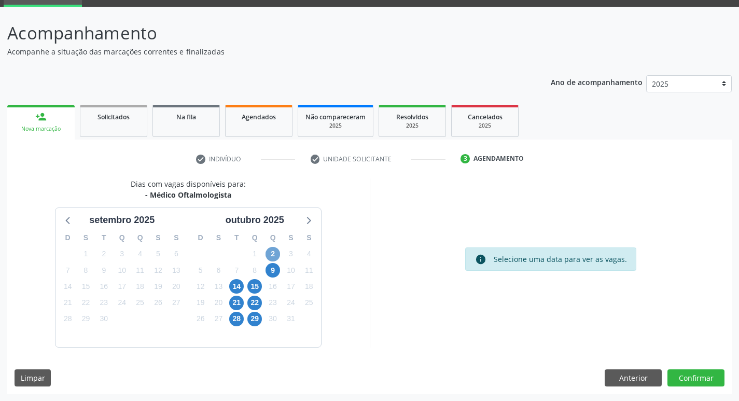
click at [270, 254] on span "2" at bounding box center [273, 254] width 15 height 15
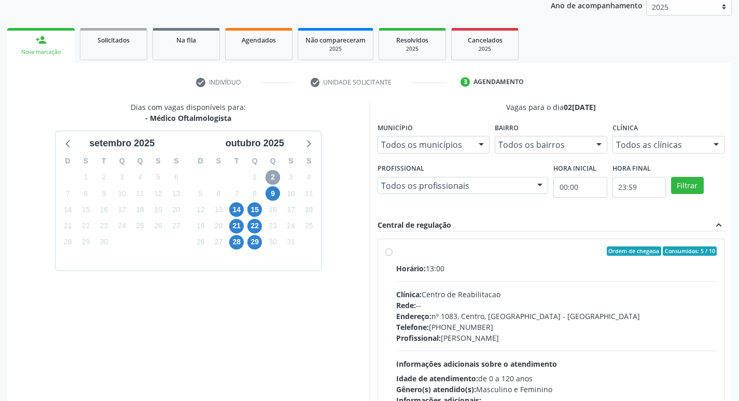
scroll to position [154, 0]
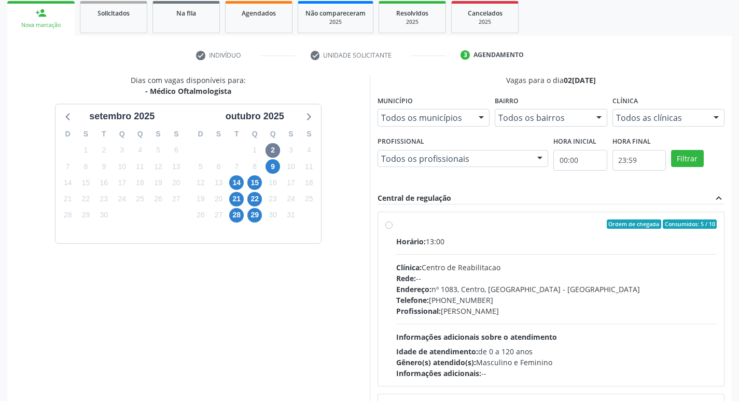
click at [396, 226] on label "Ordem de chegada Consumidos: 5 / 10 Horário: 13:00 Clínica: Centro de Reabilita…" at bounding box center [556, 298] width 321 height 159
click at [392, 226] on input "Ordem de chegada Consumidos: 5 / 10 Horário: 13:00 Clínica: Centro de Reabilita…" at bounding box center [388, 223] width 7 height 9
radio input "true"
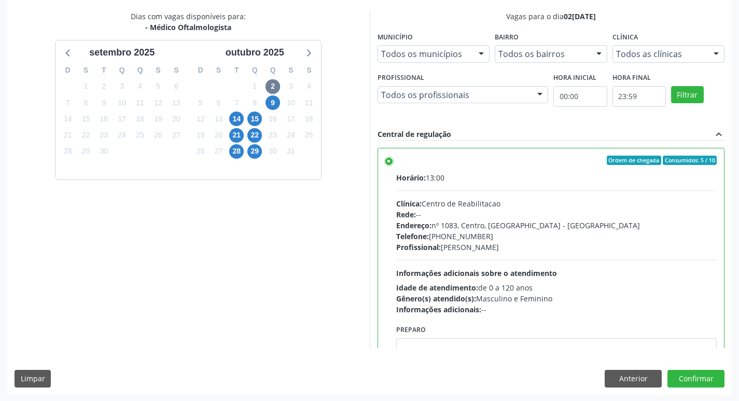
scroll to position [219, 0]
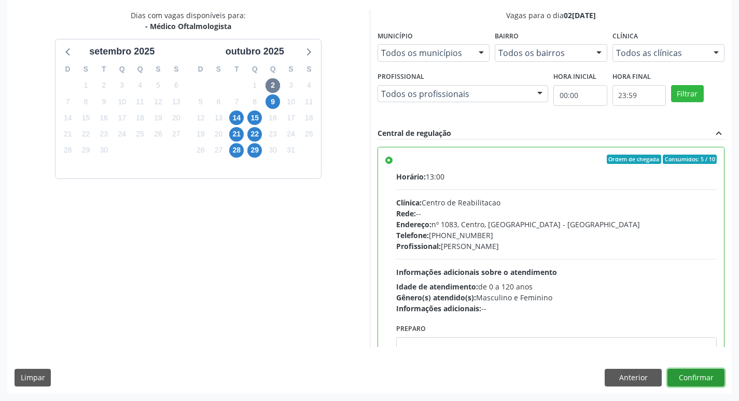
click at [687, 378] on button "Confirmar" at bounding box center [696, 378] width 57 height 18
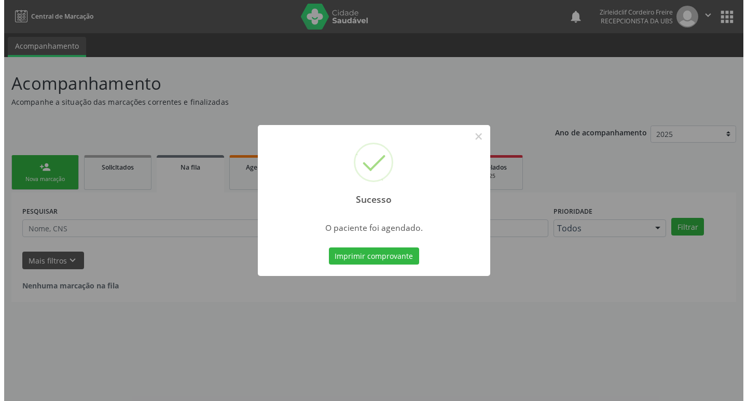
scroll to position [0, 0]
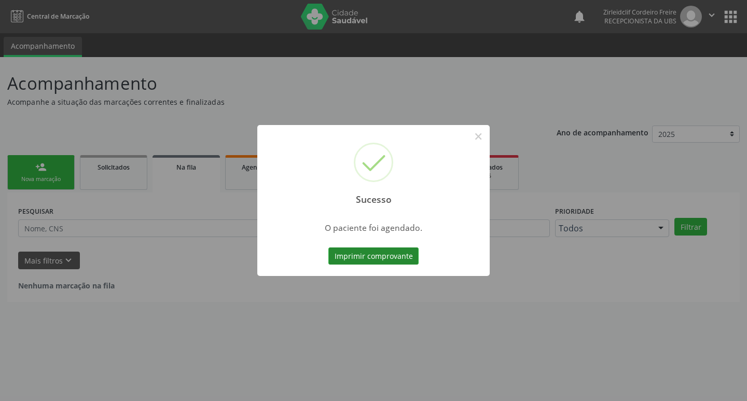
click at [391, 256] on button "Imprimir comprovante" at bounding box center [373, 256] width 90 height 18
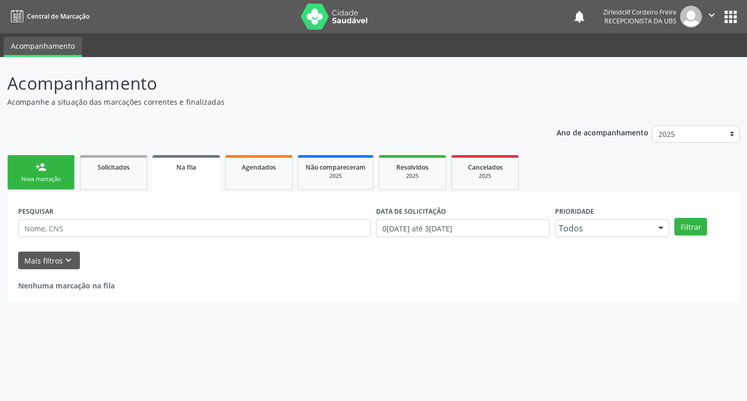
click at [51, 177] on div "Nova marcação" at bounding box center [41, 179] width 52 height 8
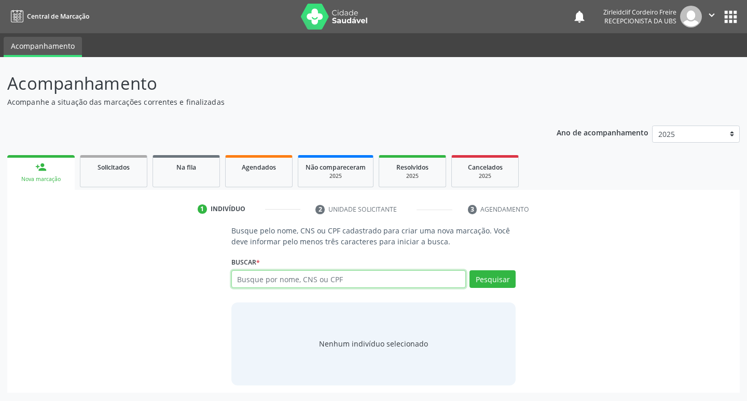
click at [238, 272] on input "text" at bounding box center [348, 279] width 235 height 18
type input "[PERSON_NAME]"
click at [499, 280] on button "Pesquisar" at bounding box center [492, 279] width 46 height 18
type input "[PERSON_NAME]"
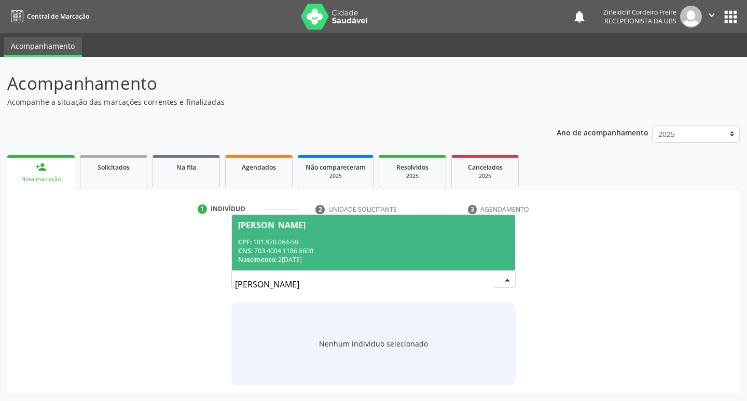
click at [382, 252] on div "CNS: 703 4004 1186 6600" at bounding box center [373, 250] width 271 height 9
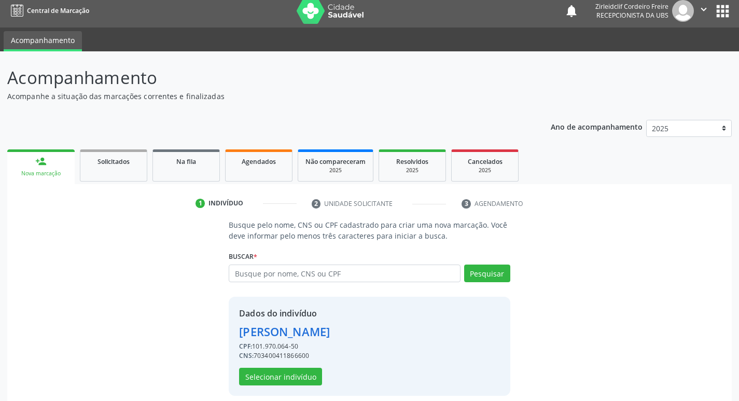
scroll to position [15, 0]
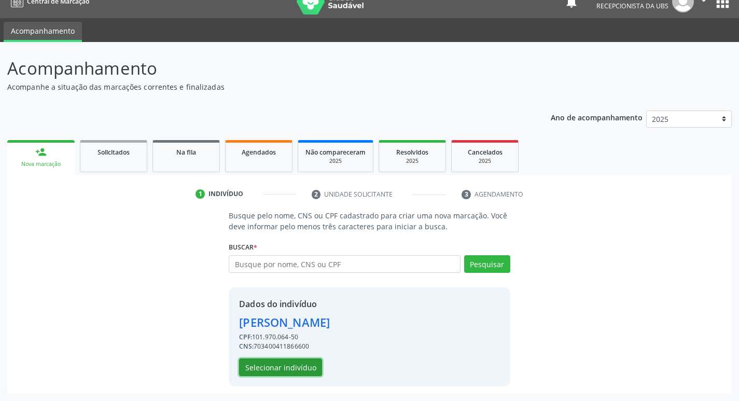
click at [296, 365] on button "Selecionar indivíduo" at bounding box center [280, 367] width 83 height 18
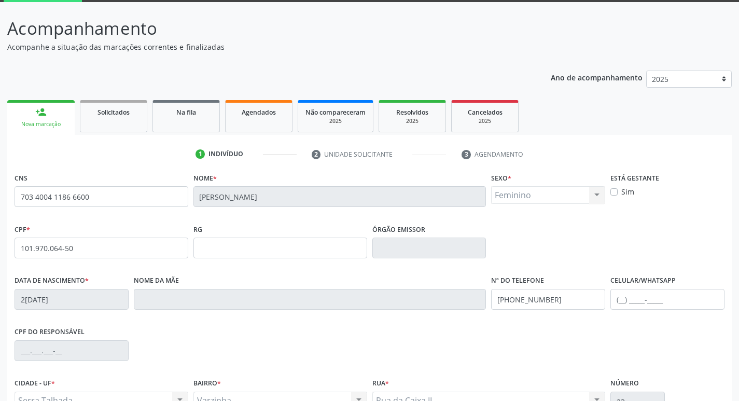
scroll to position [161, 0]
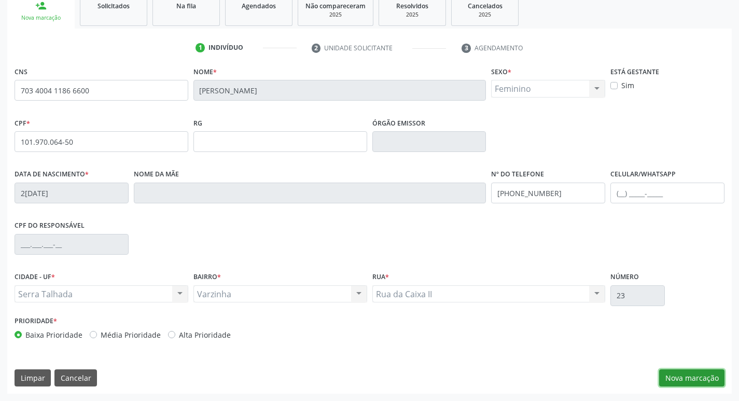
click at [685, 382] on button "Nova marcação" at bounding box center [691, 378] width 65 height 18
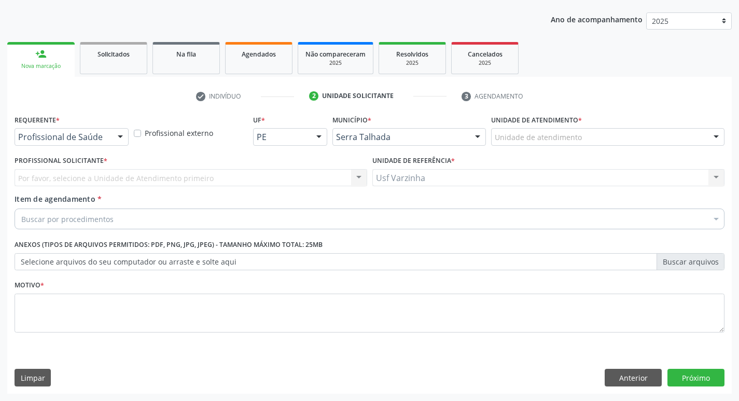
click at [118, 140] on div at bounding box center [121, 138] width 16 height 18
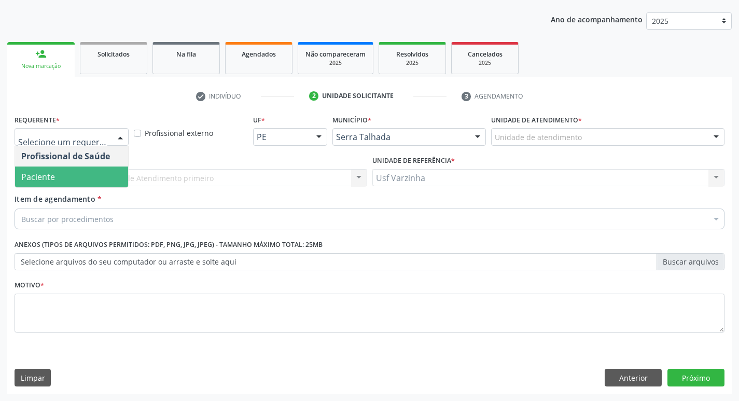
click at [90, 172] on span "Paciente" at bounding box center [71, 177] width 113 height 21
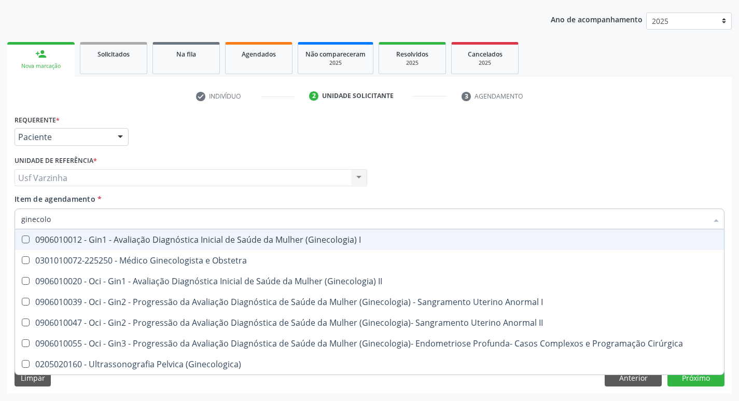
type input "ginecolog"
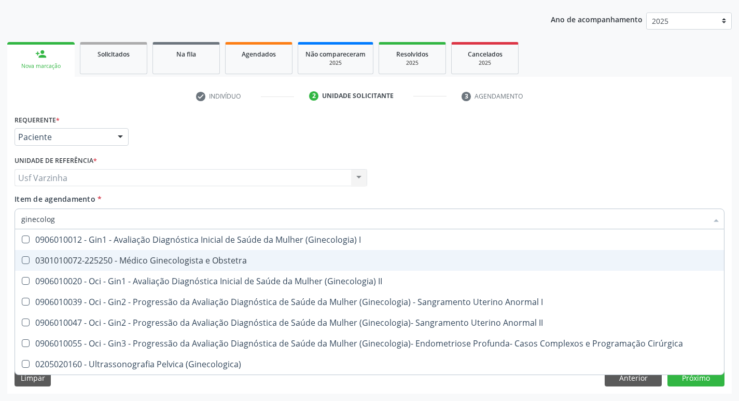
click at [42, 258] on div "0301010072-225250 - Médico Ginecologista e Obstetra" at bounding box center [369, 260] width 697 height 8
checkbox Obstetra "true"
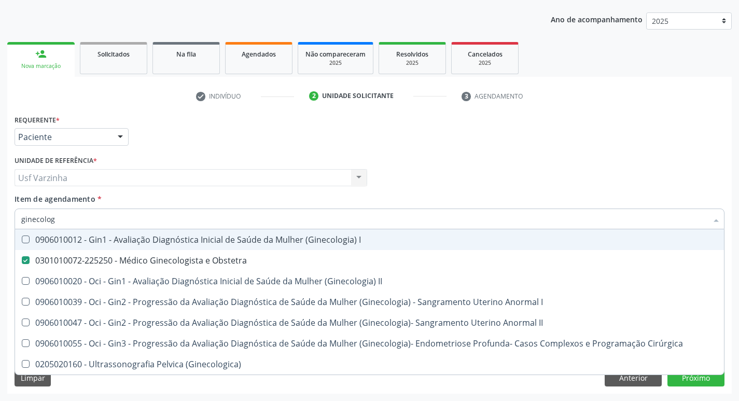
click at [119, 134] on div at bounding box center [121, 138] width 16 height 18
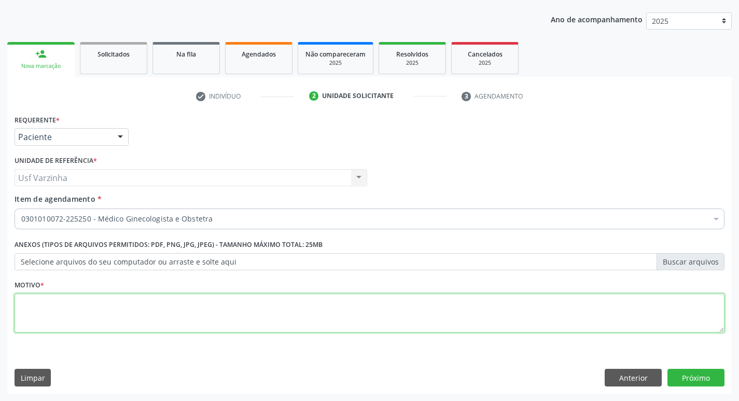
click at [42, 301] on textarea at bounding box center [370, 313] width 710 height 39
type textarea "rastreio"
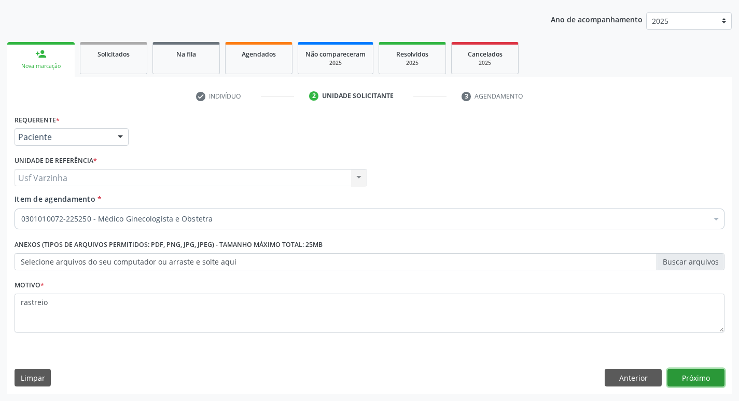
click at [679, 376] on button "Próximo" at bounding box center [696, 378] width 57 height 18
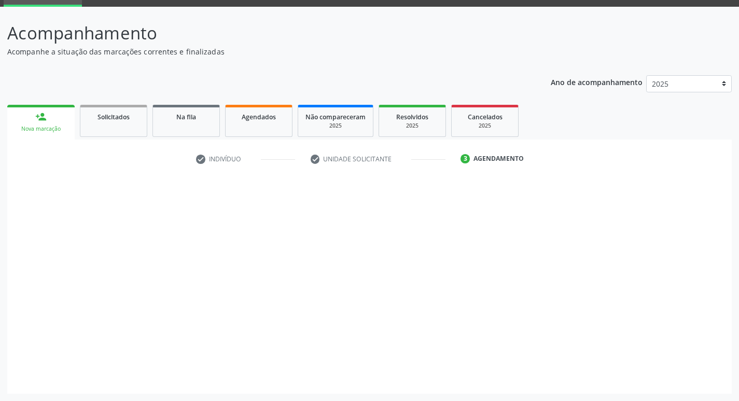
scroll to position [50, 0]
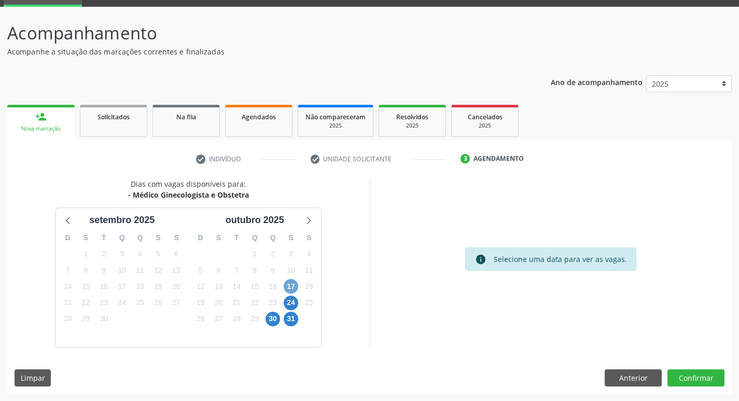
click at [287, 286] on span "17" at bounding box center [291, 286] width 15 height 15
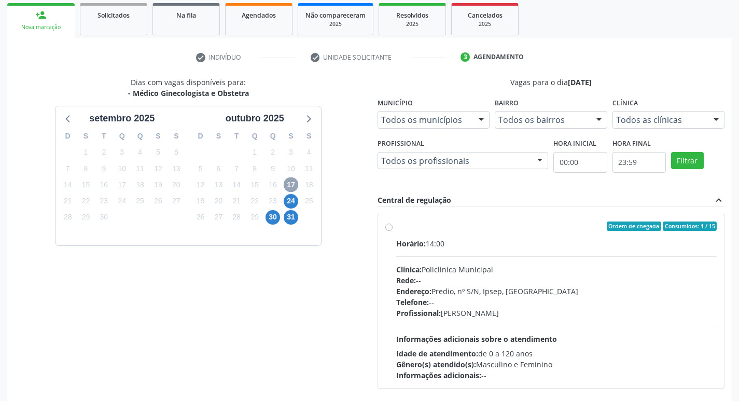
scroll to position [154, 0]
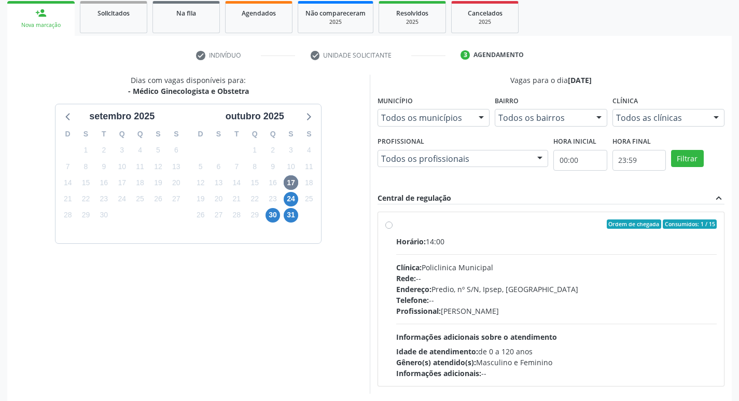
click at [396, 224] on label "Ordem de chegada Consumidos: 1 / 15 Horário: 14:00 Clínica: Policlinica Municip…" at bounding box center [556, 298] width 321 height 159
click at [389, 224] on input "Ordem de chegada Consumidos: 1 / 15 Horário: 14:00 Clínica: Policlinica Municip…" at bounding box center [388, 223] width 7 height 9
radio input "true"
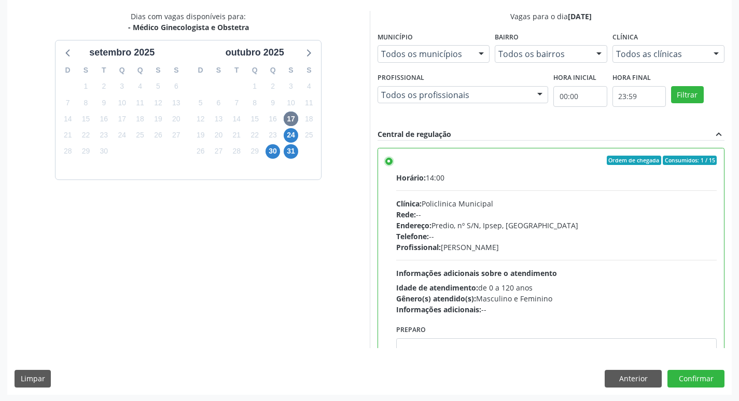
scroll to position [219, 0]
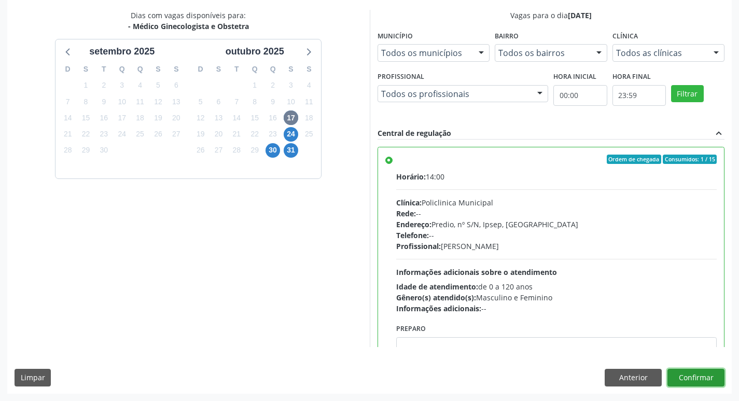
click at [694, 378] on button "Confirmar" at bounding box center [696, 378] width 57 height 18
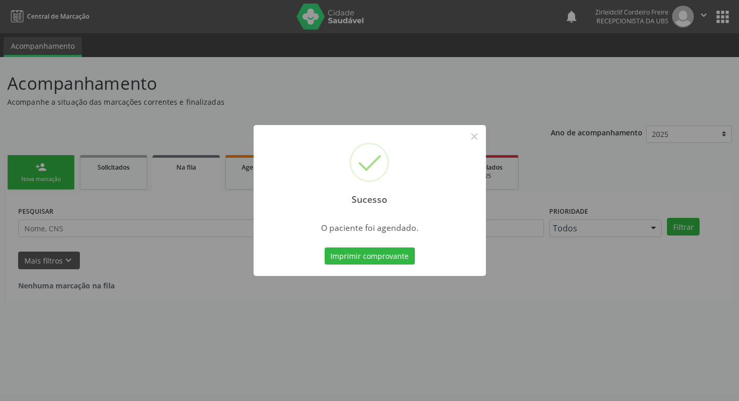
scroll to position [0, 0]
click at [379, 257] on button "Imprimir comprovante" at bounding box center [373, 256] width 90 height 18
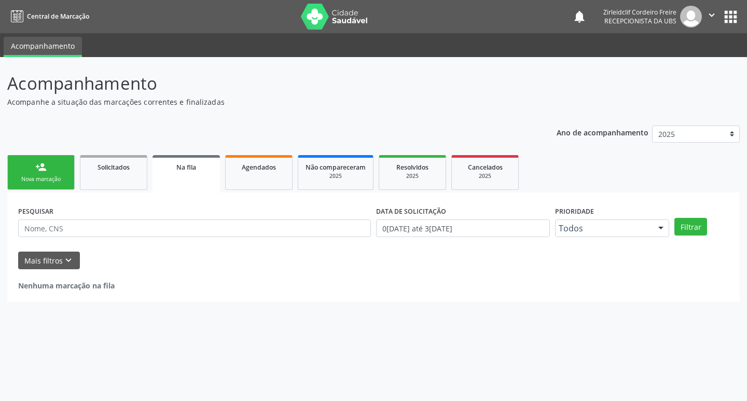
click at [44, 175] on div "Nova marcação" at bounding box center [41, 179] width 52 height 8
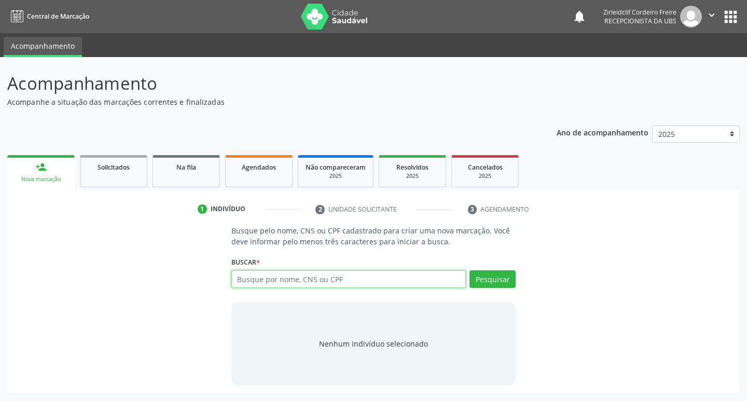
click at [251, 280] on input "text" at bounding box center [348, 279] width 235 height 18
type input "agtha [PERSON_NAME]"
click at [497, 277] on button "Pesquisar" at bounding box center [492, 279] width 46 height 18
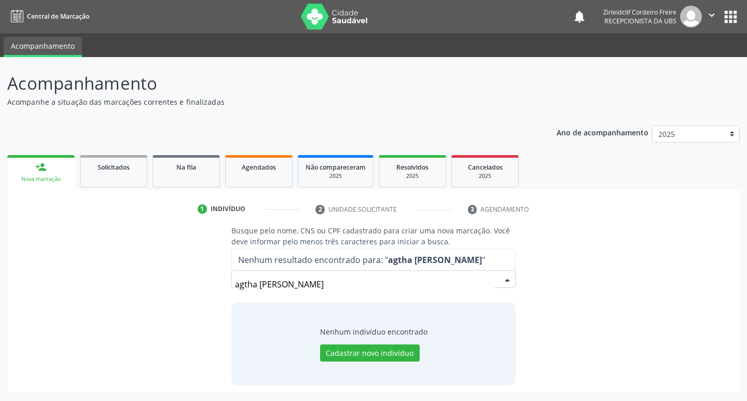
click at [284, 284] on input "agtha [PERSON_NAME]" at bounding box center [365, 284] width 260 height 21
click at [288, 283] on input "agtha [PERSON_NAME]" at bounding box center [365, 284] width 260 height 21
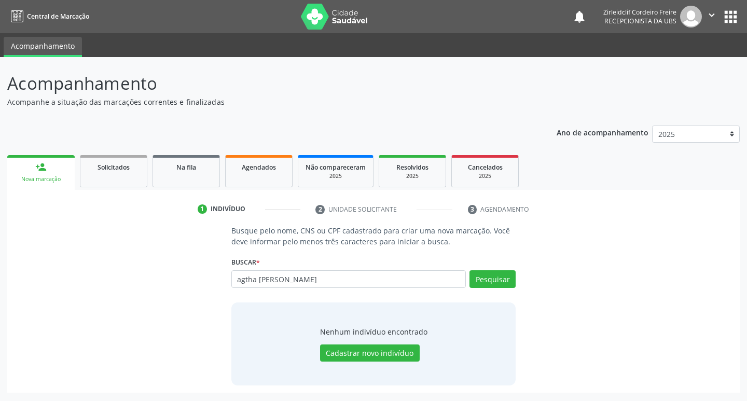
click at [280, 279] on input "agtha [PERSON_NAME]" at bounding box center [348, 279] width 235 height 18
type input "agtha [PERSON_NAME]"
click at [482, 283] on button "Pesquisar" at bounding box center [492, 279] width 46 height 18
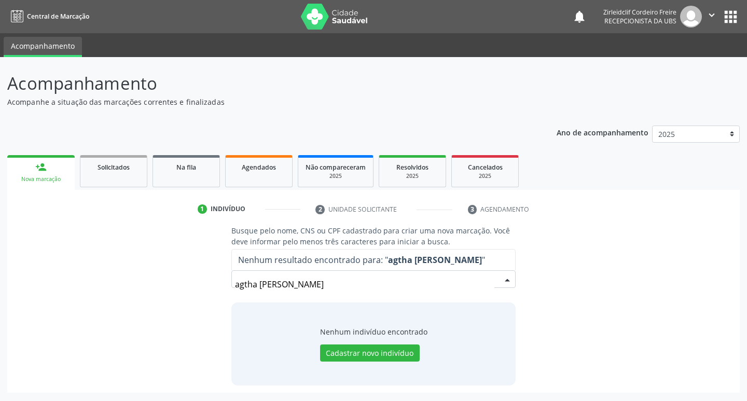
click at [243, 281] on input "agtha [PERSON_NAME]" at bounding box center [365, 284] width 260 height 21
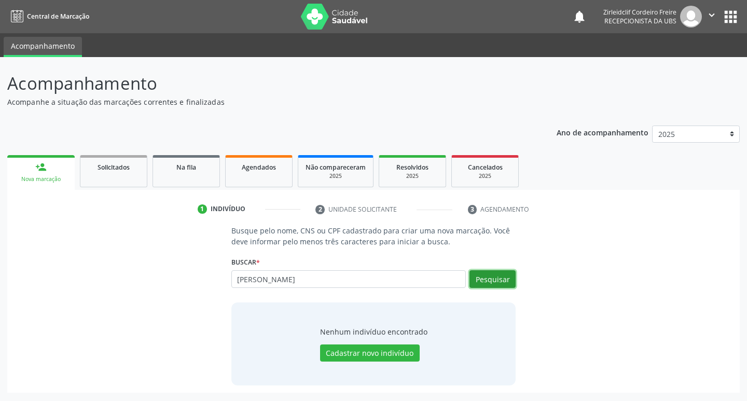
click at [485, 279] on button "Pesquisar" at bounding box center [492, 279] width 46 height 18
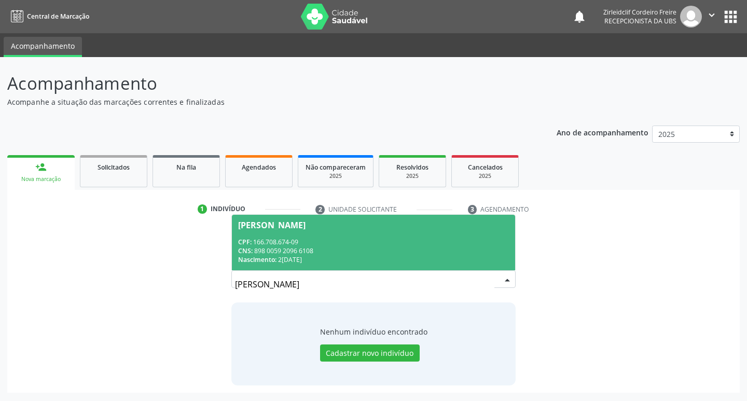
click at [375, 244] on div "CPF: 166.708.674-09" at bounding box center [373, 242] width 271 height 9
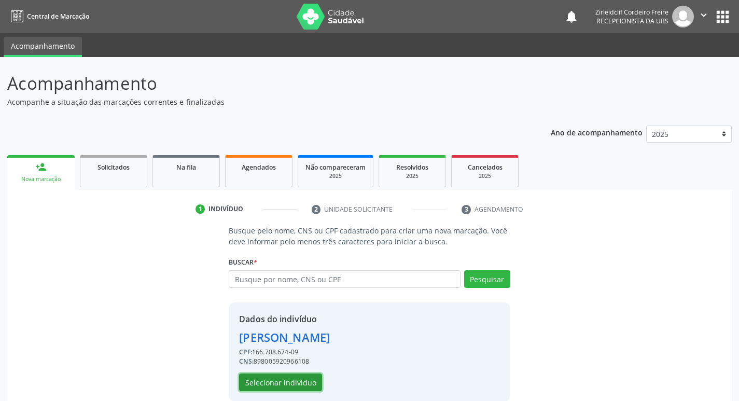
click at [275, 381] on button "Selecionar indivíduo" at bounding box center [280, 383] width 83 height 18
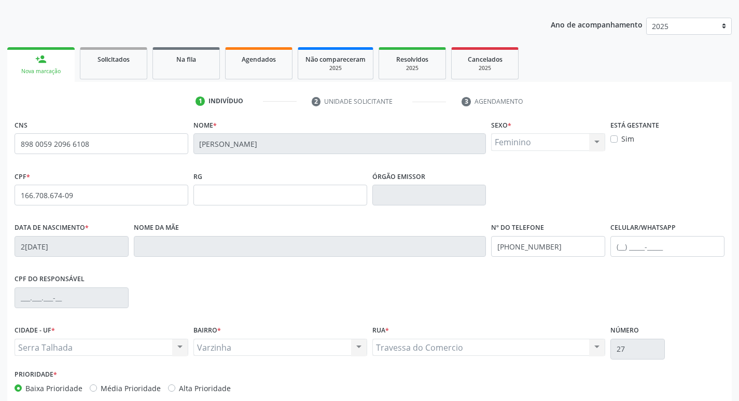
scroll to position [161, 0]
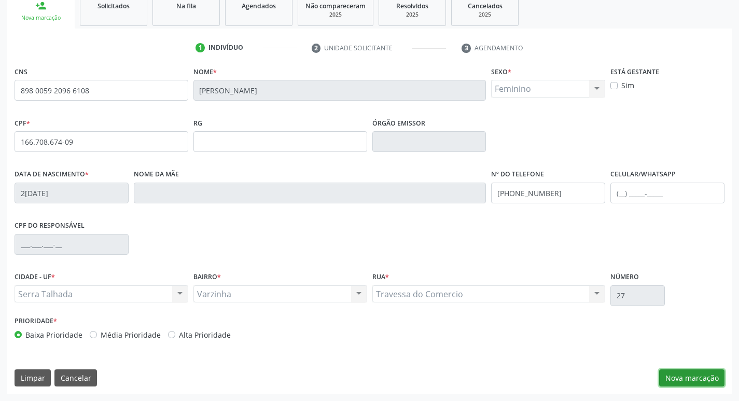
click at [672, 379] on button "Nova marcação" at bounding box center [691, 378] width 65 height 18
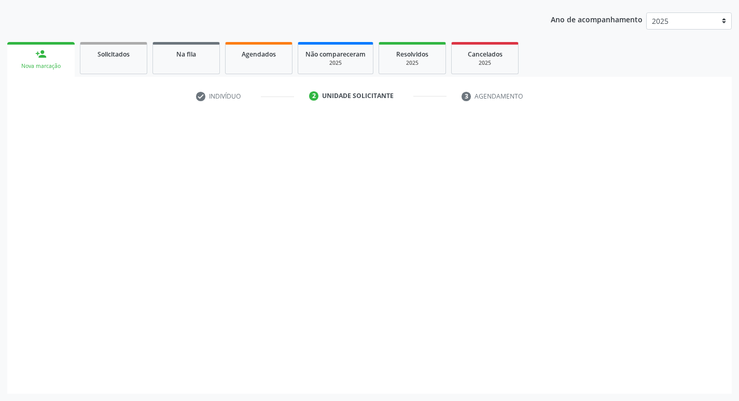
scroll to position [113, 0]
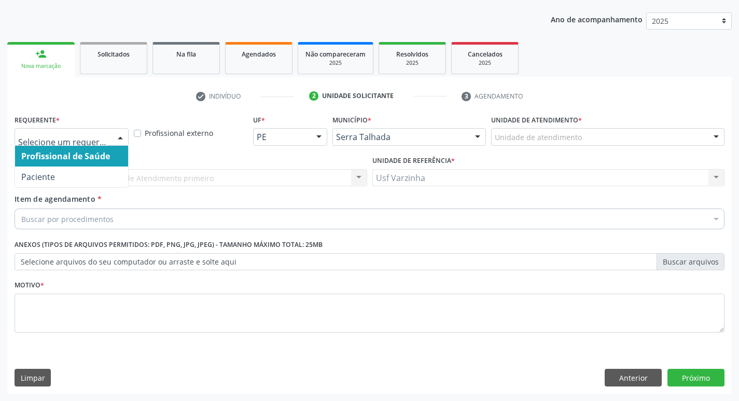
click at [123, 138] on div at bounding box center [121, 138] width 16 height 18
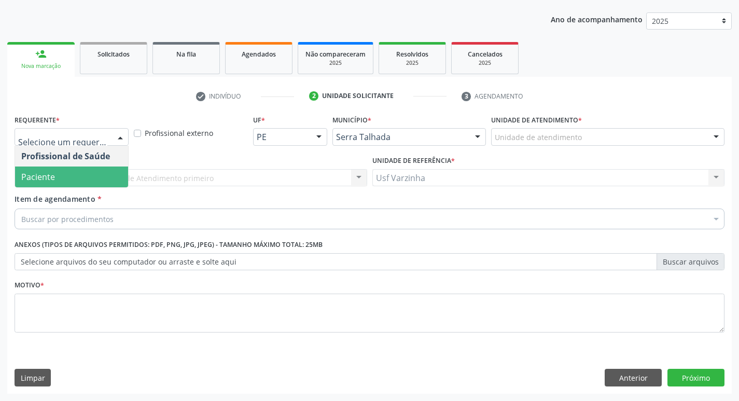
click at [95, 173] on span "Paciente" at bounding box center [71, 177] width 113 height 21
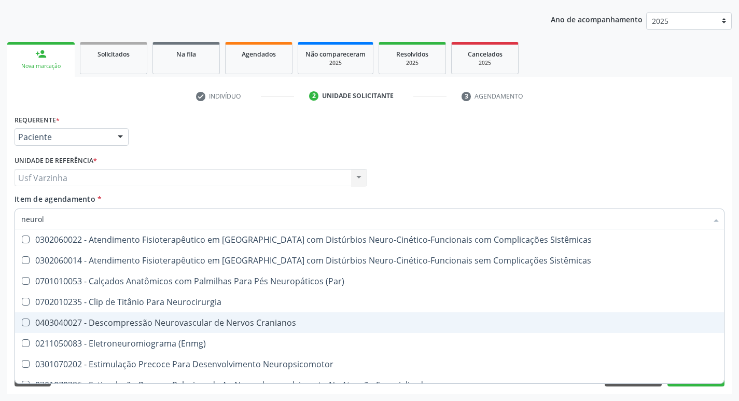
scroll to position [0, 0]
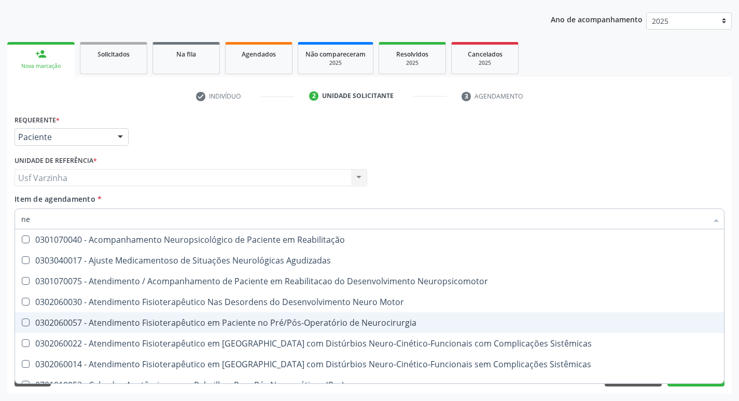
type input "n"
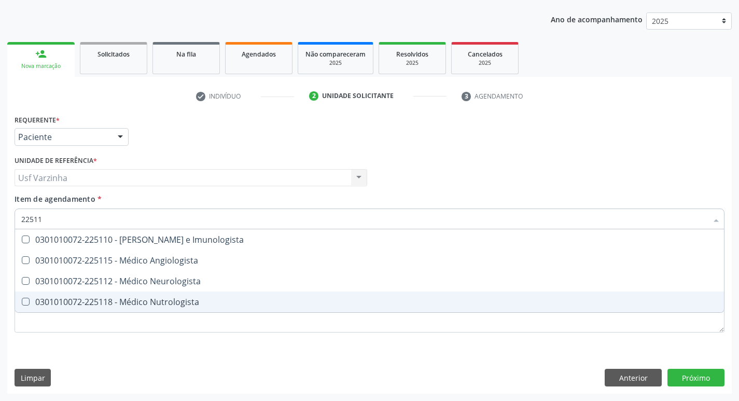
type input "225112"
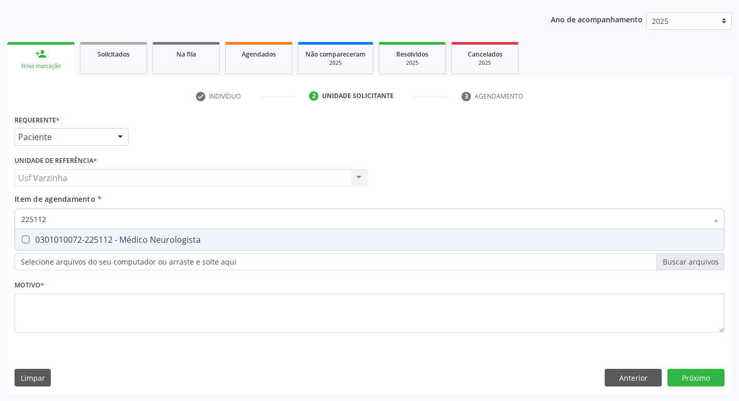
click at [147, 241] on div "0301010072-225112 - Médico Neurologista" at bounding box center [369, 240] width 697 height 8
checkbox Neurologista "true"
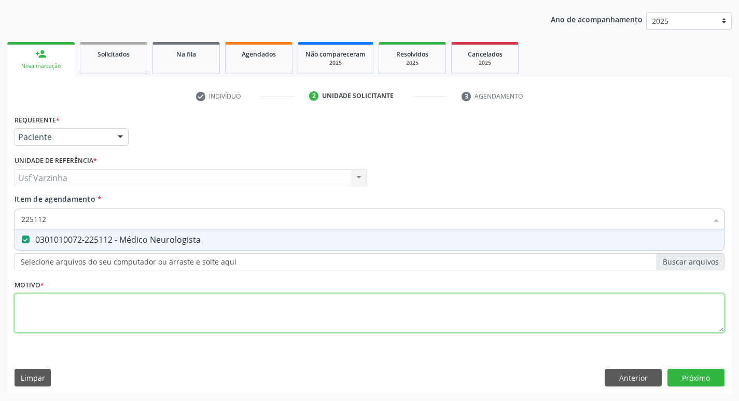
click at [39, 302] on div "Requerente * Paciente Profissional de Saúde Paciente Nenhum resultado encontrad…" at bounding box center [370, 229] width 710 height 235
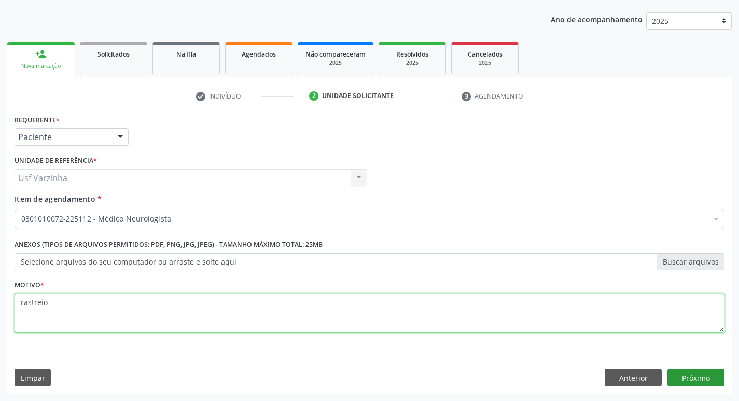
type textarea "rastreio"
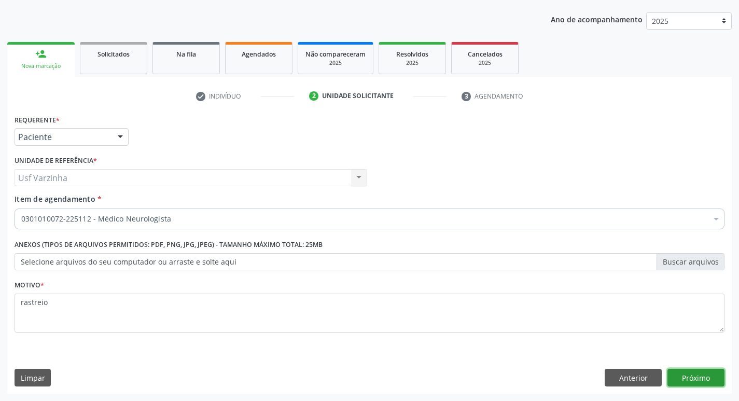
click at [689, 371] on button "Próximo" at bounding box center [696, 378] width 57 height 18
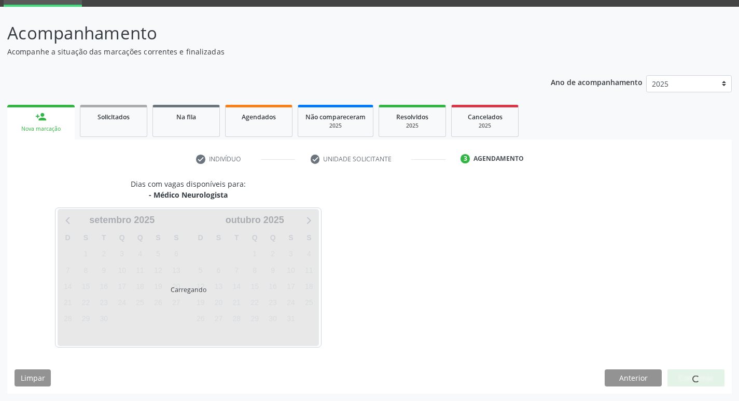
scroll to position [50, 0]
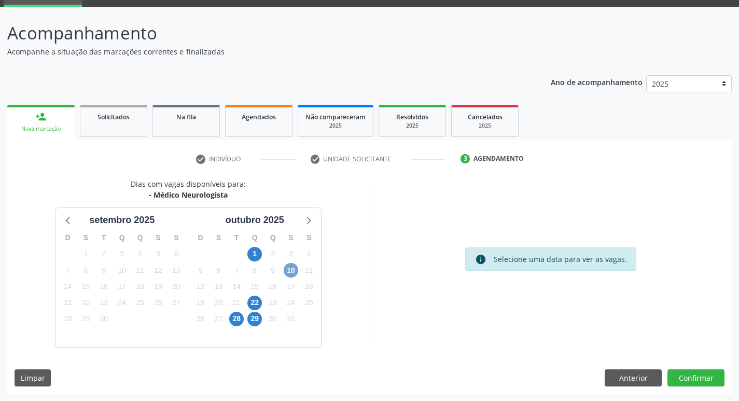
click at [292, 270] on span "10" at bounding box center [291, 270] width 15 height 15
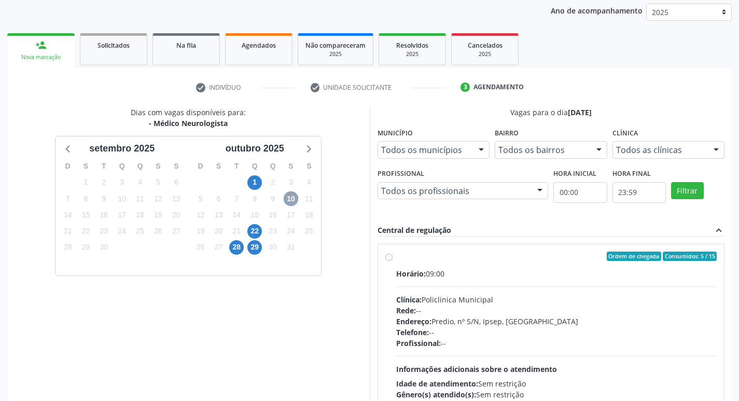
scroll to position [154, 0]
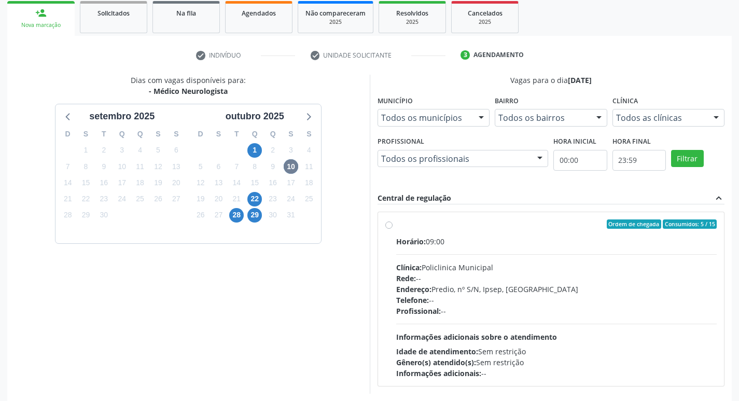
click at [396, 225] on label "Ordem de chegada Consumidos: 5 / 15 Horário: 09:00 Clínica: Policlinica Municip…" at bounding box center [556, 298] width 321 height 159
click at [391, 225] on input "Ordem de chegada Consumidos: 5 / 15 Horário: 09:00 Clínica: Policlinica Municip…" at bounding box center [388, 223] width 7 height 9
radio input "true"
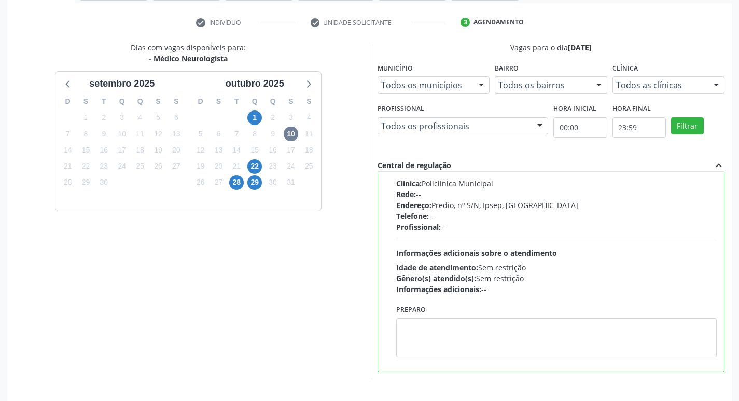
scroll to position [219, 0]
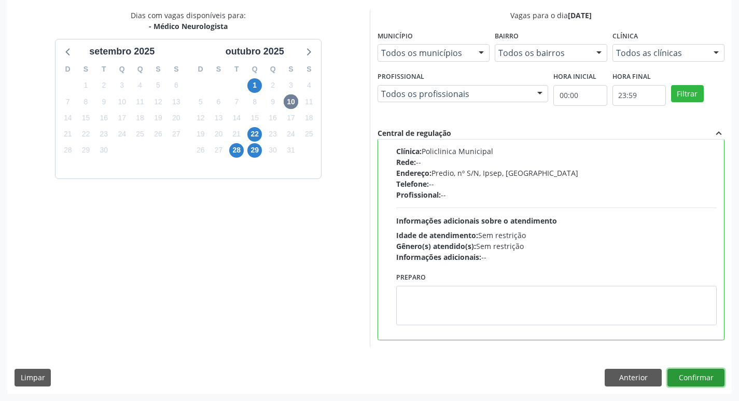
click at [685, 371] on button "Confirmar" at bounding box center [696, 378] width 57 height 18
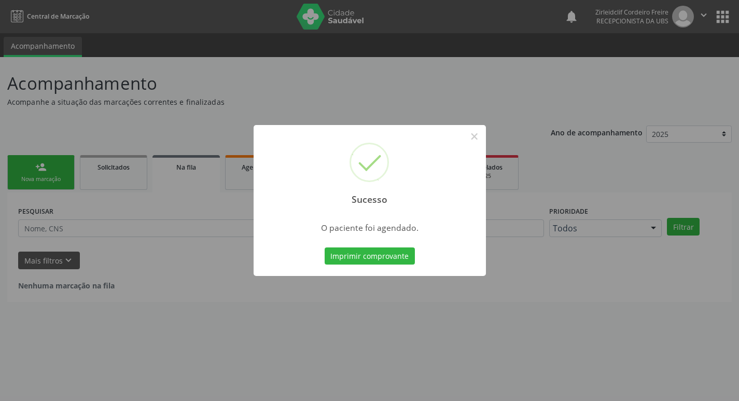
scroll to position [0, 0]
click at [406, 258] on button "Imprimir comprovante" at bounding box center [373, 256] width 90 height 18
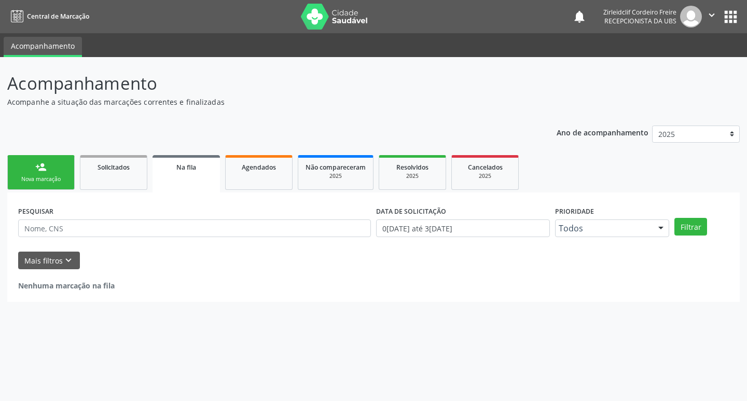
click at [70, 169] on link "person_add Nova marcação" at bounding box center [40, 172] width 67 height 35
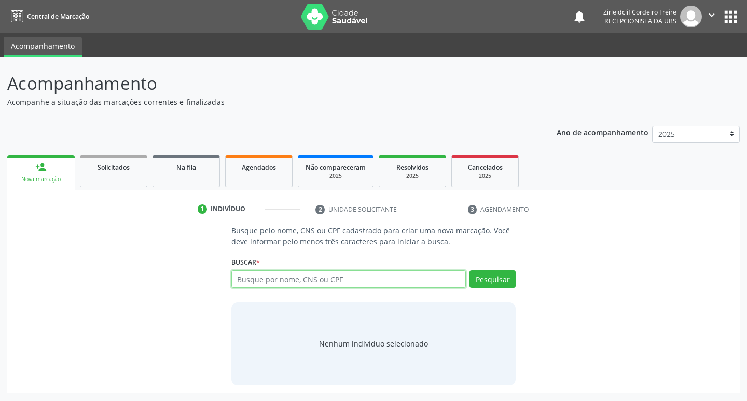
click at [303, 281] on input "text" at bounding box center [348, 279] width 235 height 18
click at [291, 275] on input "text" at bounding box center [348, 279] width 235 height 18
type input "[PERSON_NAME]"
click at [496, 280] on button "Pesquisar" at bounding box center [492, 279] width 46 height 18
type input "[PERSON_NAME]"
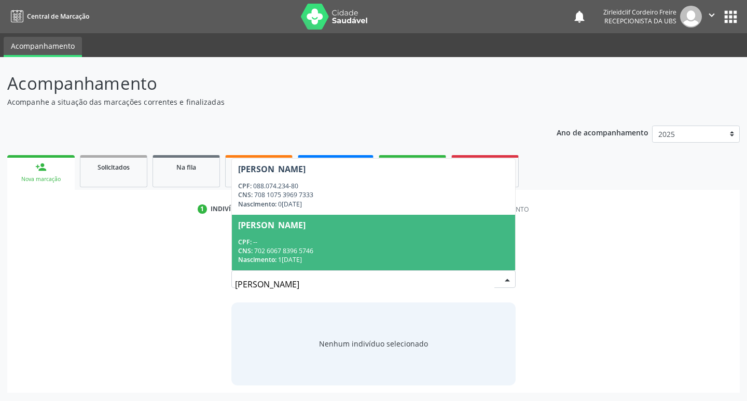
click at [376, 248] on div "CNS: 702 6067 8396 5746" at bounding box center [373, 250] width 271 height 9
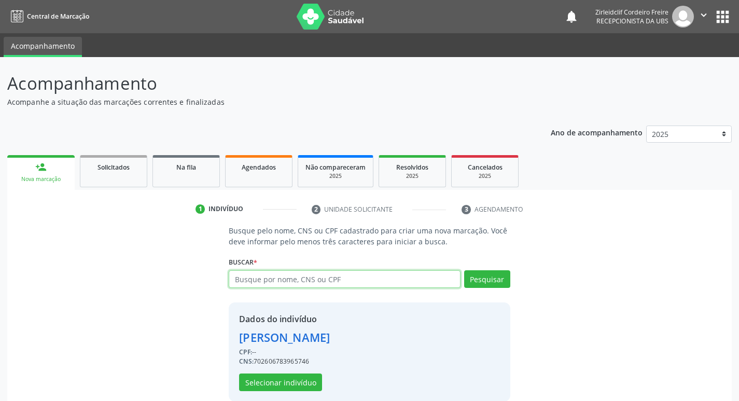
click at [348, 279] on input "text" at bounding box center [344, 279] width 231 height 18
click at [85, 175] on link "Solicitados" at bounding box center [113, 171] width 67 height 32
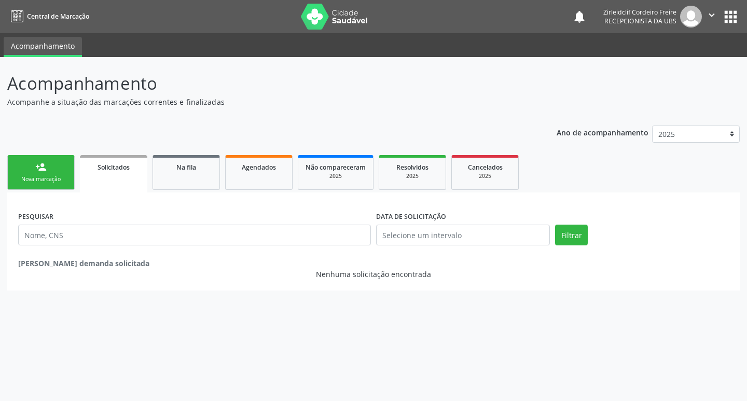
click at [56, 178] on div "Nova marcação" at bounding box center [41, 179] width 52 height 8
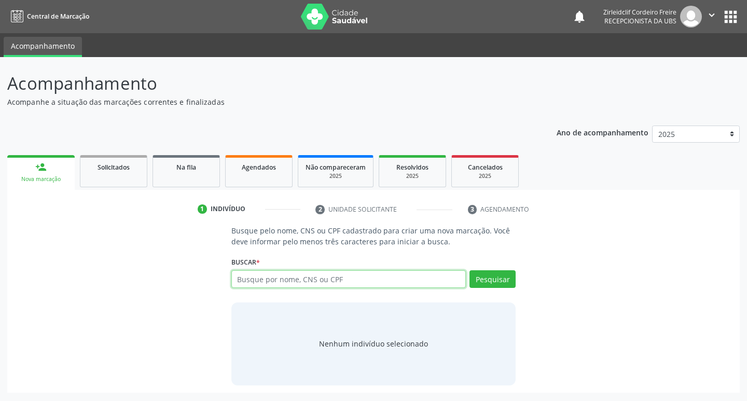
click at [268, 278] on input "text" at bounding box center [348, 279] width 235 height 18
type input "[PERSON_NAME]"
click at [499, 281] on button "Pesquisar" at bounding box center [492, 279] width 46 height 18
type input "[PERSON_NAME]"
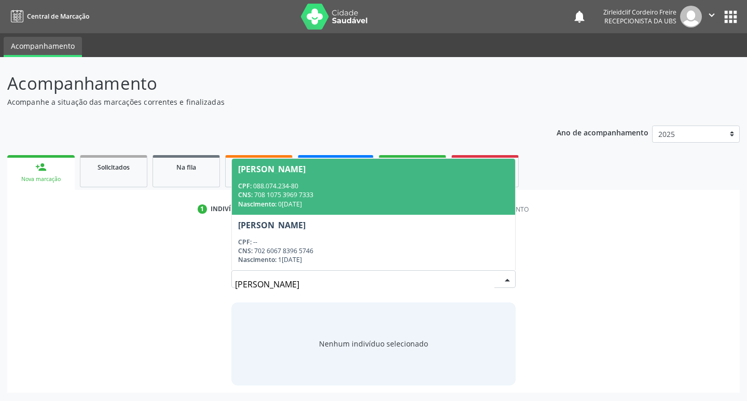
click at [365, 193] on div "CNS: 708 1075 3969 7333" at bounding box center [373, 194] width 271 height 9
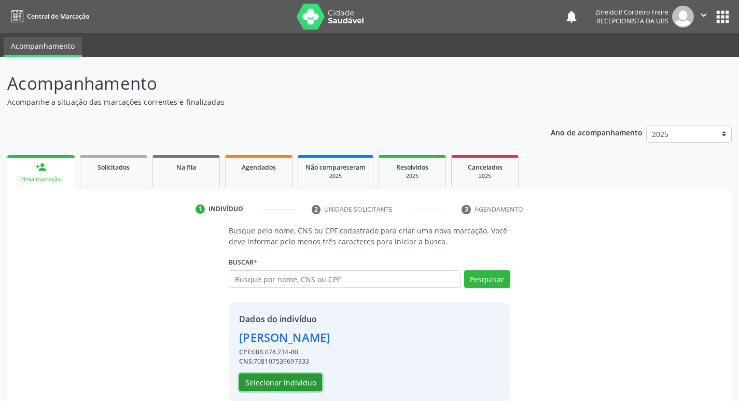
click at [282, 383] on button "Selecionar indivíduo" at bounding box center [280, 383] width 83 height 18
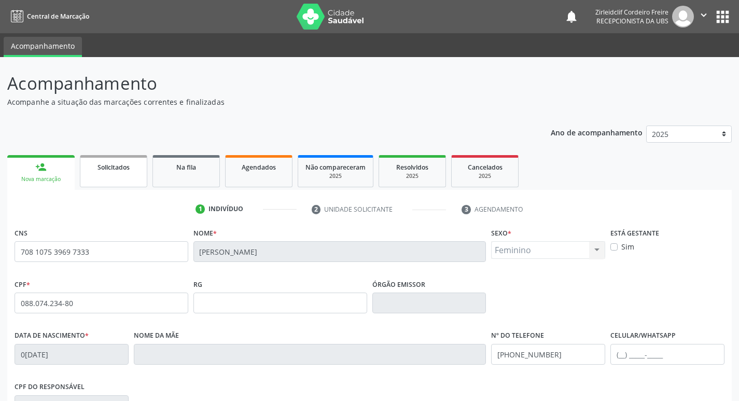
click at [103, 176] on link "Solicitados" at bounding box center [113, 171] width 67 height 32
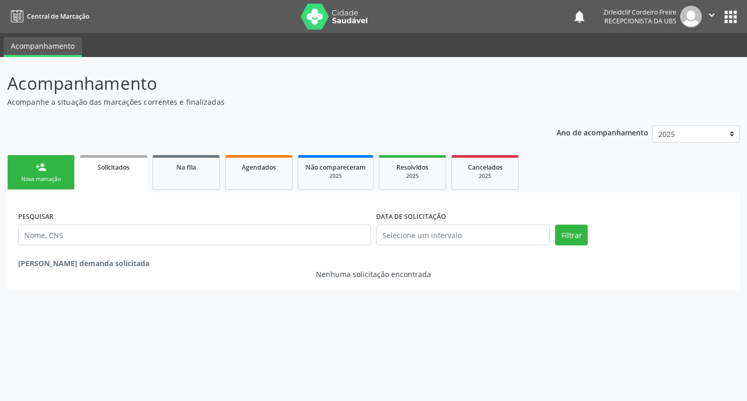
click at [50, 178] on div "Nova marcação" at bounding box center [41, 179] width 52 height 8
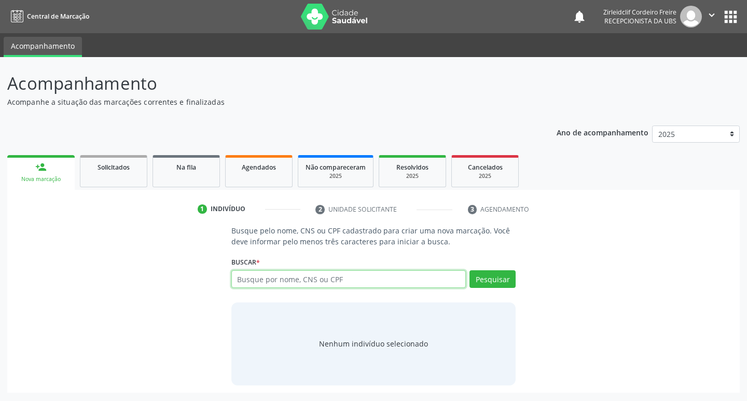
click at [293, 283] on input "text" at bounding box center [348, 279] width 235 height 18
type input "[PERSON_NAME]"
click at [499, 281] on button "Pesquisar" at bounding box center [492, 279] width 46 height 18
type input "[PERSON_NAME]"
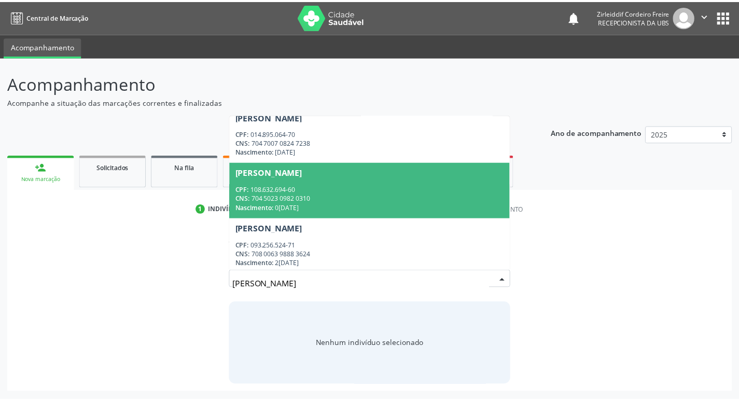
scroll to position [68, 0]
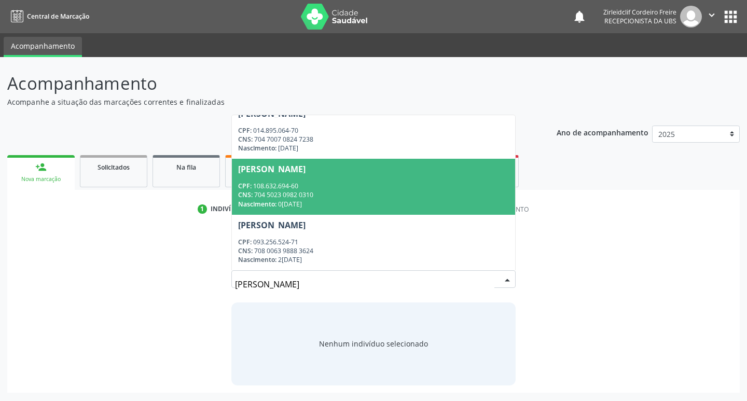
click at [357, 201] on div "Nascimento: 0[DATE]" at bounding box center [373, 204] width 271 height 9
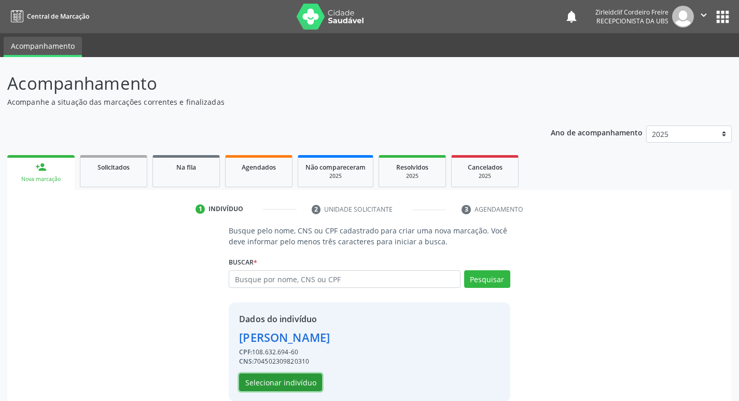
click at [291, 385] on button "Selecionar indivíduo" at bounding box center [280, 383] width 83 height 18
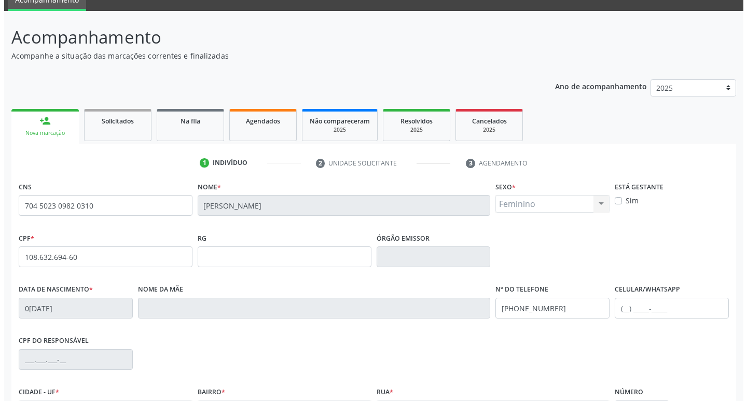
scroll to position [0, 0]
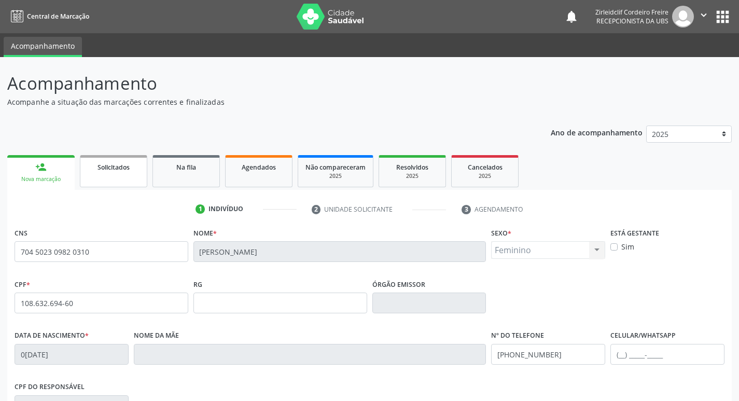
click at [111, 172] on link "Solicitados" at bounding box center [113, 171] width 67 height 32
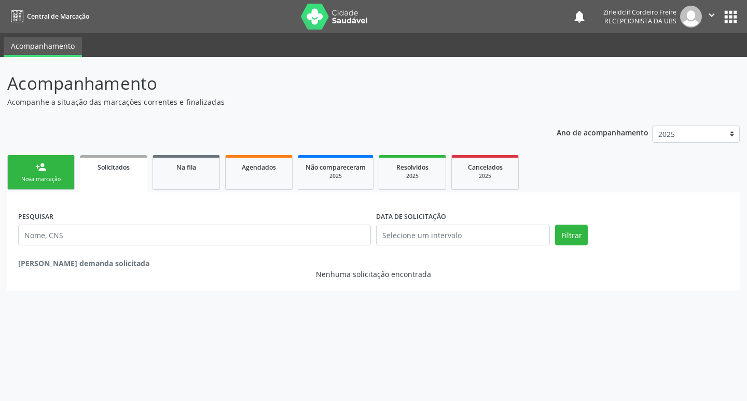
click at [62, 174] on link "person_add Nova marcação" at bounding box center [40, 172] width 67 height 35
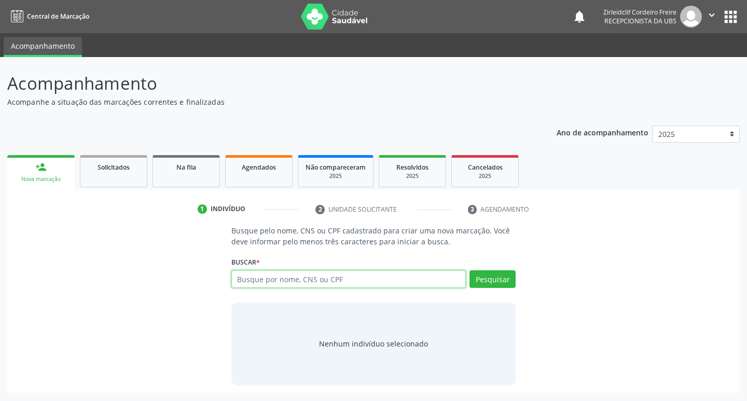
click at [258, 287] on input "text" at bounding box center [348, 279] width 235 height 18
type input "[PERSON_NAME]"
click at [490, 283] on button "Pesquisar" at bounding box center [492, 279] width 46 height 18
type input "[PERSON_NAME]"
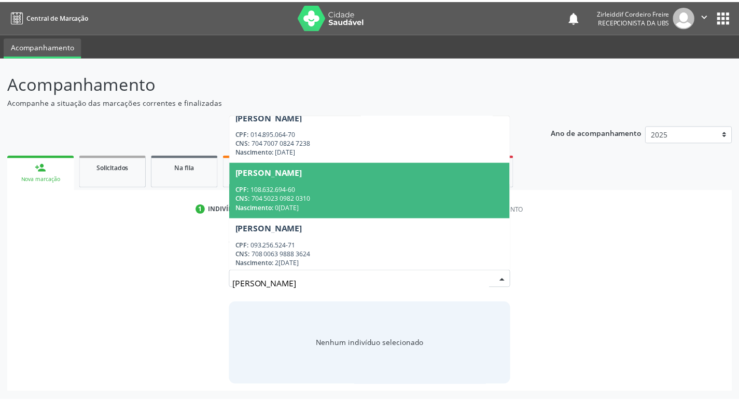
scroll to position [68, 0]
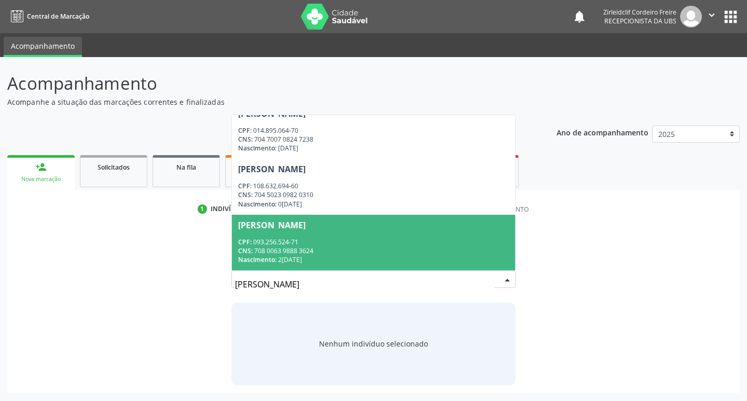
click at [344, 245] on div "CPF: 093.256.524-71" at bounding box center [373, 242] width 271 height 9
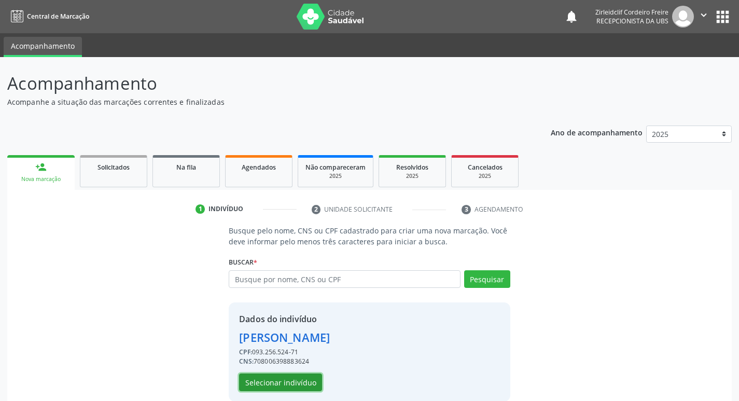
click at [281, 383] on button "Selecionar indivíduo" at bounding box center [280, 383] width 83 height 18
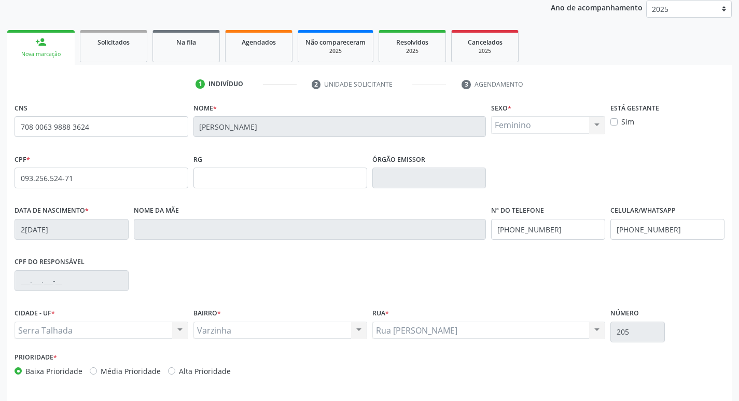
scroll to position [161, 0]
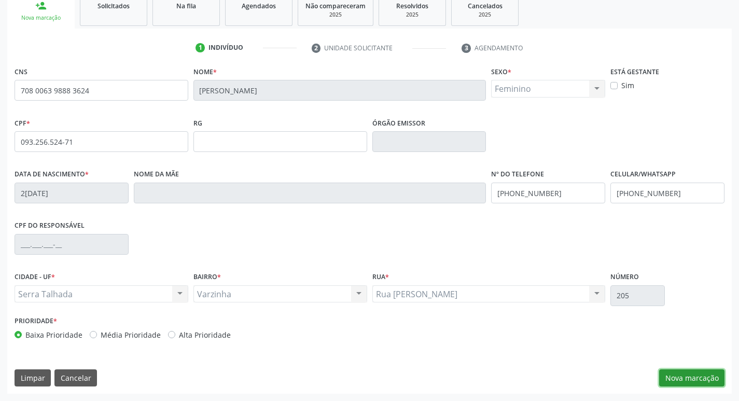
click at [681, 381] on button "Nova marcação" at bounding box center [691, 378] width 65 height 18
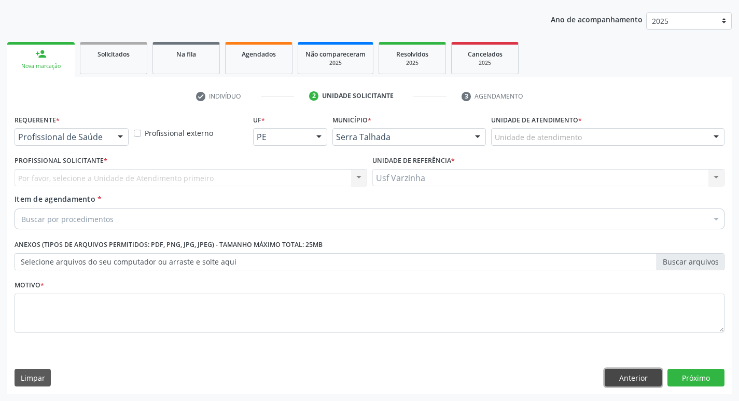
click at [613, 379] on button "Anterior" at bounding box center [633, 378] width 57 height 18
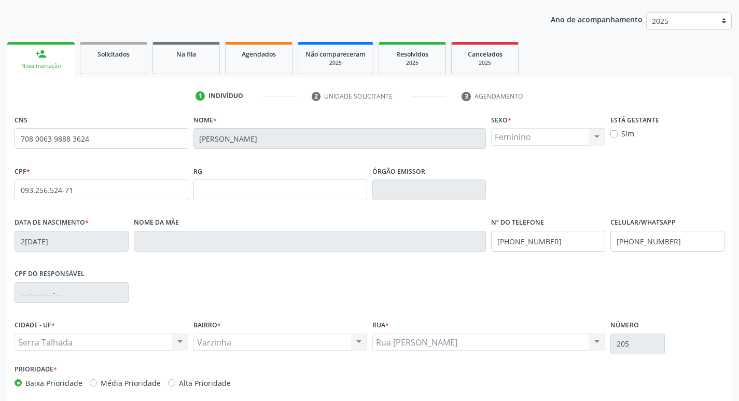
scroll to position [161, 0]
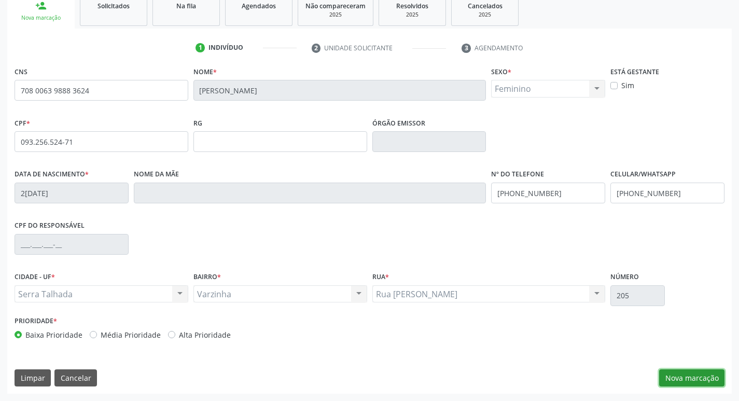
click at [701, 379] on button "Nova marcação" at bounding box center [691, 378] width 65 height 18
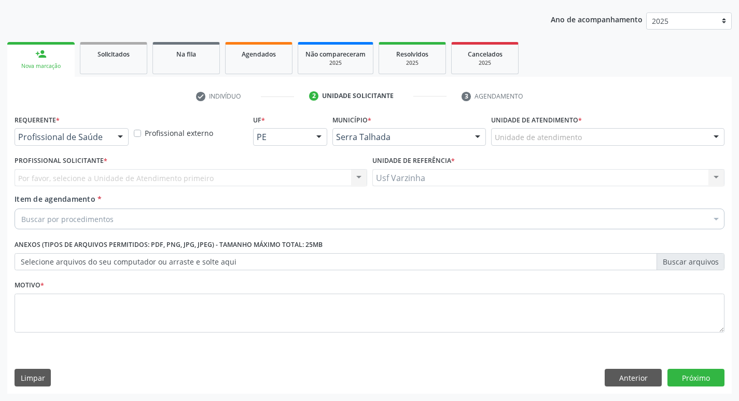
scroll to position [113, 0]
click at [121, 137] on div at bounding box center [121, 138] width 16 height 18
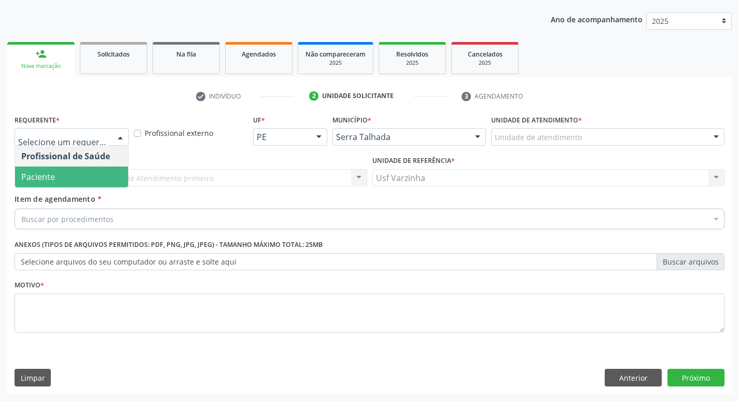
click at [83, 179] on span "Paciente" at bounding box center [71, 177] width 113 height 21
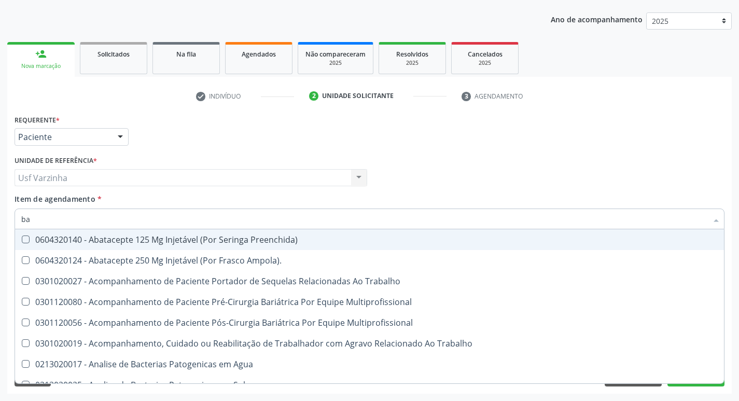
type input "b"
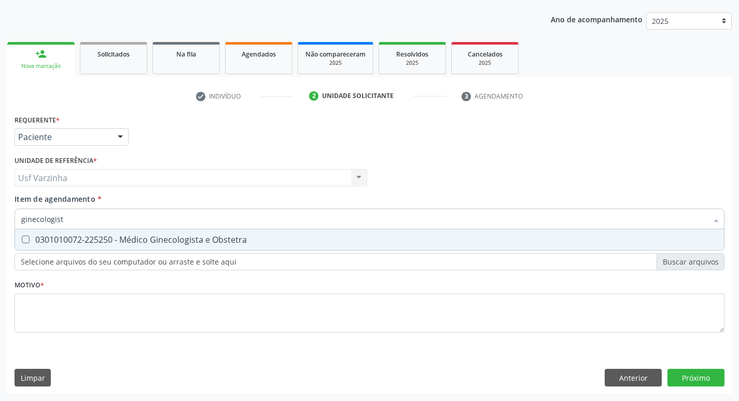
type input "ginecologista"
click at [26, 238] on Obstetra at bounding box center [26, 240] width 8 height 8
click at [22, 238] on Obstetra "checkbox" at bounding box center [18, 239] width 7 height 7
checkbox Obstetra "true"
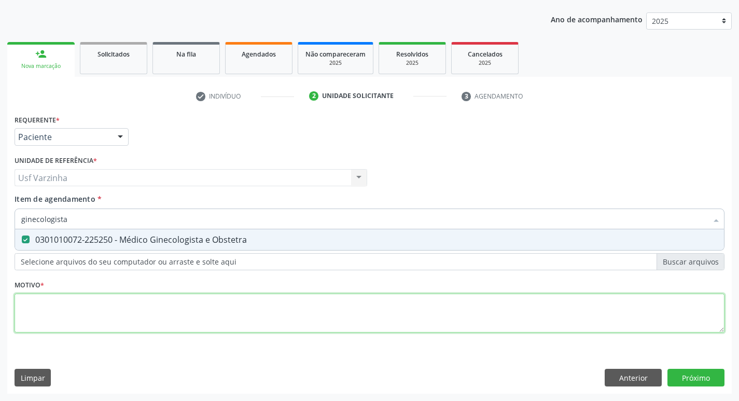
click at [63, 307] on div "Requerente * Paciente Profissional de Saúde Paciente Nenhum resultado encontrad…" at bounding box center [370, 229] width 710 height 235
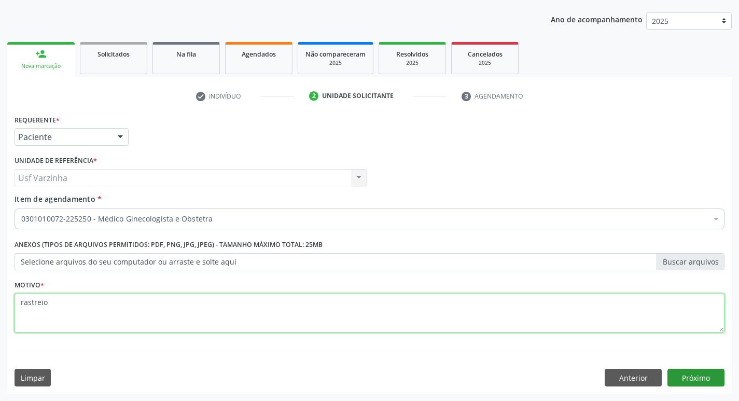
type textarea "rastreio"
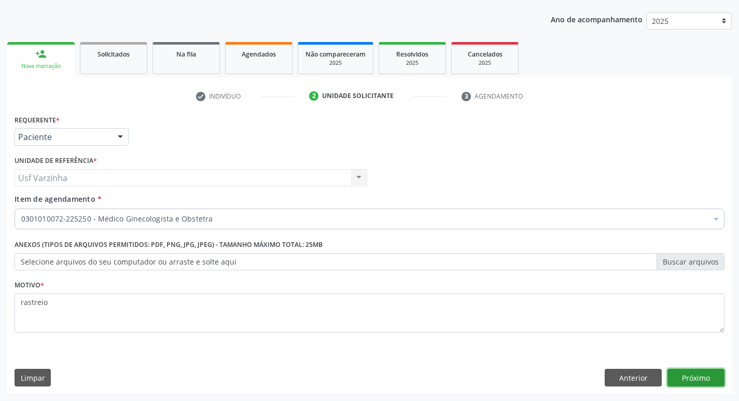
click at [708, 381] on button "Próximo" at bounding box center [696, 378] width 57 height 18
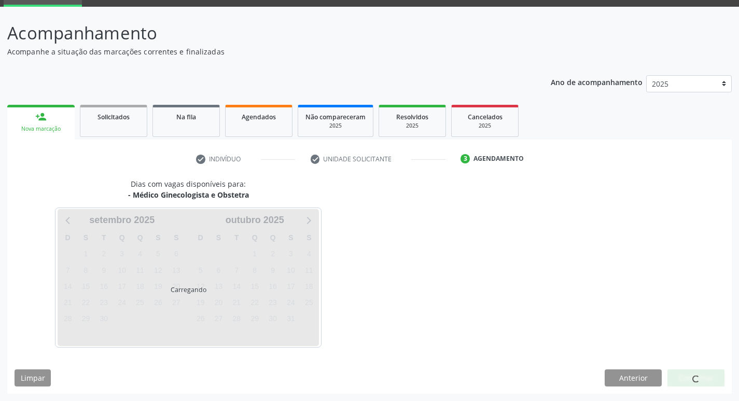
scroll to position [50, 0]
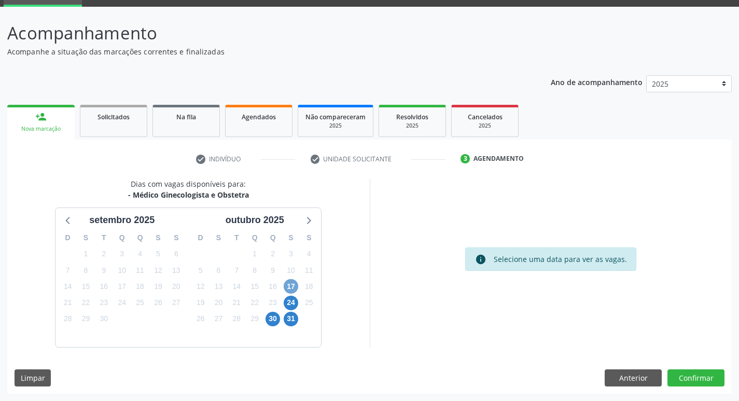
click at [292, 287] on span "17" at bounding box center [291, 286] width 15 height 15
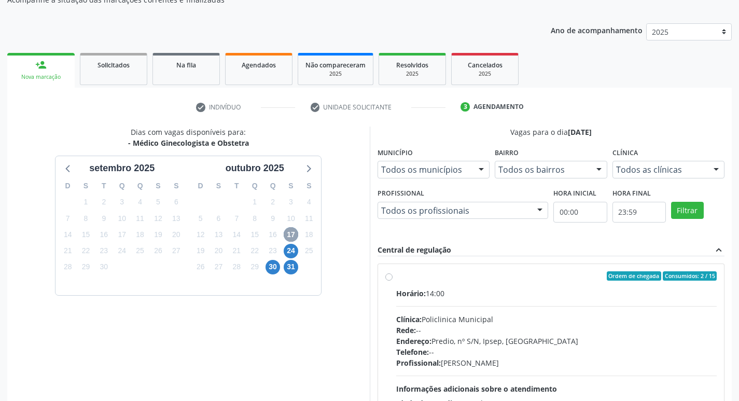
scroll to position [154, 0]
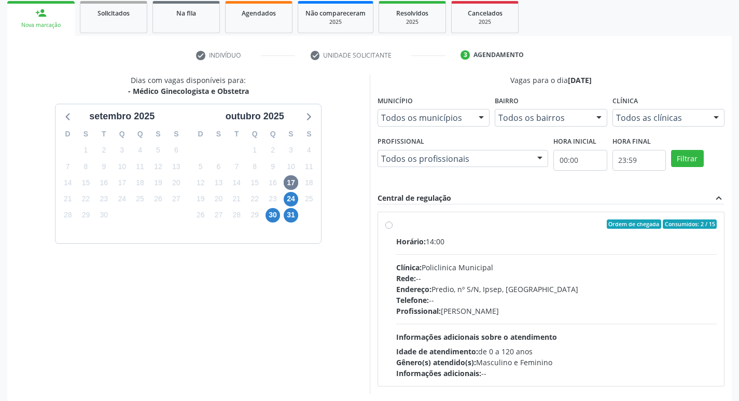
click at [396, 224] on label "Ordem de chegada Consumidos: 2 / 15 Horário: 14:00 Clínica: Policlinica Municip…" at bounding box center [556, 298] width 321 height 159
click at [391, 224] on input "Ordem de chegada Consumidos: 2 / 15 Horário: 14:00 Clínica: Policlinica Municip…" at bounding box center [388, 223] width 7 height 9
radio input "true"
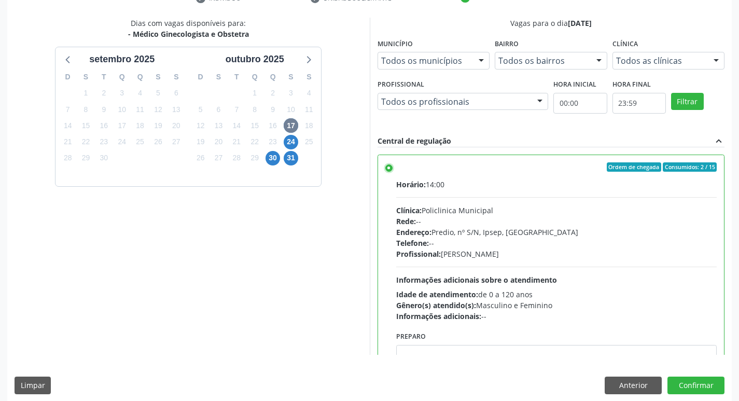
scroll to position [219, 0]
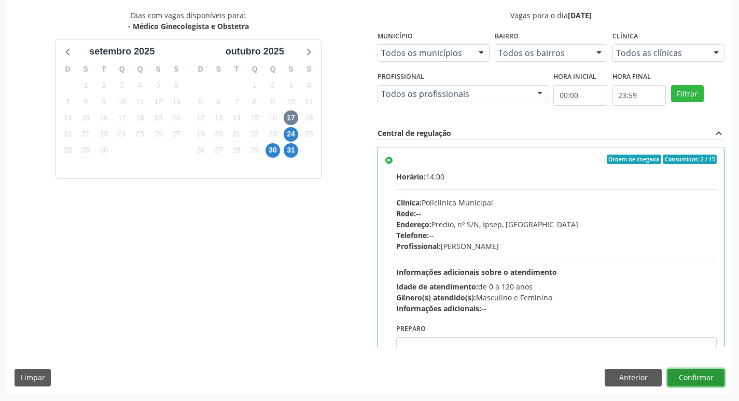
click at [699, 380] on button "Confirmar" at bounding box center [696, 378] width 57 height 18
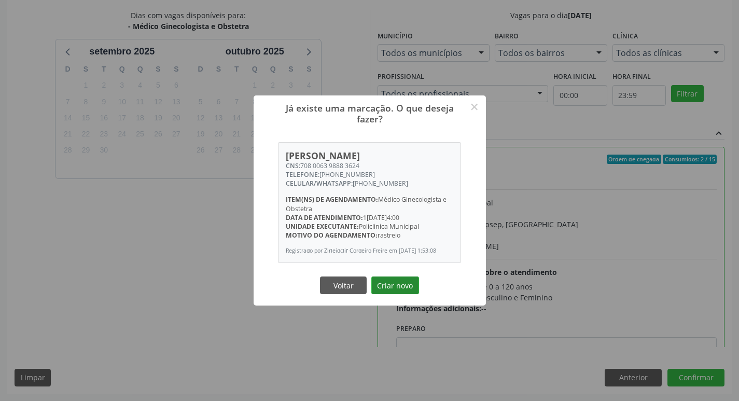
click at [397, 287] on button "Criar novo" at bounding box center [395, 286] width 48 height 18
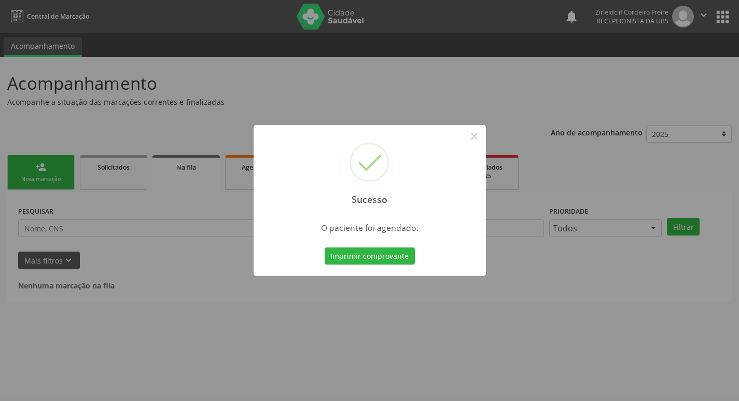
scroll to position [0, 0]
click at [375, 258] on button "Imprimir comprovante" at bounding box center [373, 256] width 90 height 18
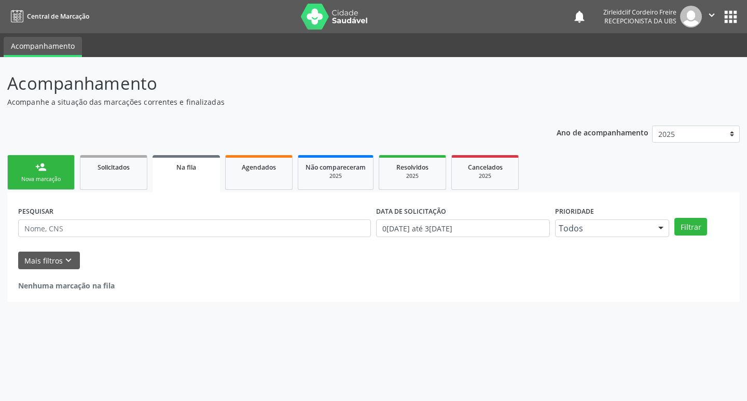
click at [50, 176] on div "Nova marcação" at bounding box center [41, 179] width 52 height 8
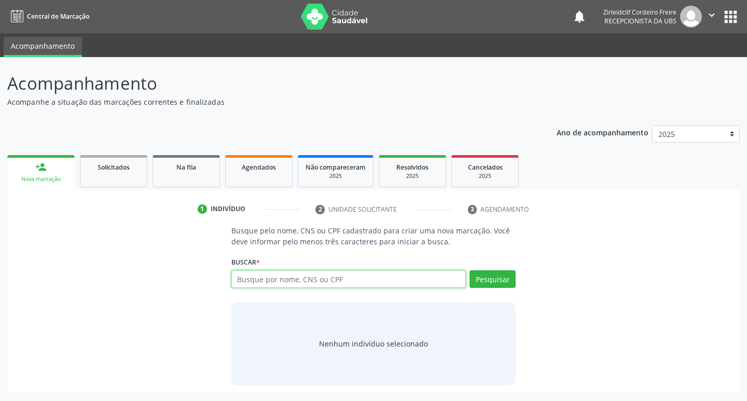
click at [271, 281] on input "text" at bounding box center [348, 279] width 235 height 18
type input "[PERSON_NAME]"
click at [500, 282] on button "Pesquisar" at bounding box center [492, 279] width 46 height 18
type input "[PERSON_NAME]"
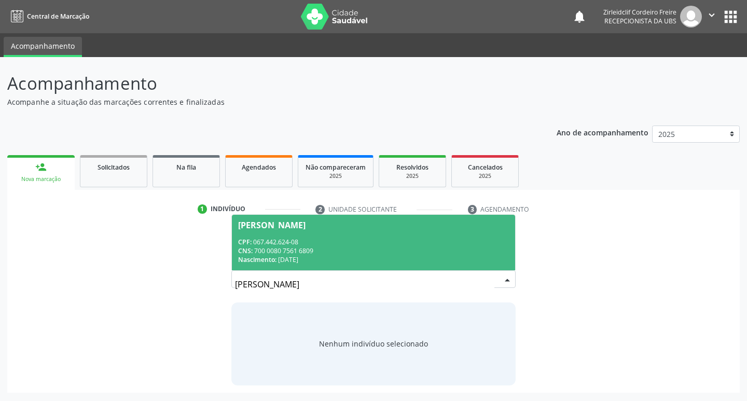
click at [383, 256] on div "Nascimento: [DATE]" at bounding box center [373, 259] width 271 height 9
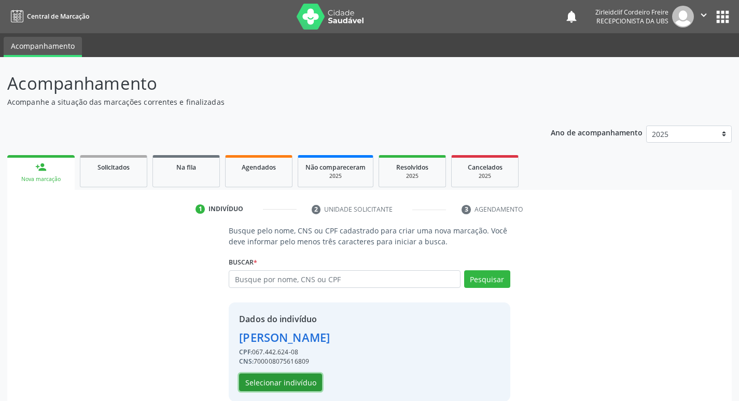
click at [264, 385] on button "Selecionar indivíduo" at bounding box center [280, 383] width 83 height 18
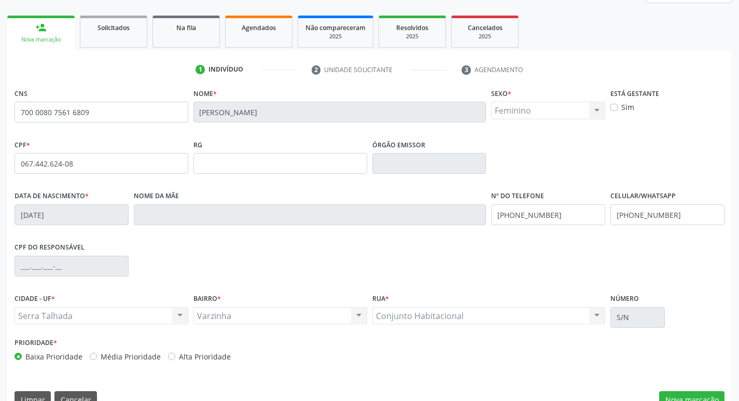
scroll to position [156, 0]
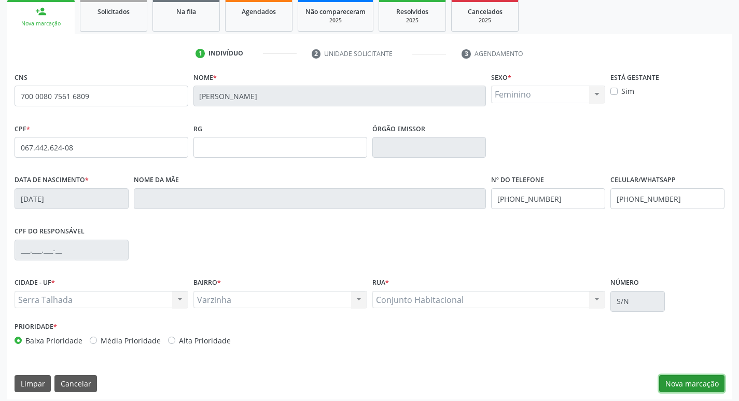
click at [672, 385] on button "Nova marcação" at bounding box center [691, 384] width 65 height 18
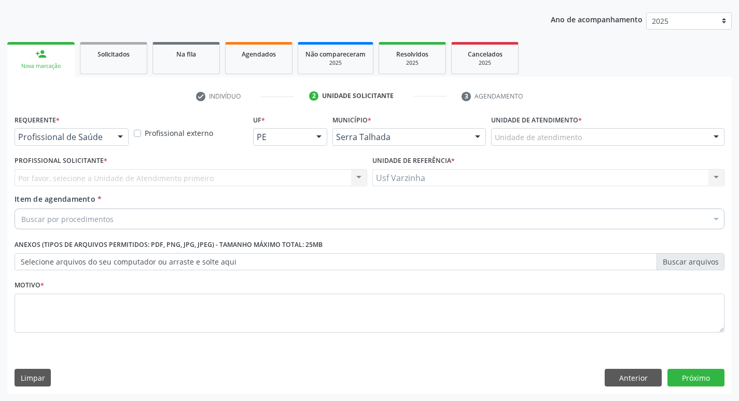
scroll to position [113, 0]
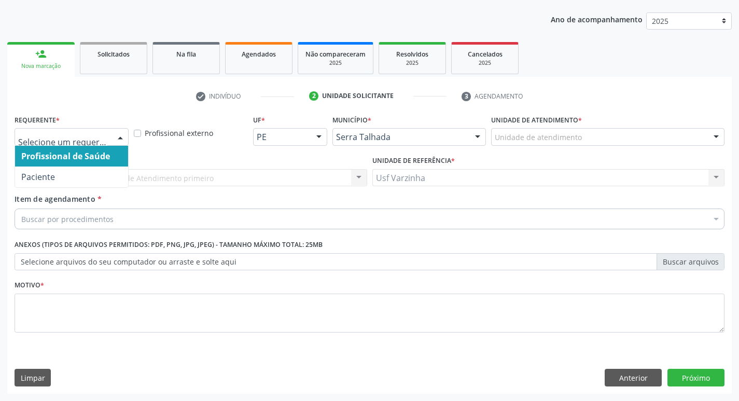
click at [117, 137] on div at bounding box center [121, 138] width 16 height 18
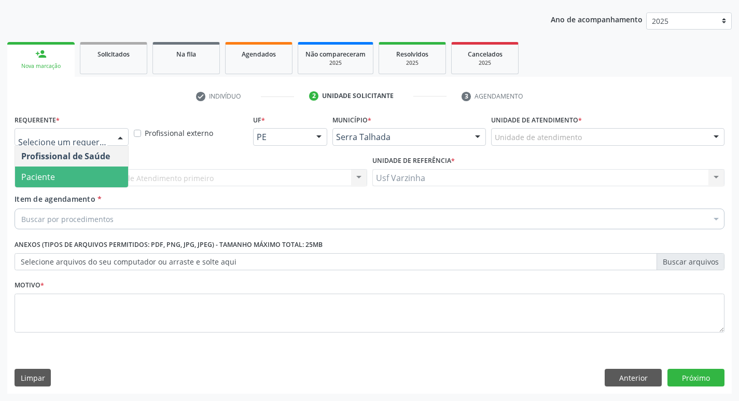
click at [85, 171] on span "Paciente" at bounding box center [71, 177] width 113 height 21
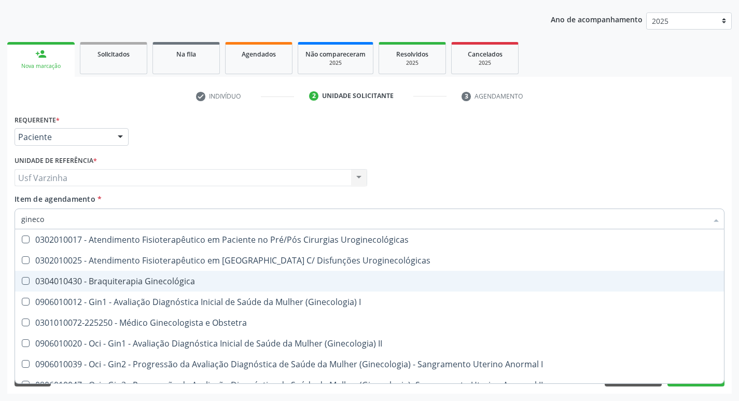
type input "ginecol"
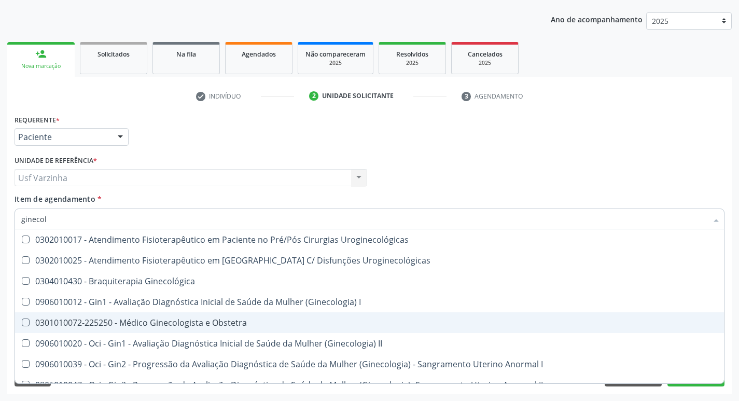
click at [194, 322] on div "0301010072-225250 - Médico Ginecologista e Obstetra" at bounding box center [369, 323] width 697 height 8
checkbox Obstetra "true"
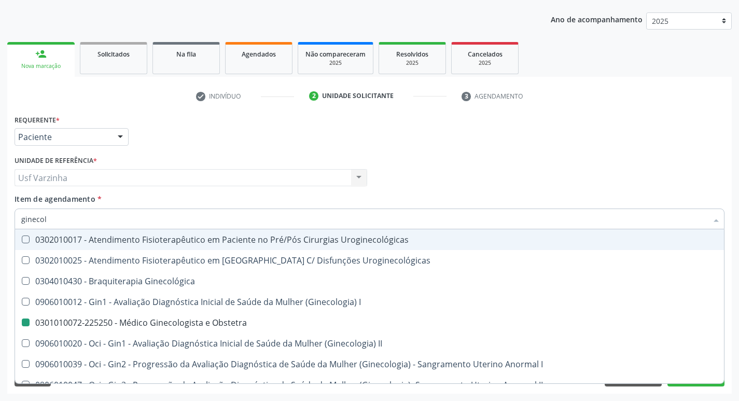
click at [119, 134] on div at bounding box center [121, 138] width 16 height 18
checkbox Uroginecológicas "true"
checkbox Obstetra "false"
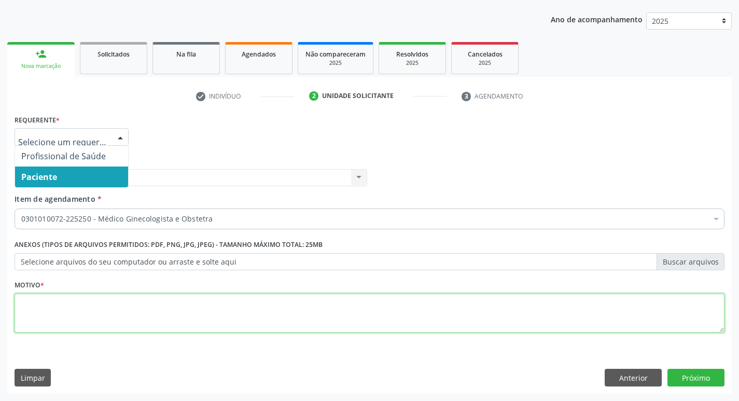
click at [23, 314] on textarea at bounding box center [370, 313] width 710 height 39
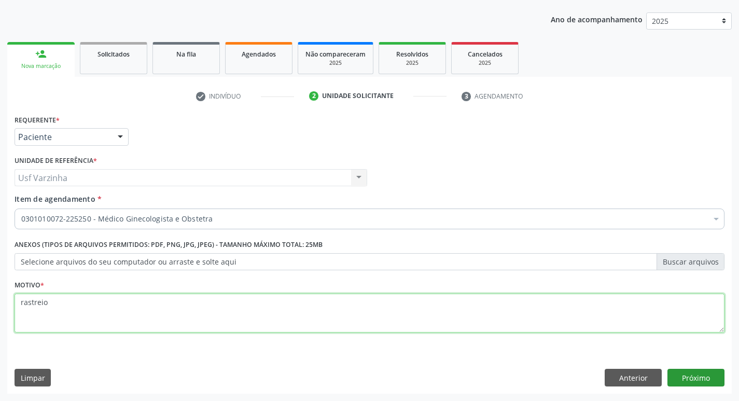
type textarea "rastreio"
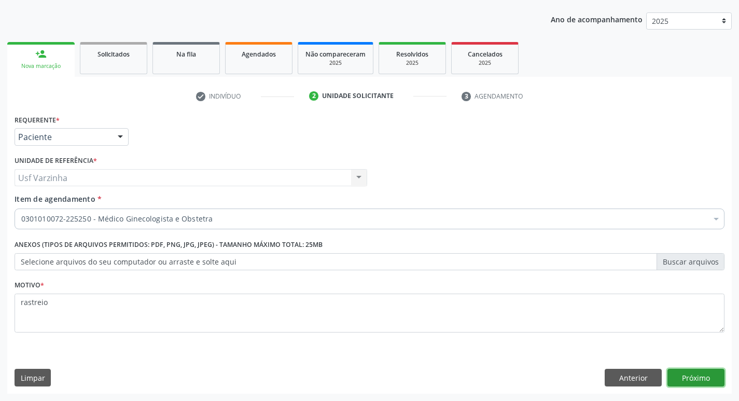
click at [688, 374] on button "Próximo" at bounding box center [696, 378] width 57 height 18
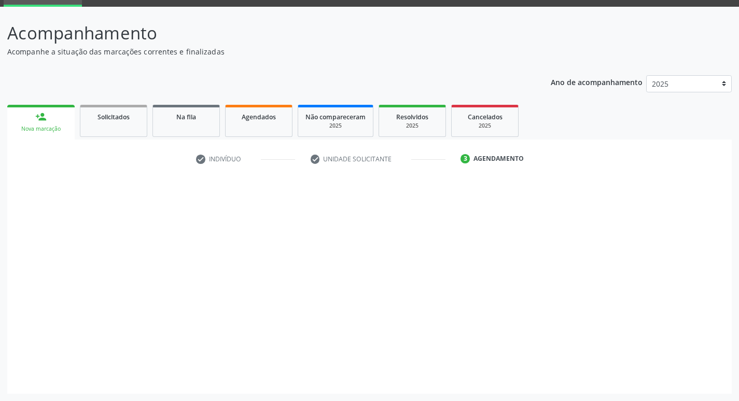
scroll to position [50, 0]
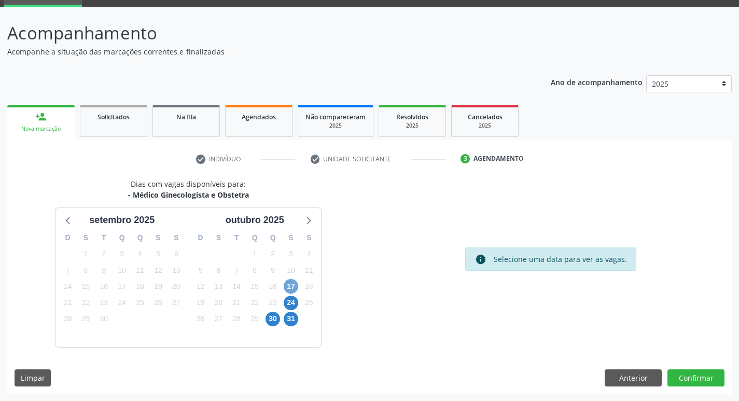
click at [296, 286] on span "17" at bounding box center [291, 286] width 15 height 15
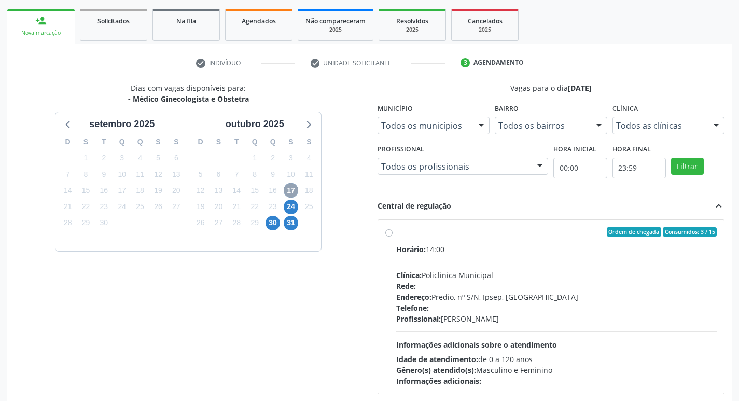
scroll to position [154, 0]
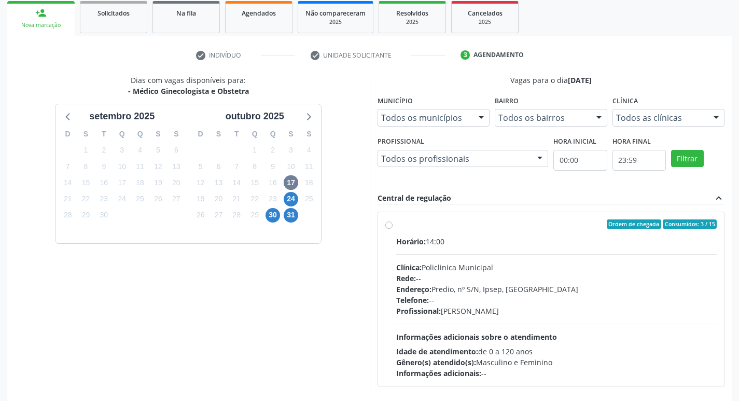
drag, startPoint x: 389, startPoint y: 229, endPoint x: 404, endPoint y: 216, distance: 19.1
click at [389, 227] on div "Ordem de chegada Consumidos: 3 / 15 Horário: 14:00 Clínica: Policlinica Municip…" at bounding box center [551, 298] width 332 height 159
radio input "true"
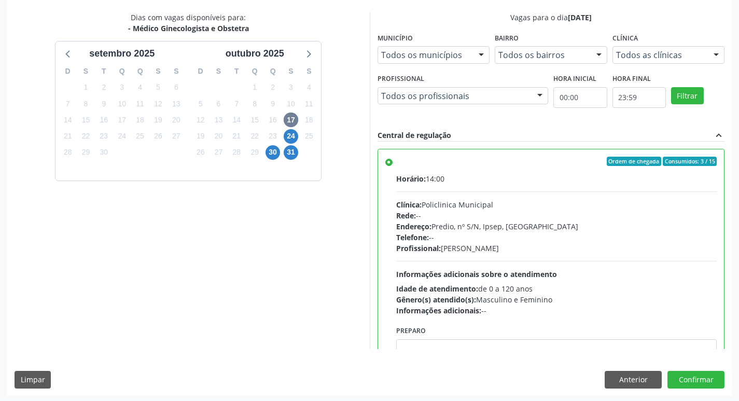
scroll to position [219, 0]
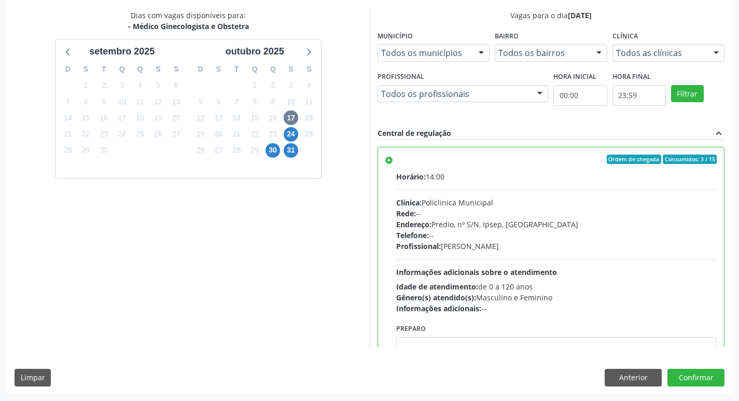
drag, startPoint x: 333, startPoint y: 241, endPoint x: 393, endPoint y: 231, distance: 60.6
click at [333, 241] on div "Dias com vagas disponíveis para: - Médico Ginecologista e Obstetra [DATE] D S T…" at bounding box center [188, 178] width 363 height 337
click at [703, 381] on button "Confirmar" at bounding box center [696, 378] width 57 height 18
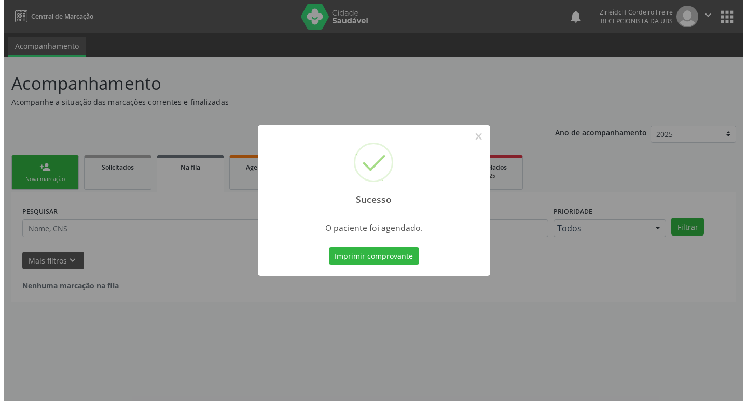
scroll to position [0, 0]
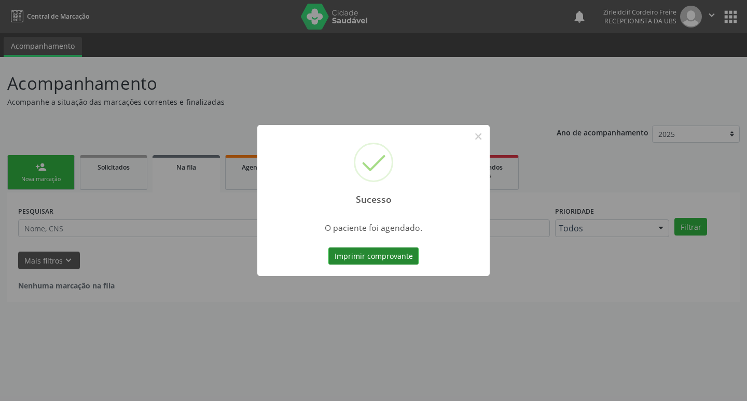
click at [388, 259] on button "Imprimir comprovante" at bounding box center [373, 256] width 90 height 18
